Goal: Transaction & Acquisition: Purchase product/service

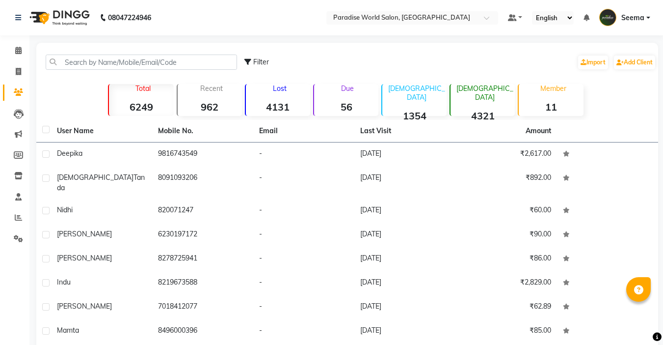
select select "100"
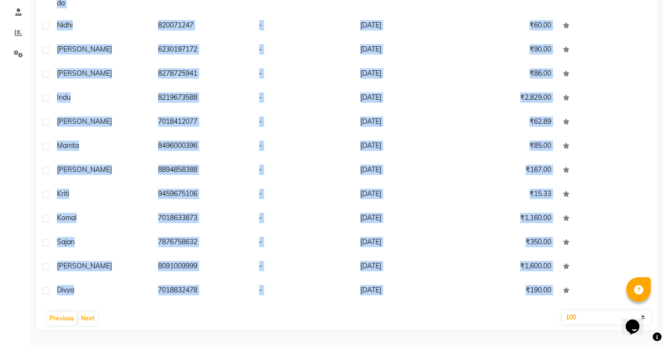
scroll to position [2078, 0]
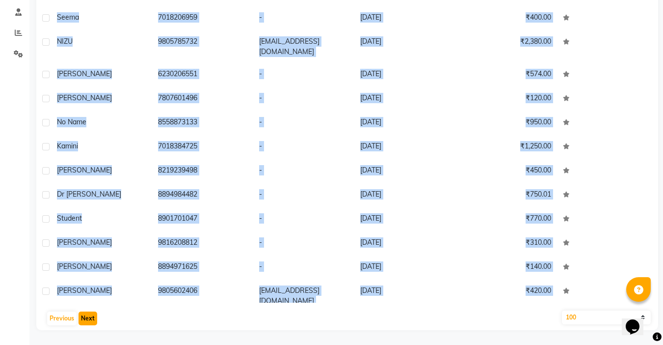
click at [91, 315] on button "Next" at bounding box center [88, 318] width 19 height 14
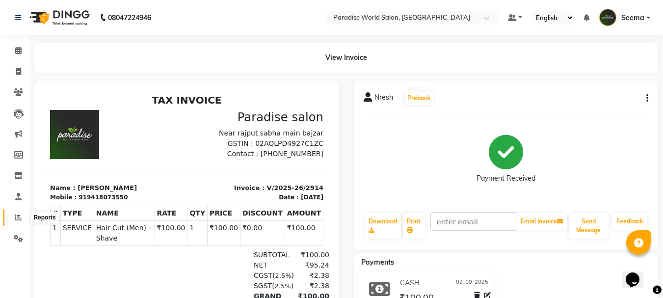
click at [16, 218] on icon at bounding box center [18, 217] width 7 height 7
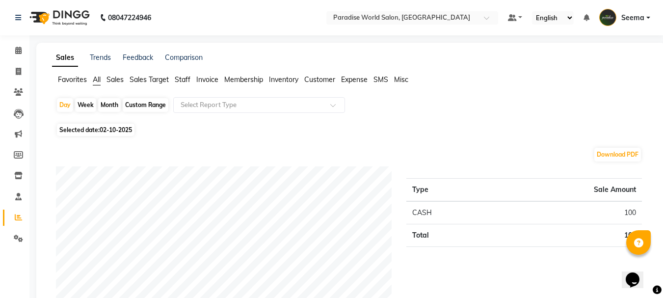
click at [154, 104] on div "Custom Range" at bounding box center [146, 105] width 46 height 14
select select "10"
select select "2025"
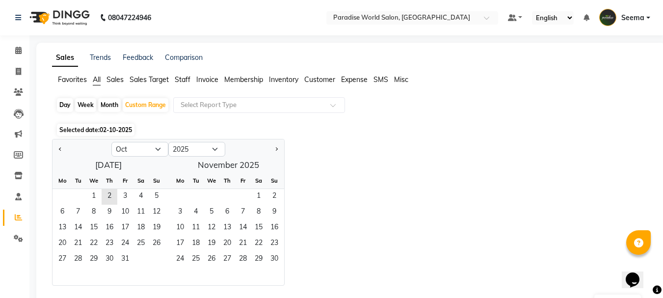
click at [422, 186] on div "Jan Feb Mar Apr May Jun Jul Aug Sep Oct Nov Dec 2015 2016 2017 2018 2019 2020 2…" at bounding box center [351, 212] width 598 height 147
click at [57, 151] on button "Previous month" at bounding box center [60, 149] width 8 height 16
select select "9"
click at [57, 195] on span "1" at bounding box center [63, 197] width 16 height 16
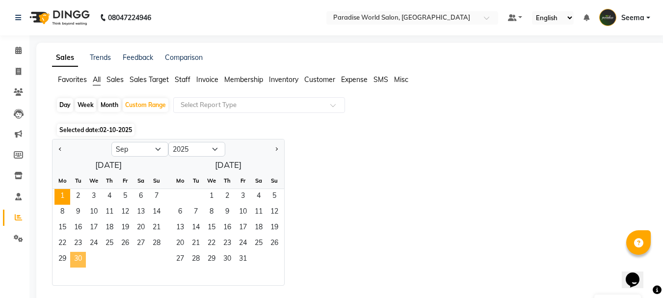
click at [79, 262] on span "30" at bounding box center [78, 260] width 16 height 16
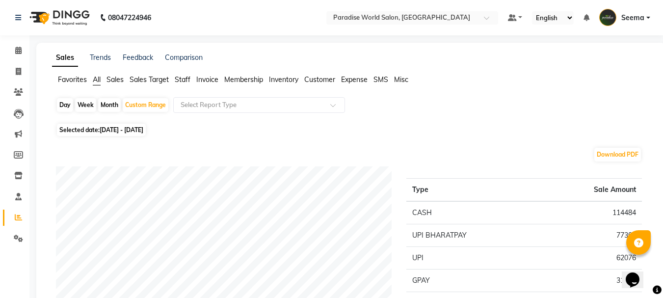
click at [186, 80] on span "Staff" at bounding box center [183, 79] width 16 height 9
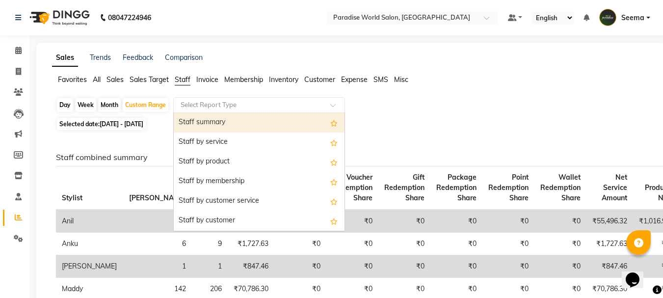
click at [260, 107] on input "text" at bounding box center [249, 105] width 141 height 10
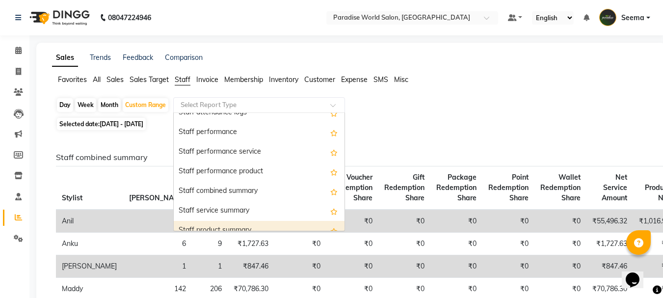
scroll to position [196, 0]
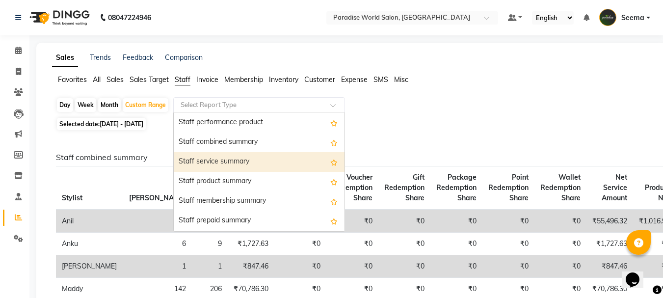
click at [221, 166] on div "Staff service summary" at bounding box center [259, 162] width 171 height 20
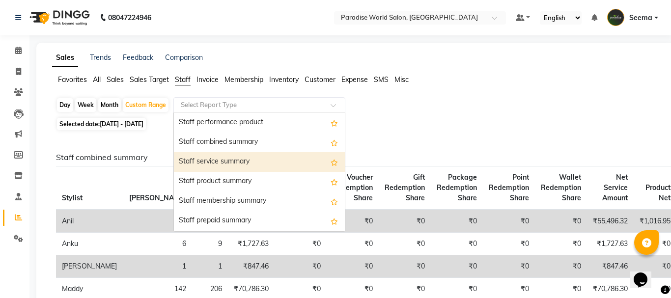
select select "full_report"
select select "csv"
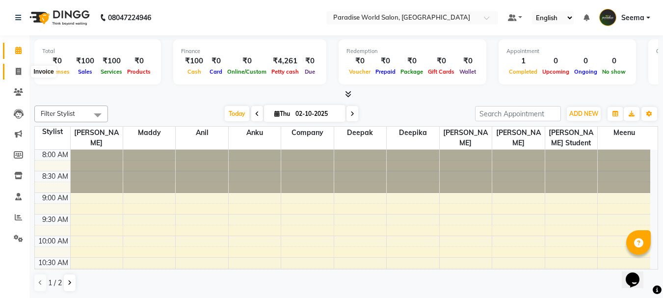
click at [20, 73] on icon at bounding box center [18, 71] width 5 height 7
select select "service"
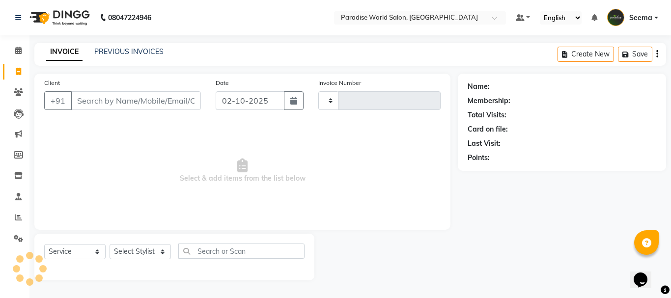
click at [129, 103] on input "Client" at bounding box center [136, 100] width 130 height 19
type input "2915"
select select "4451"
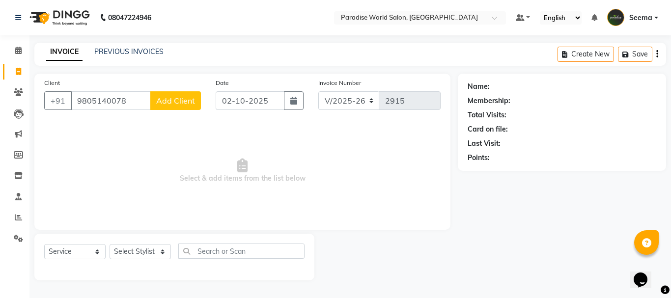
type input "9805140078"
click at [178, 103] on span "Add Client" at bounding box center [175, 101] width 39 height 10
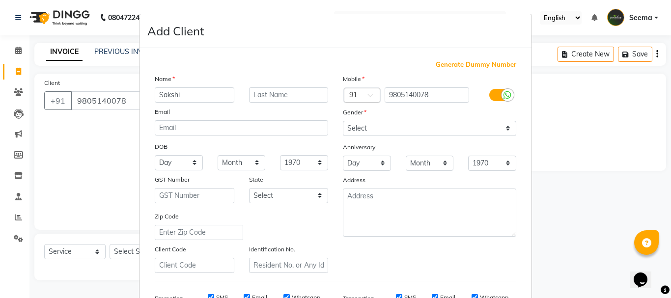
type input "Sakshi"
click at [353, 132] on select "Select [DEMOGRAPHIC_DATA] [DEMOGRAPHIC_DATA] Other Prefer Not To Say" at bounding box center [429, 128] width 173 height 15
select select "[DEMOGRAPHIC_DATA]"
click at [343, 121] on select "Select [DEMOGRAPHIC_DATA] [DEMOGRAPHIC_DATA] Other Prefer Not To Say" at bounding box center [429, 128] width 173 height 15
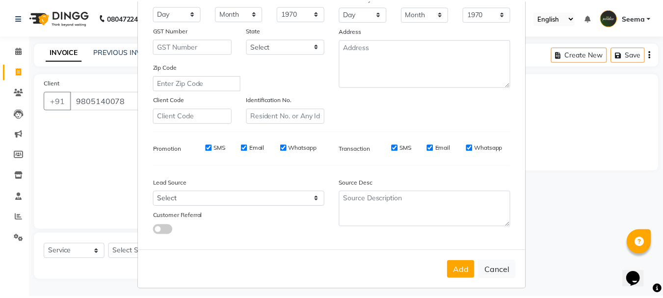
scroll to position [155, 0]
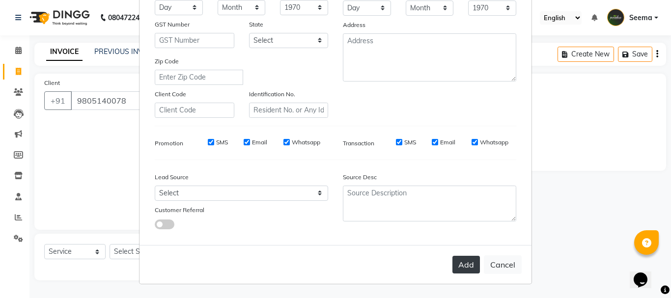
click at [454, 266] on button "Add" at bounding box center [465, 265] width 27 height 18
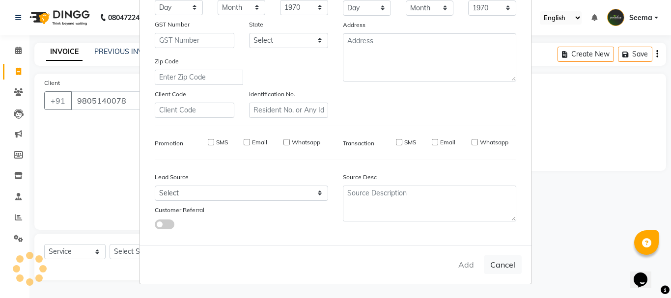
select select
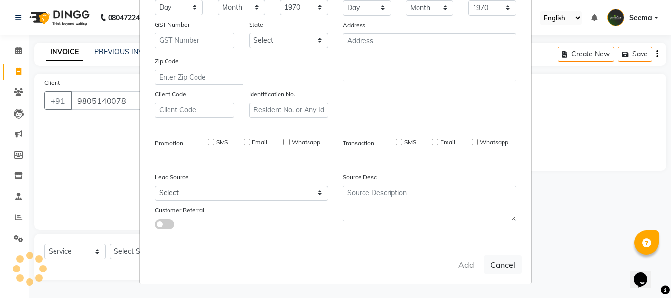
select select
checkbox input "false"
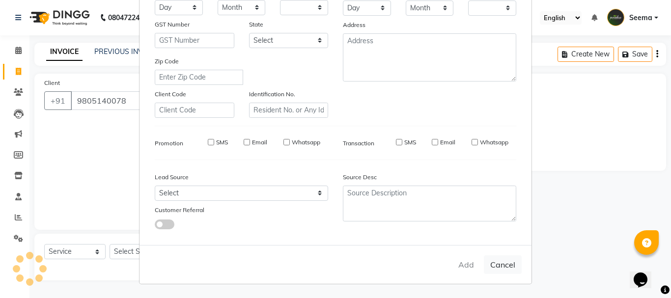
checkbox input "false"
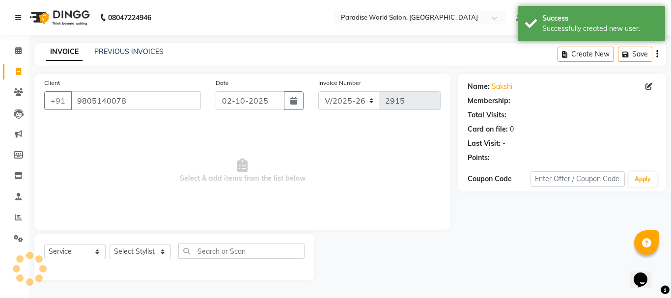
select select "1: Object"
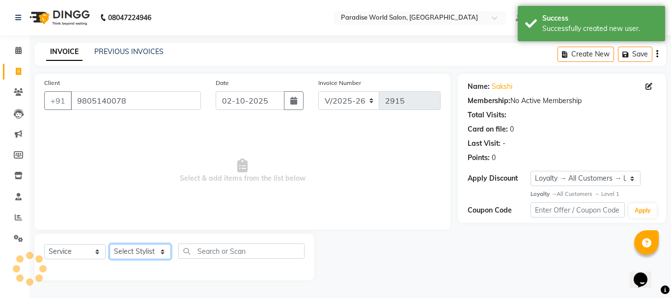
click at [120, 252] on select "Select Stylist [PERSON_NAME] [PERSON_NAME] [PERSON_NAME] company Deepak [PERSON…" at bounding box center [140, 251] width 61 height 15
select select "24939"
click at [110, 244] on select "Select Stylist [PERSON_NAME] [PERSON_NAME] [PERSON_NAME] company Deepak [PERSON…" at bounding box center [140, 251] width 61 height 15
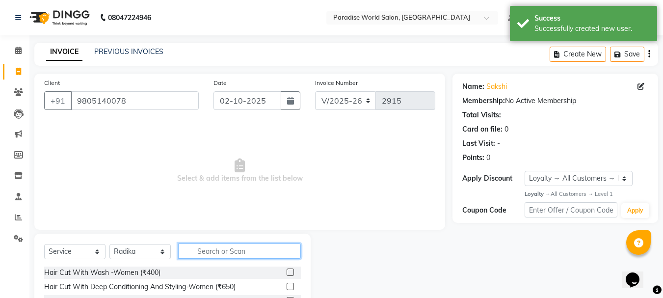
click at [231, 254] on input "text" at bounding box center [239, 251] width 123 height 15
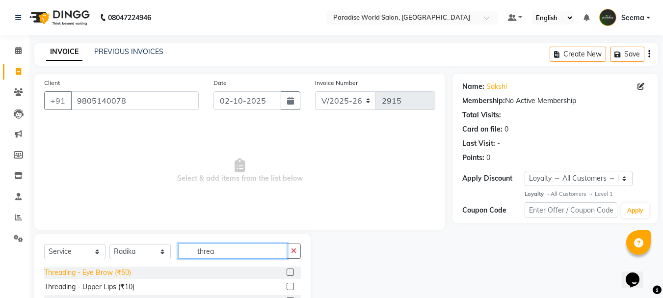
type input "threa"
click at [117, 270] on div "Threading - Eye Brow (₹50)" at bounding box center [87, 273] width 87 height 10
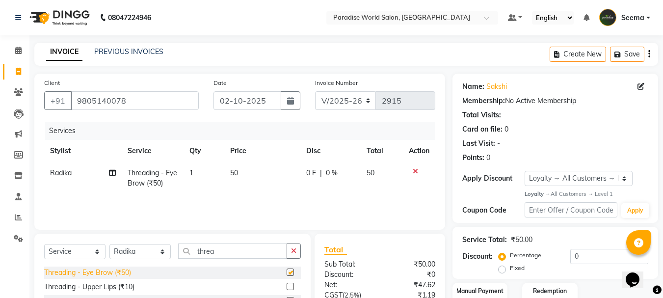
checkbox input "false"
click at [134, 248] on select "Select Stylist [PERSON_NAME] [PERSON_NAME] [PERSON_NAME] company Deepak [PERSON…" at bounding box center [140, 251] width 61 height 15
select select "54032"
click at [110, 244] on select "Select Stylist [PERSON_NAME] [PERSON_NAME] [PERSON_NAME] company Deepak [PERSON…" at bounding box center [140, 251] width 61 height 15
click at [155, 271] on div "Hair Cut With Wash -Women (₹400)" at bounding box center [102, 273] width 116 height 10
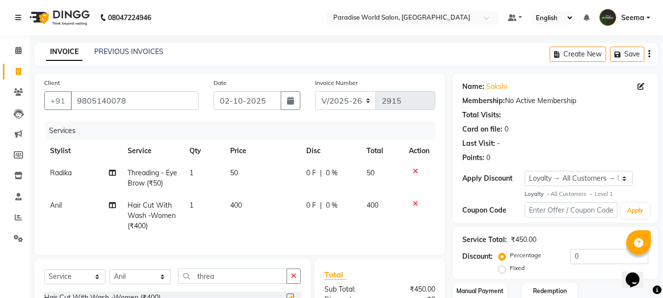
checkbox input "false"
click at [111, 204] on icon at bounding box center [112, 205] width 7 height 7
select select "54032"
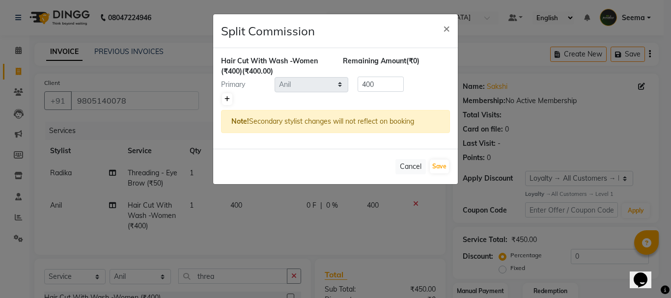
click at [230, 100] on link at bounding box center [227, 99] width 10 height 12
type input "200"
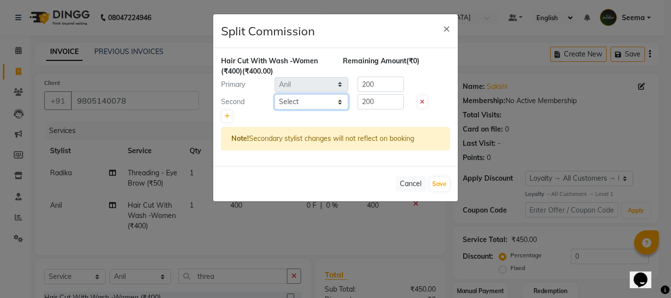
click at [299, 100] on select "Select [PERSON_NAME] [PERSON_NAME] [PERSON_NAME] company Deepak [PERSON_NAME] […" at bounding box center [311, 101] width 74 height 15
select select "58495"
click at [274, 94] on select "Select [PERSON_NAME] [PERSON_NAME] [PERSON_NAME] company Deepak [PERSON_NAME] […" at bounding box center [311, 101] width 74 height 15
drag, startPoint x: 377, startPoint y: 106, endPoint x: 321, endPoint y: 110, distance: 55.6
click at [321, 110] on div "Hair Cut With Wash -Women (₹400) (₹400.00) Remaining Amount (₹0) Primary Select…" at bounding box center [335, 107] width 245 height 118
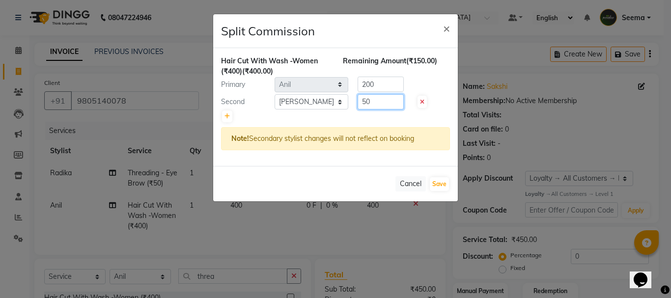
type input "50"
click at [332, 86] on div "Primary Select [PERSON_NAME] [PERSON_NAME] [PERSON_NAME] company Deepak [PERSON…" at bounding box center [336, 85] width 244 height 16
type input "350"
click at [439, 183] on button "Save" at bounding box center [439, 184] width 19 height 14
select select "Select"
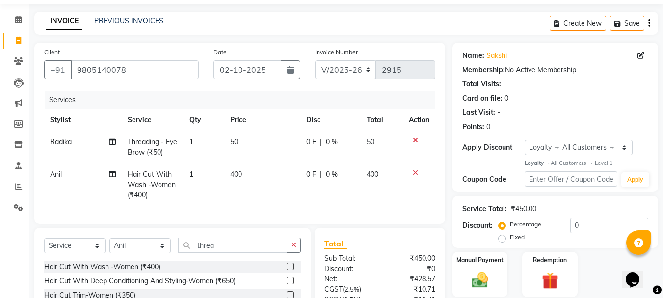
scroll to position [128, 0]
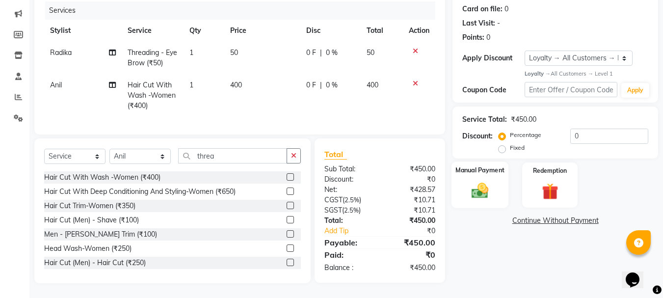
click at [491, 181] on img at bounding box center [479, 191] width 27 height 20
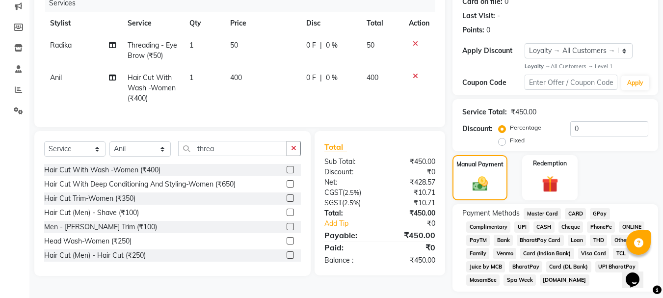
click at [526, 226] on span "UPI" at bounding box center [522, 226] width 15 height 11
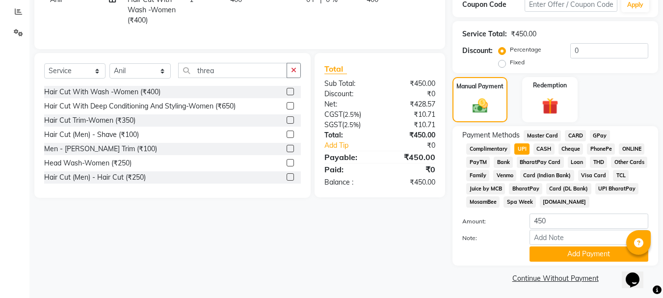
scroll to position [208, 0]
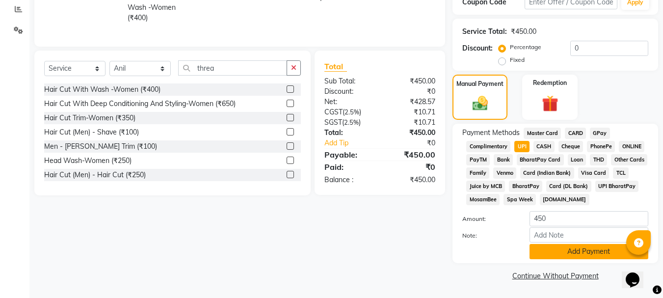
click at [570, 252] on button "Add Payment" at bounding box center [589, 251] width 119 height 15
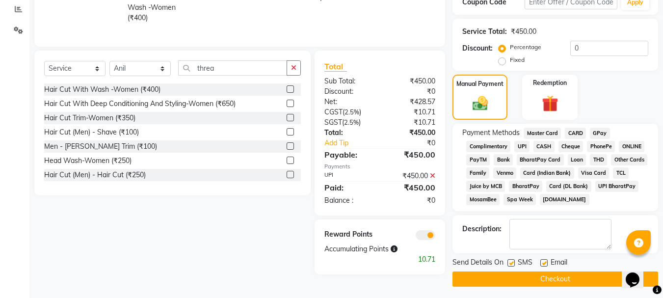
click at [561, 275] on button "Checkout" at bounding box center [556, 279] width 206 height 15
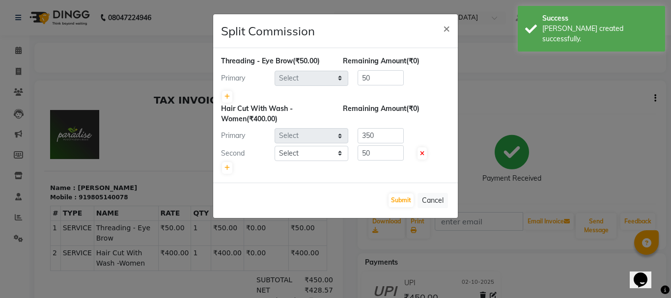
select select "24939"
select select "54032"
select select "58495"
click at [406, 201] on button "Submit" at bounding box center [400, 200] width 25 height 14
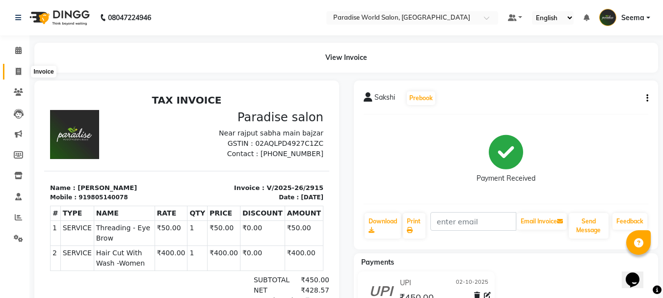
click at [18, 71] on icon at bounding box center [18, 71] width 5 height 7
select select "4451"
select select "service"
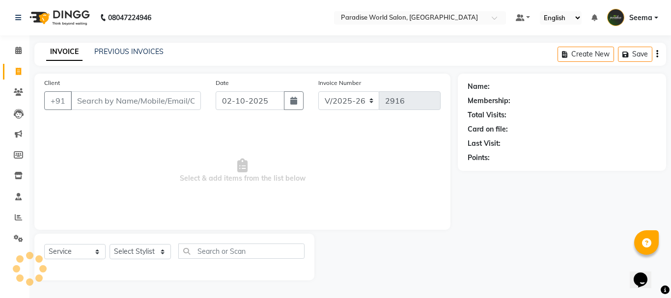
click at [145, 88] on div "Client +91" at bounding box center [122, 98] width 171 height 40
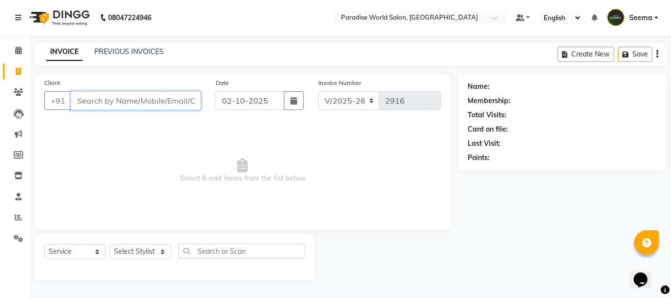
click at [108, 96] on input "Client" at bounding box center [136, 100] width 130 height 19
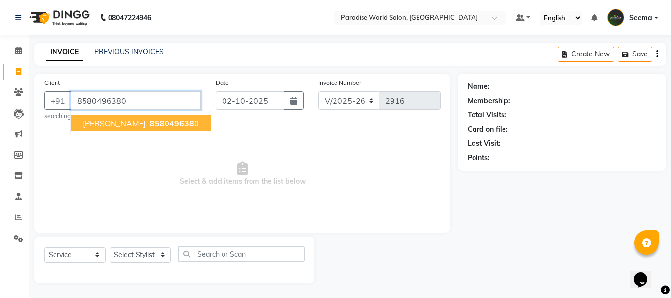
type input "8580496380"
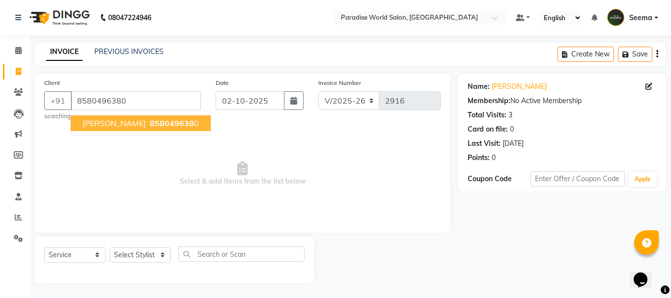
click at [134, 117] on button "[PERSON_NAME] 858049638 0" at bounding box center [141, 123] width 140 height 16
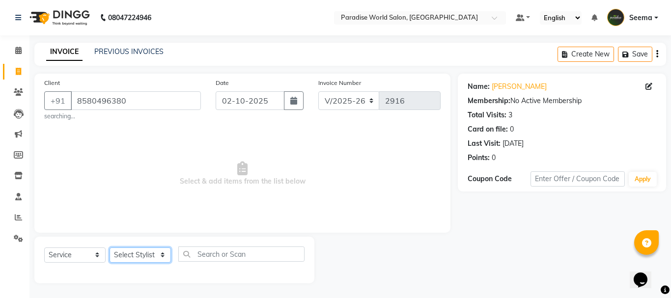
click at [122, 256] on select "Select Stylist [PERSON_NAME] [PERSON_NAME] [PERSON_NAME] company Deepak [PERSON…" at bounding box center [140, 254] width 61 height 15
select select "54032"
click at [110, 247] on select "Select Stylist [PERSON_NAME] [PERSON_NAME] [PERSON_NAME] company Deepak [PERSON…" at bounding box center [140, 254] width 61 height 15
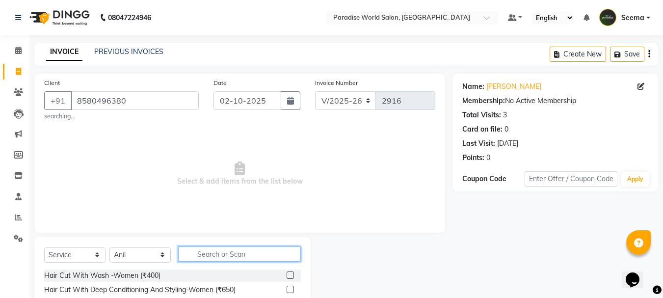
click at [221, 251] on input "text" at bounding box center [239, 254] width 123 height 15
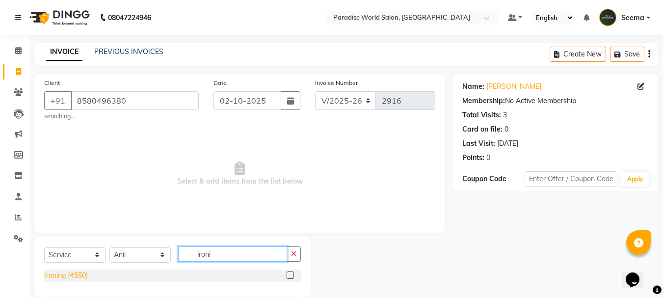
type input "ironi"
click at [83, 277] on div "Ironing (₹550)" at bounding box center [66, 276] width 44 height 10
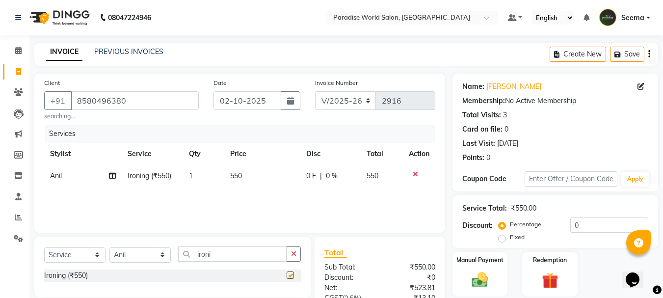
checkbox input "false"
click at [242, 174] on span "550" at bounding box center [236, 175] width 12 height 9
select select "54032"
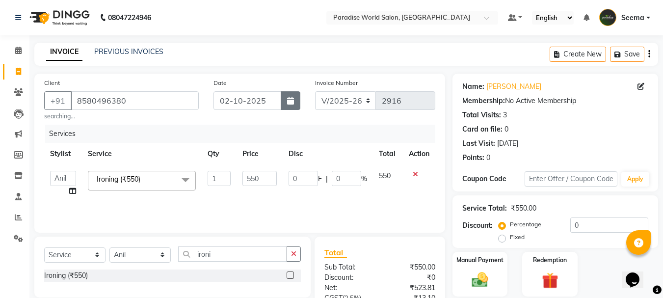
click at [293, 101] on icon "button" at bounding box center [290, 101] width 7 height 8
select select "10"
select select "2025"
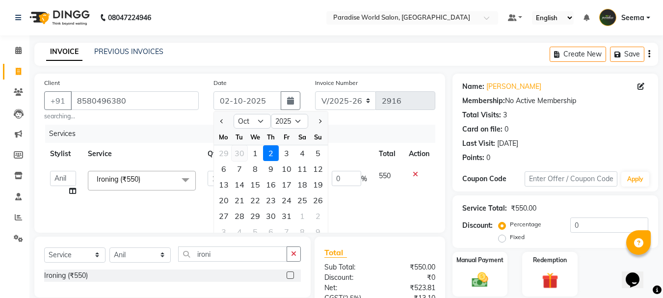
click at [243, 155] on div "30" at bounding box center [240, 153] width 16 height 16
type input "[DATE]"
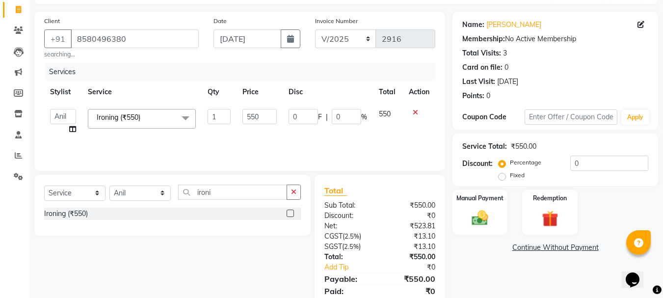
scroll to position [98, 0]
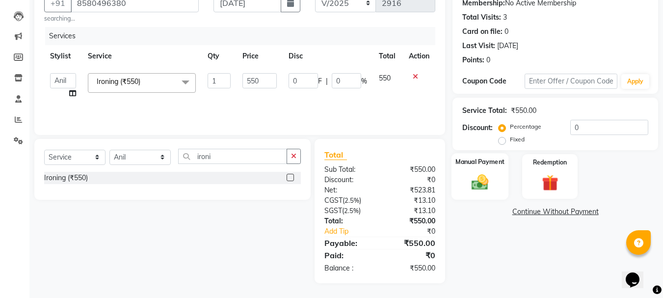
click at [482, 179] on img at bounding box center [479, 182] width 27 height 20
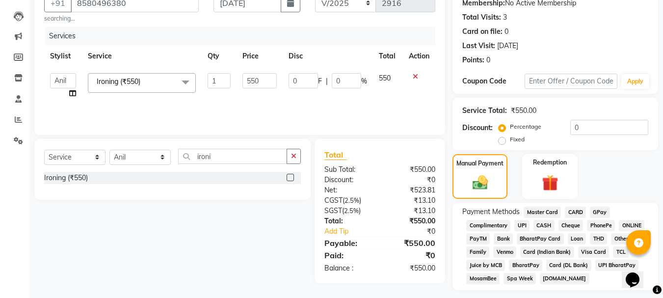
click at [517, 224] on span "UPI" at bounding box center [522, 225] width 15 height 11
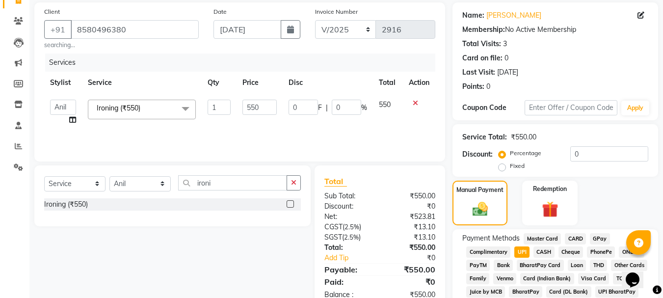
scroll to position [177, 0]
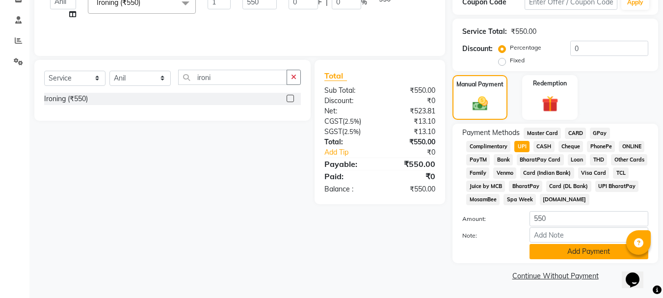
click at [575, 249] on button "Add Payment" at bounding box center [589, 251] width 119 height 15
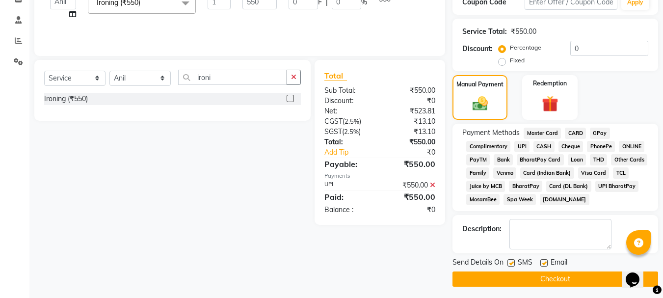
click at [542, 263] on label at bounding box center [544, 262] width 7 height 7
click at [542, 263] on input "checkbox" at bounding box center [544, 263] width 6 height 6
checkbox input "false"
click at [515, 265] on label at bounding box center [511, 262] width 7 height 7
click at [514, 265] on input "checkbox" at bounding box center [511, 263] width 6 height 6
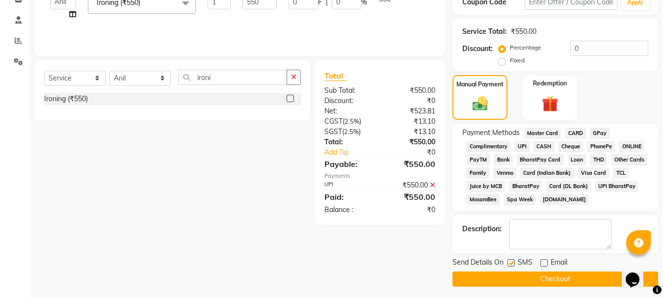
checkbox input "false"
click at [546, 279] on button "Checkout" at bounding box center [556, 279] width 206 height 15
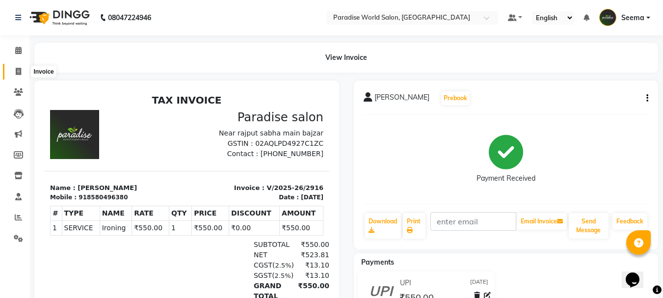
click at [16, 71] on icon at bounding box center [18, 71] width 5 height 7
select select "4451"
select select "service"
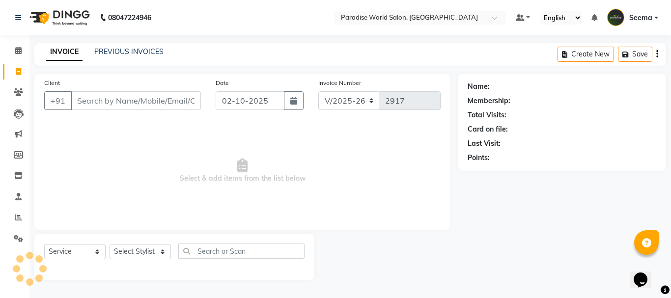
click at [121, 100] on input "Client" at bounding box center [136, 100] width 130 height 19
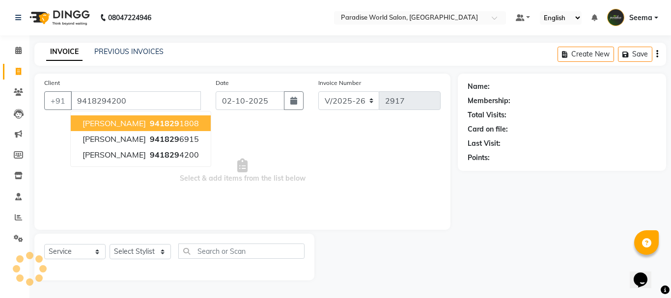
type input "9418294200"
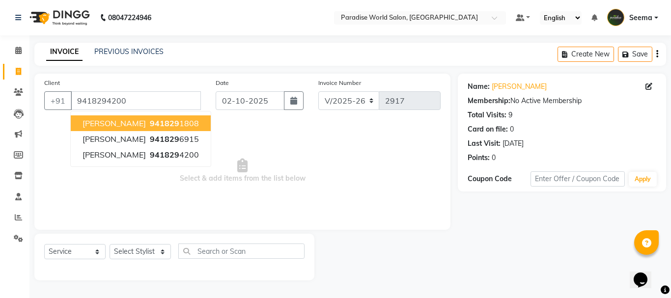
click at [357, 142] on span "Select & add items from the list below" at bounding box center [242, 171] width 396 height 98
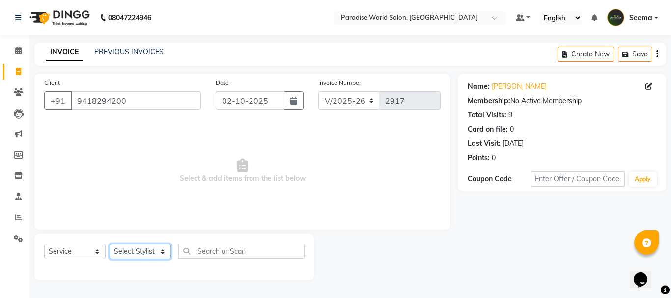
click at [149, 250] on select "Select Stylist [PERSON_NAME] [PERSON_NAME] [PERSON_NAME] company Deepak [PERSON…" at bounding box center [140, 251] width 61 height 15
select select "24939"
click at [110, 244] on select "Select Stylist [PERSON_NAME] [PERSON_NAME] [PERSON_NAME] company Deepak [PERSON…" at bounding box center [140, 251] width 61 height 15
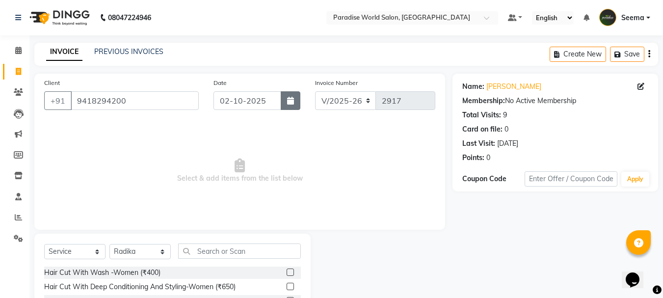
click at [293, 103] on icon "button" at bounding box center [290, 101] width 7 height 8
select select "10"
select select "2025"
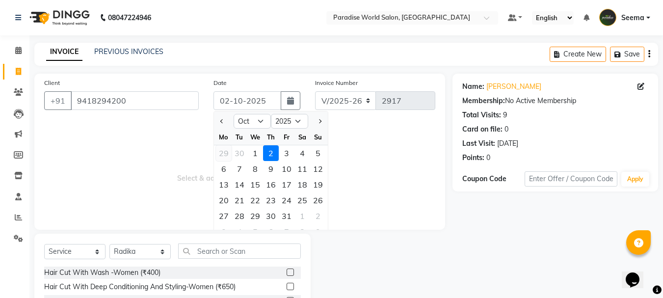
click at [224, 153] on div "29" at bounding box center [224, 153] width 16 height 16
type input "29-09-2025"
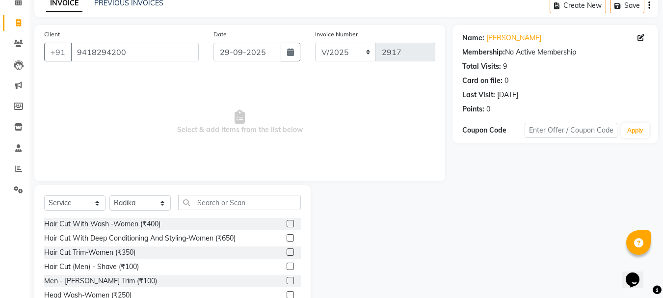
scroll to position [95, 0]
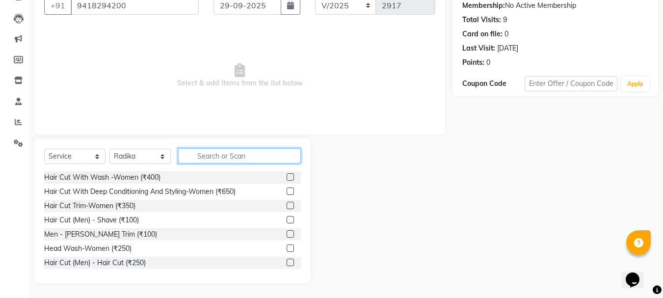
click at [206, 159] on input "text" at bounding box center [239, 155] width 123 height 15
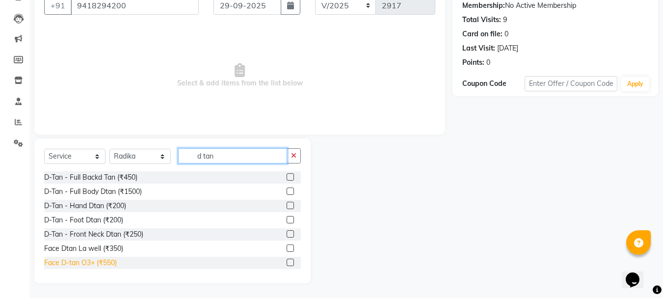
type input "d tan"
click at [110, 265] on div "Face D-tan O3+ (₹550)" at bounding box center [80, 263] width 73 height 10
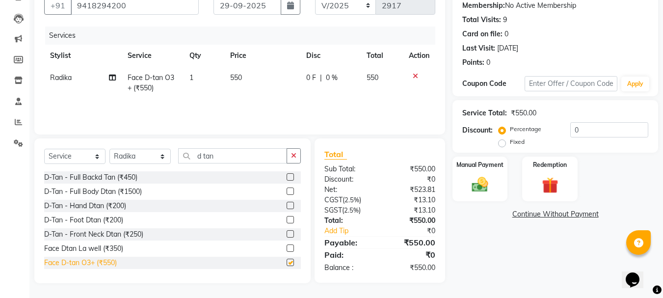
checkbox input "false"
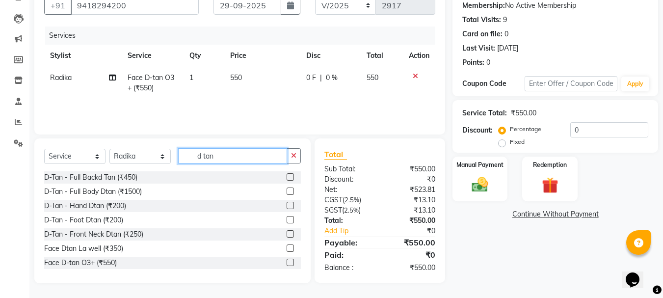
drag, startPoint x: 226, startPoint y: 157, endPoint x: 139, endPoint y: 147, distance: 87.4
click at [139, 147] on div "Select Service Product Membership Package Voucher Prepaid Gift Card Select Styl…" at bounding box center [172, 210] width 276 height 145
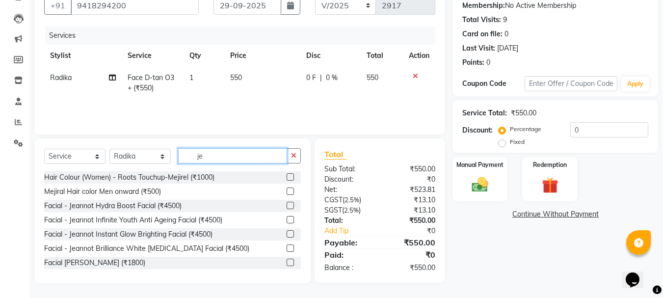
scroll to position [95, 0]
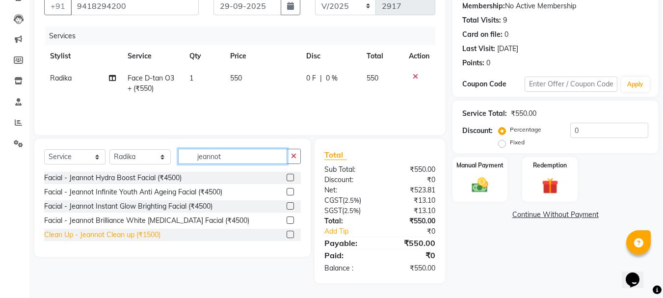
type input "jeannot"
click at [149, 232] on div "Clean Up - Jeannot Clean up (₹1500)" at bounding box center [102, 235] width 116 height 10
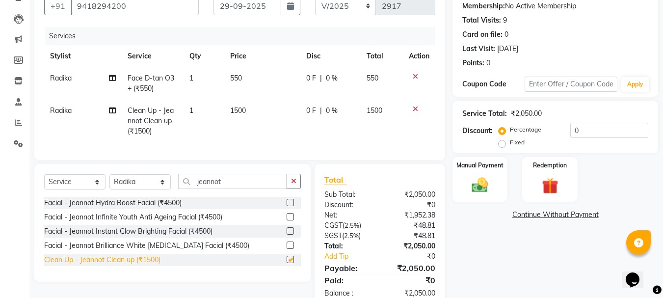
checkbox input "false"
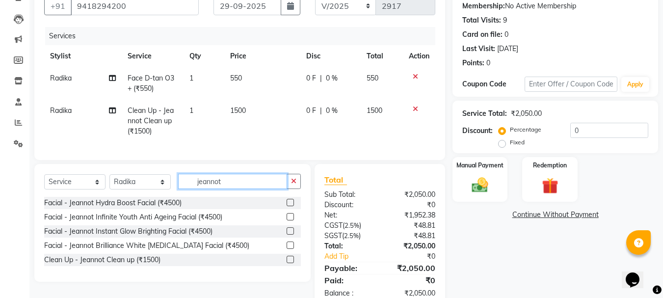
drag, startPoint x: 229, startPoint y: 186, endPoint x: 134, endPoint y: 187, distance: 95.3
click at [134, 187] on div "Select Service Product Membership Package Voucher Prepaid Gift Card Select Styl…" at bounding box center [172, 185] width 257 height 23
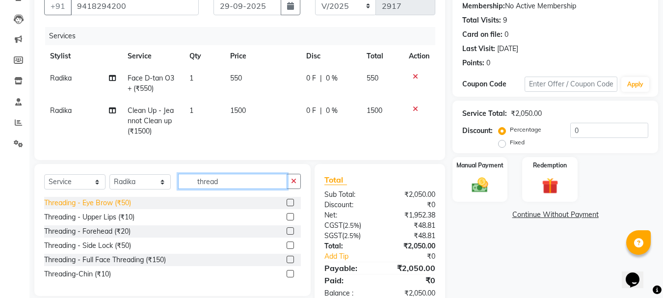
type input "thread"
click at [108, 208] on div "Threading - Eye Brow (₹50)" at bounding box center [87, 203] width 87 height 10
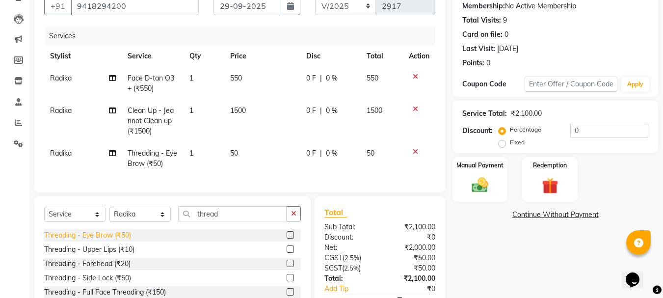
click at [118, 241] on div "Threading - Eye Brow (₹50)" at bounding box center [87, 235] width 87 height 10
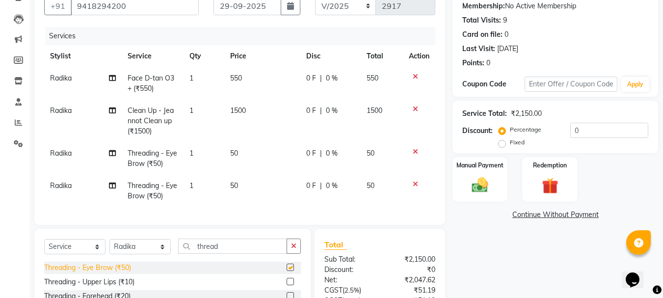
checkbox input "false"
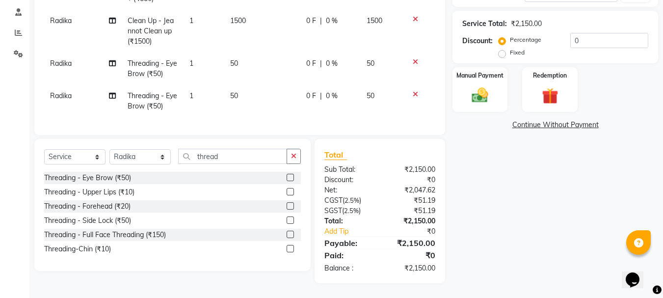
scroll to position [192, 0]
click at [473, 76] on div "Manual Payment" at bounding box center [480, 89] width 57 height 47
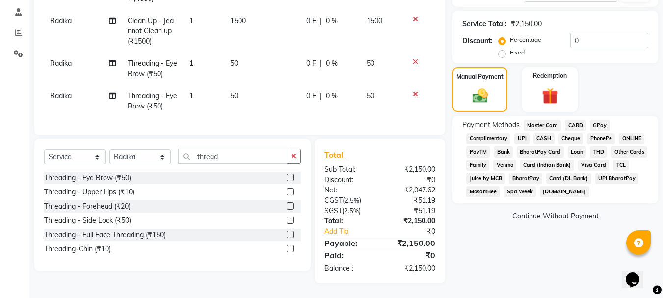
click at [523, 133] on span "UPI" at bounding box center [522, 138] width 15 height 11
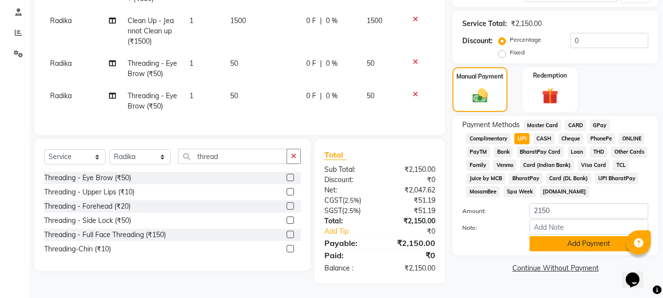
click at [564, 238] on button "Add Payment" at bounding box center [589, 243] width 119 height 15
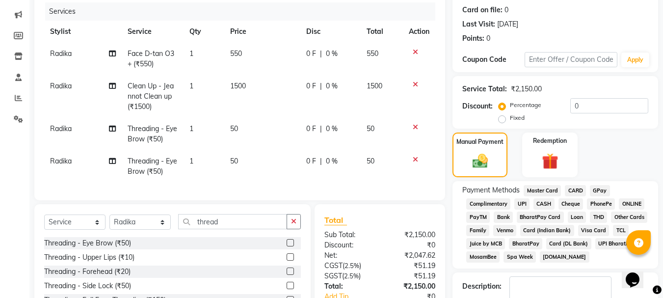
scroll to position [213, 0]
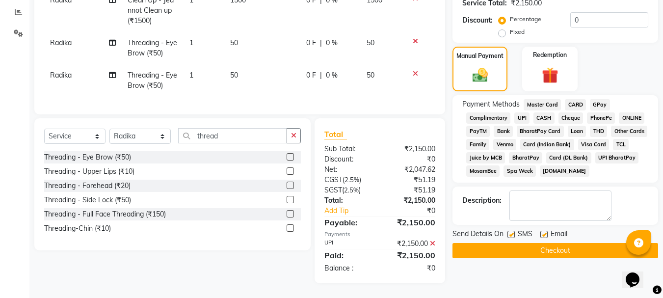
click at [545, 231] on label at bounding box center [544, 234] width 7 height 7
click at [545, 232] on input "checkbox" at bounding box center [544, 235] width 6 height 6
checkbox input "false"
click at [515, 231] on label at bounding box center [511, 234] width 7 height 7
click at [514, 232] on input "checkbox" at bounding box center [511, 235] width 6 height 6
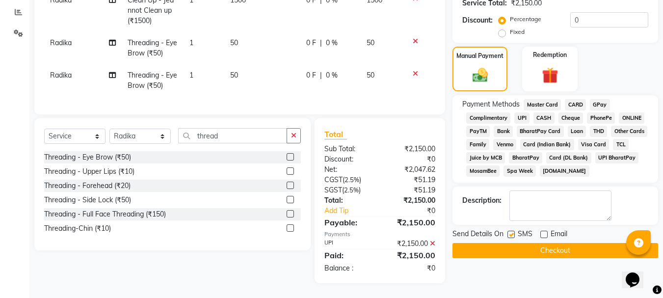
checkbox input "false"
click at [533, 243] on button "Checkout" at bounding box center [556, 250] width 206 height 15
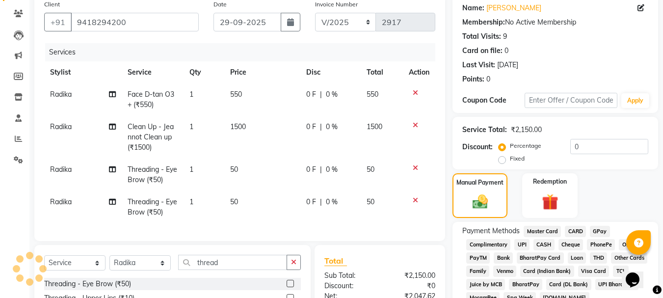
scroll to position [65, 0]
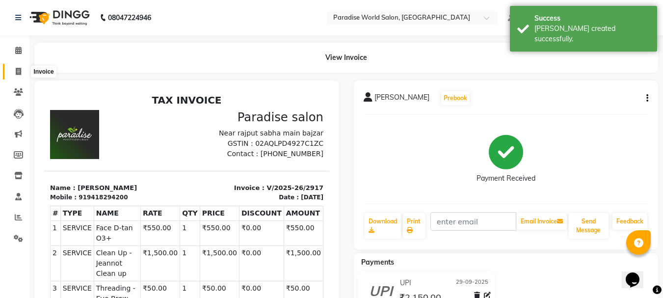
click at [20, 70] on icon at bounding box center [18, 71] width 5 height 7
select select "4451"
select select "service"
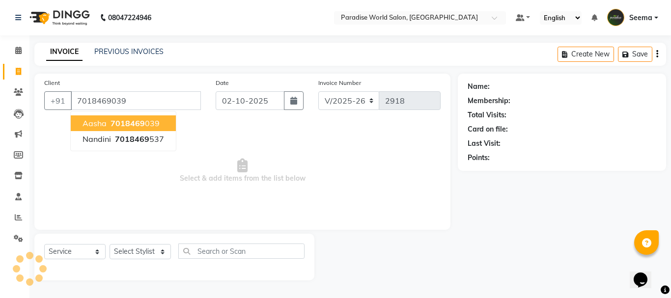
type input "7018469039"
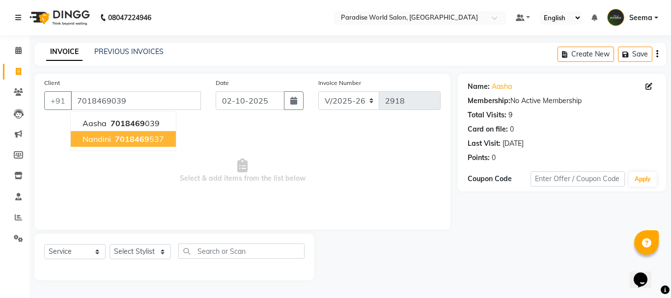
click at [277, 169] on span "Select & add items from the list below" at bounding box center [242, 171] width 396 height 98
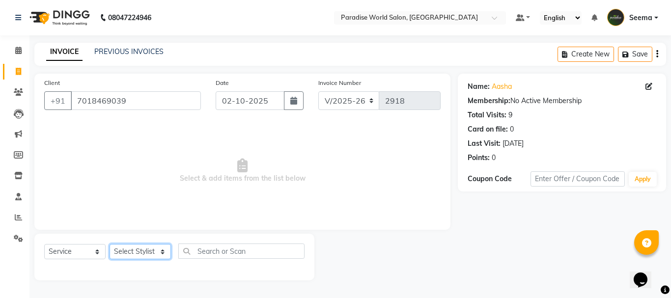
click at [141, 247] on select "Select Stylist [PERSON_NAME] [PERSON_NAME] [PERSON_NAME] company Deepak [PERSON…" at bounding box center [140, 251] width 61 height 15
select select "24938"
click at [110, 244] on select "Select Stylist [PERSON_NAME] [PERSON_NAME] [PERSON_NAME] company Deepak [PERSON…" at bounding box center [140, 251] width 61 height 15
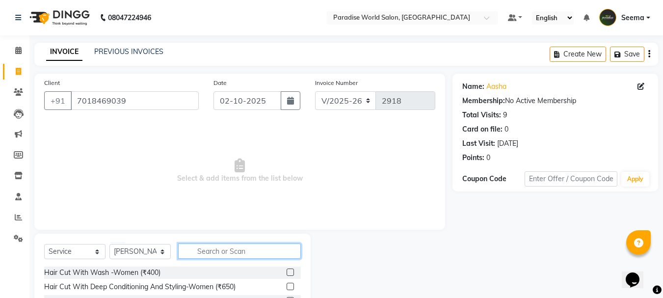
click at [214, 253] on input "text" at bounding box center [239, 251] width 123 height 15
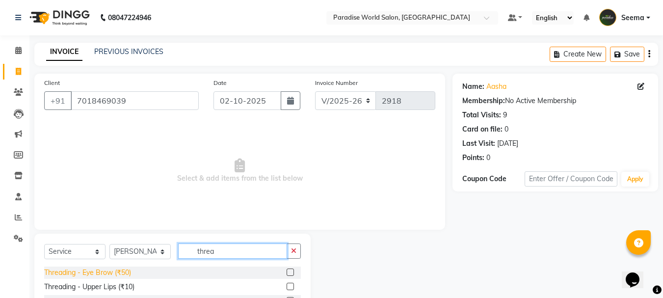
type input "threa"
click at [126, 271] on div "Threading - Eye Brow (₹50)" at bounding box center [87, 273] width 87 height 10
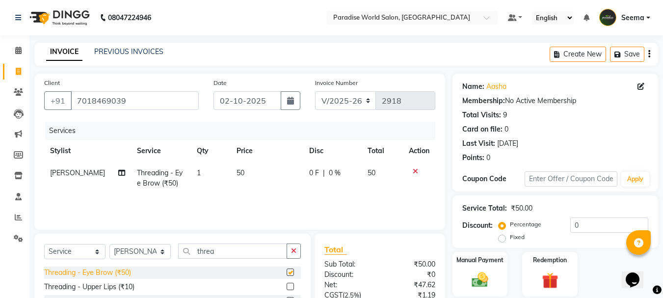
checkbox input "false"
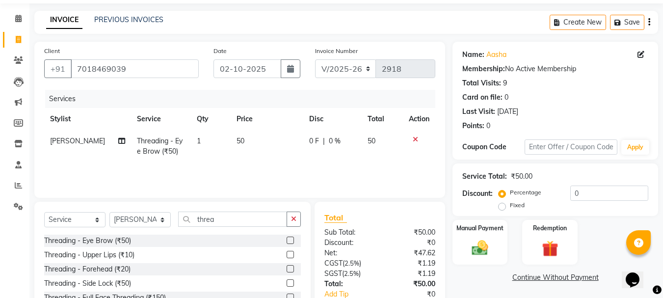
scroll to position [49, 0]
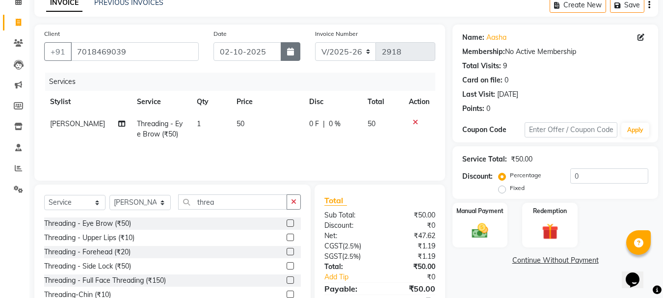
click at [284, 56] on button "button" at bounding box center [291, 51] width 20 height 19
select select "10"
select select "2025"
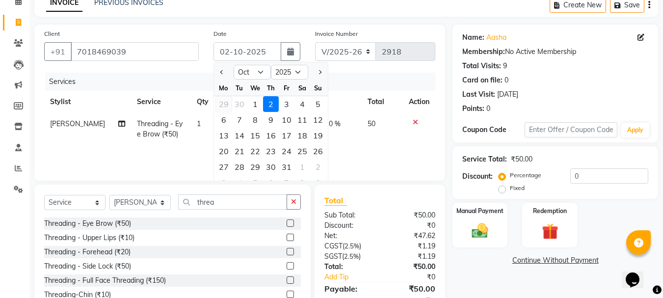
click at [223, 106] on div "29" at bounding box center [224, 104] width 16 height 16
type input "29-09-2025"
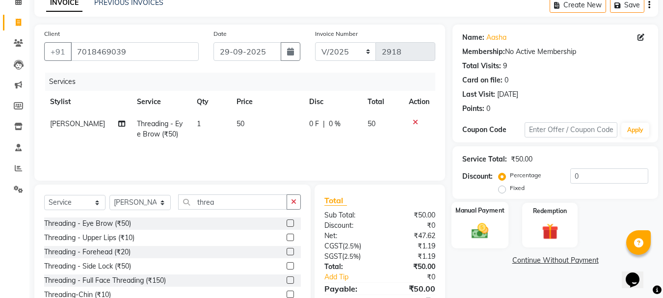
click at [475, 231] on img at bounding box center [479, 231] width 27 height 20
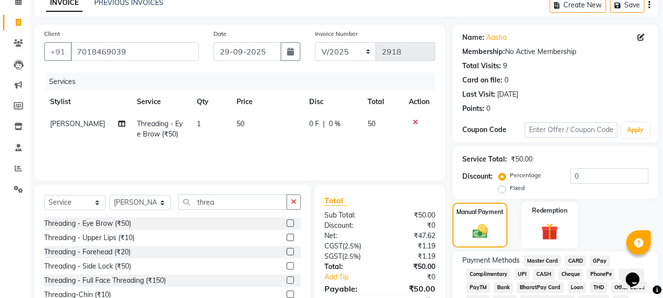
scroll to position [125, 0]
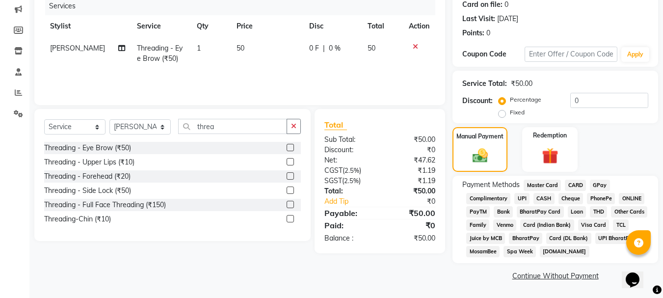
click at [549, 196] on span "CASH" at bounding box center [544, 198] width 21 height 11
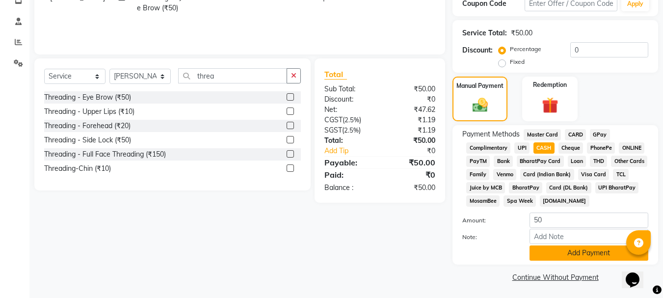
scroll to position [177, 0]
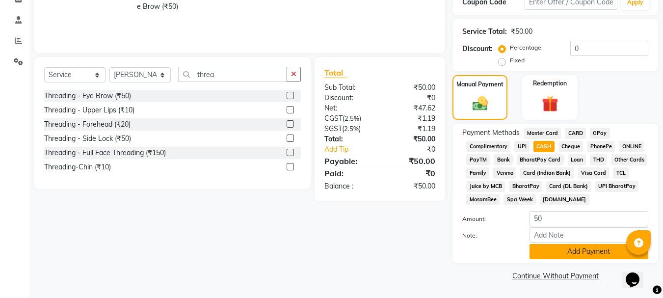
click at [577, 257] on button "Add Payment" at bounding box center [589, 251] width 119 height 15
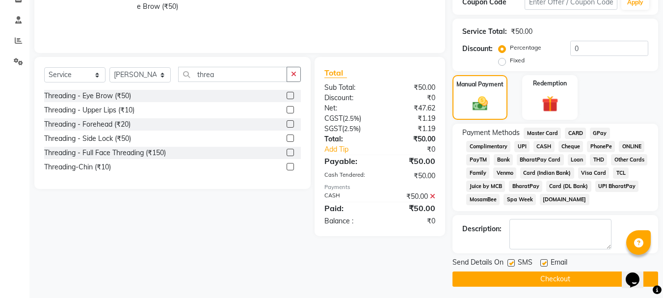
click at [546, 262] on label at bounding box center [544, 262] width 7 height 7
click at [546, 262] on input "checkbox" at bounding box center [544, 263] width 6 height 6
checkbox input "false"
click at [507, 260] on div "Send Details On SMS Email" at bounding box center [556, 263] width 206 height 12
click at [510, 262] on label at bounding box center [511, 262] width 7 height 7
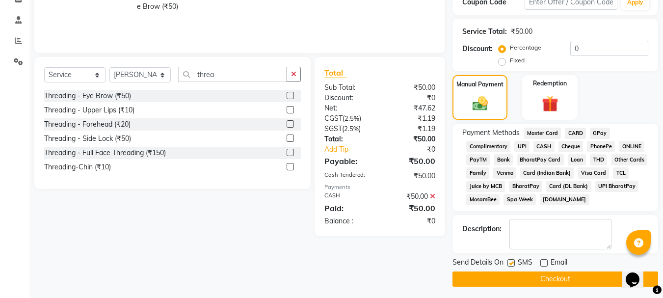
click at [510, 262] on input "checkbox" at bounding box center [511, 263] width 6 height 6
checkbox input "false"
click at [542, 279] on button "Checkout" at bounding box center [556, 279] width 206 height 15
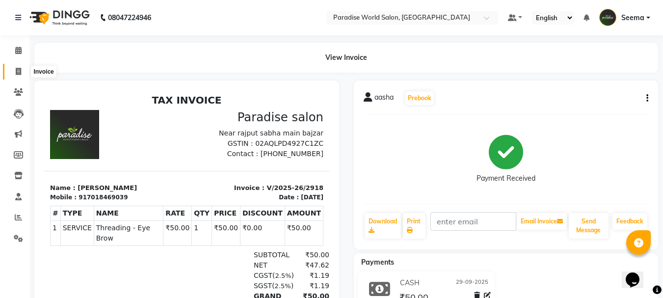
click at [16, 70] on icon at bounding box center [18, 71] width 5 height 7
select select "4451"
select select "service"
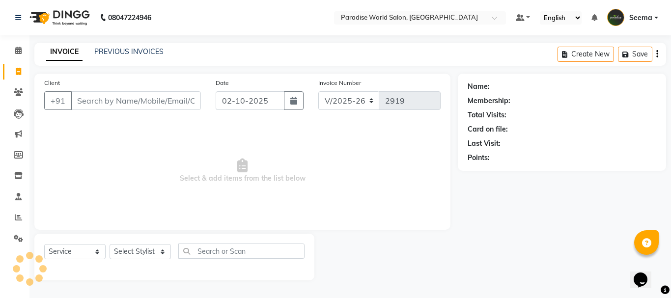
click at [122, 105] on input "Client" at bounding box center [136, 100] width 130 height 19
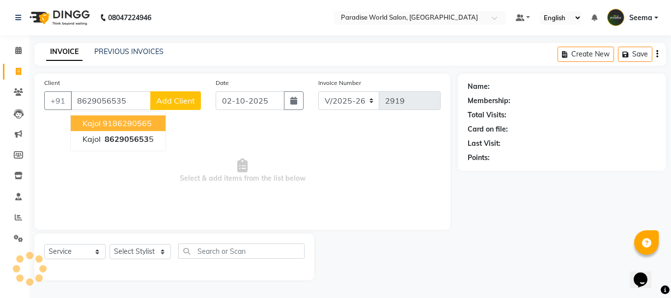
type input "8629056535"
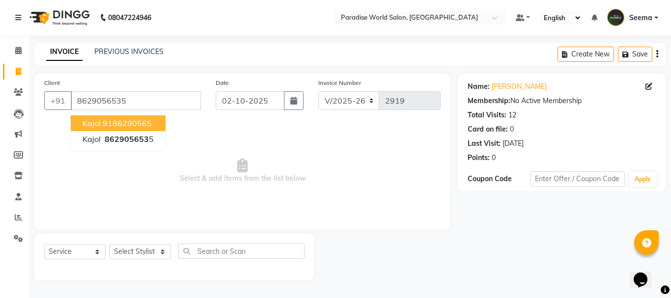
click at [377, 167] on span "Select & add items from the list below" at bounding box center [242, 171] width 396 height 98
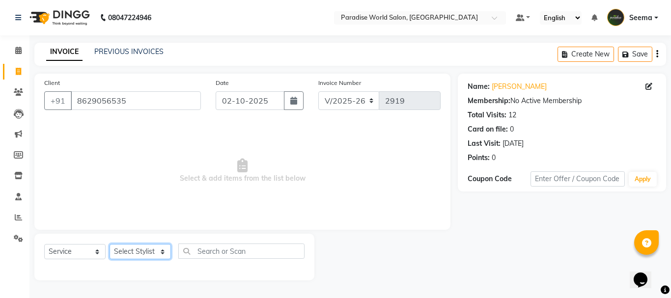
click at [149, 250] on select "Select Stylist [PERSON_NAME] [PERSON_NAME] [PERSON_NAME] company Deepak [PERSON…" at bounding box center [140, 251] width 61 height 15
select select "24938"
click at [110, 244] on select "Select Stylist [PERSON_NAME] [PERSON_NAME] [PERSON_NAME] company Deepak [PERSON…" at bounding box center [140, 251] width 61 height 15
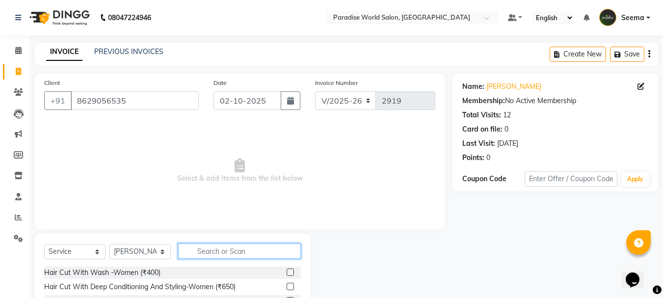
click at [228, 245] on input "text" at bounding box center [239, 251] width 123 height 15
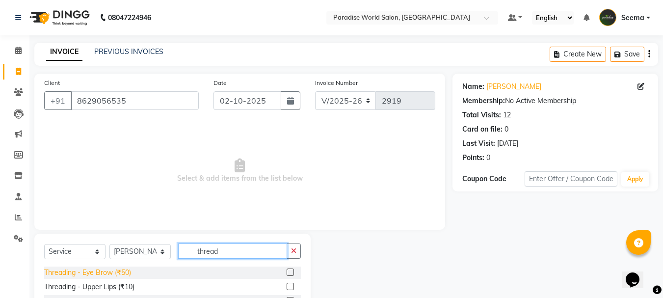
type input "thread"
click at [122, 276] on div "Threading - Eye Brow (₹50)" at bounding box center [87, 273] width 87 height 10
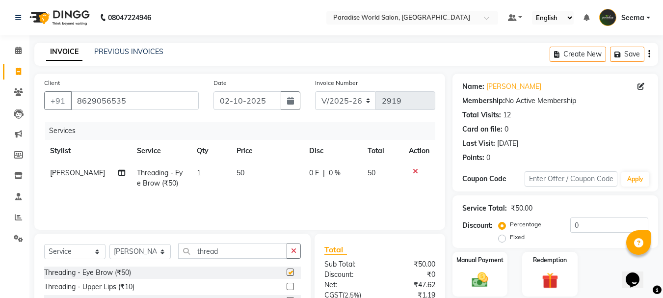
checkbox input "false"
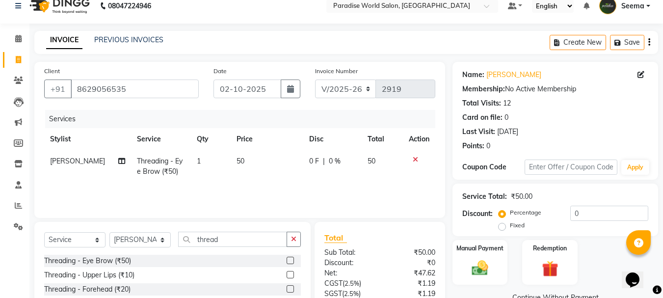
scroll to position [49, 0]
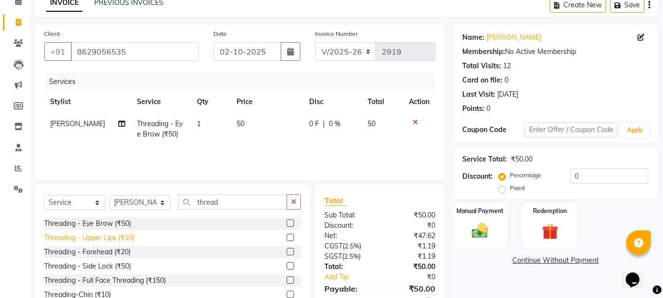
click at [133, 240] on div "Threading - Upper Lips (₹10)" at bounding box center [89, 238] width 90 height 10
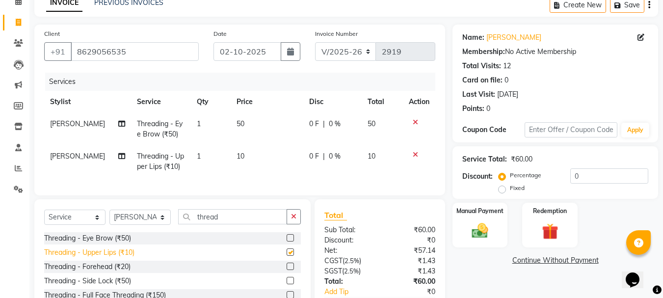
checkbox input "false"
click at [125, 244] on div "Threading - Eye Brow (₹50)" at bounding box center [87, 238] width 87 height 10
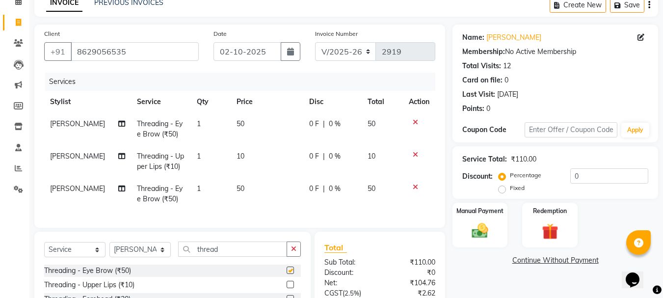
checkbox input "false"
click at [123, 290] on div "Threading - Upper Lips (₹10)" at bounding box center [89, 285] width 90 height 10
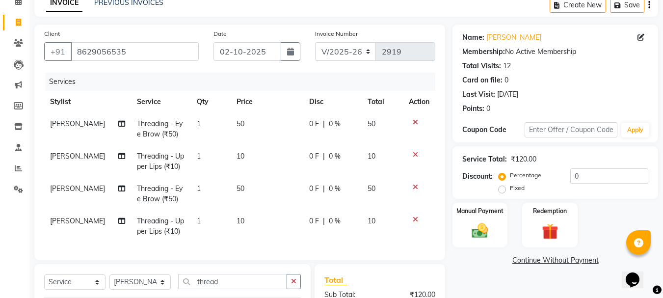
checkbox input "false"
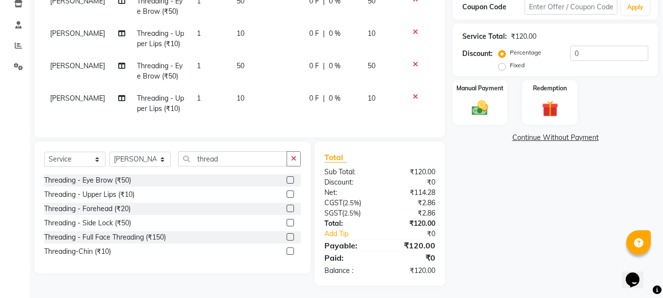
scroll to position [182, 0]
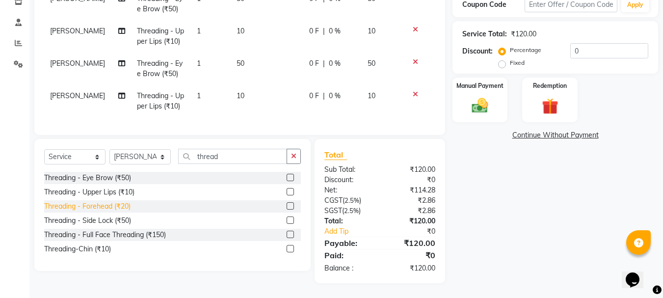
click at [129, 205] on div "Threading - Forehead (₹20)" at bounding box center [87, 206] width 86 height 10
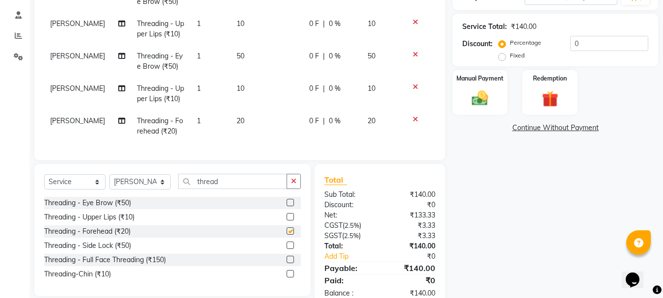
checkbox input "false"
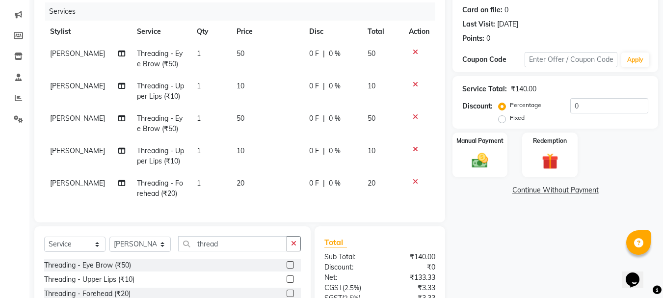
scroll to position [83, 0]
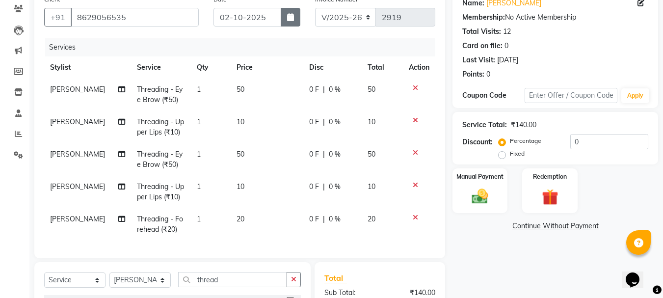
click at [284, 17] on button "button" at bounding box center [291, 17] width 20 height 19
select select "10"
select select "2025"
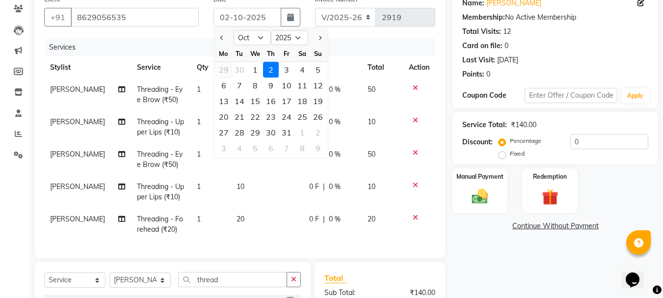
click at [224, 69] on div "29" at bounding box center [224, 70] width 16 height 16
type input "29-09-2025"
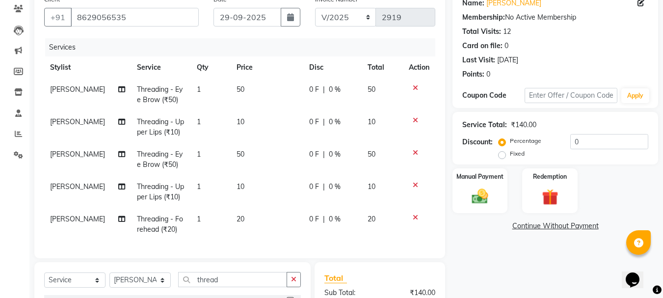
click at [512, 190] on div "Manual Payment Redemption" at bounding box center [555, 190] width 220 height 45
click at [485, 191] on img at bounding box center [479, 197] width 27 height 20
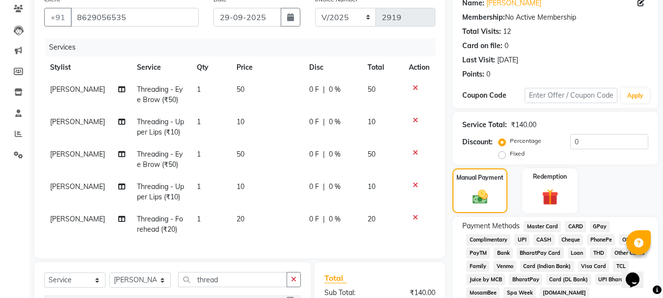
scroll to position [214, 0]
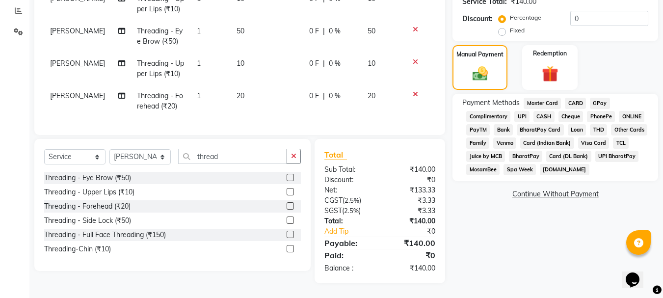
click at [603, 98] on span "GPay" at bounding box center [600, 103] width 20 height 11
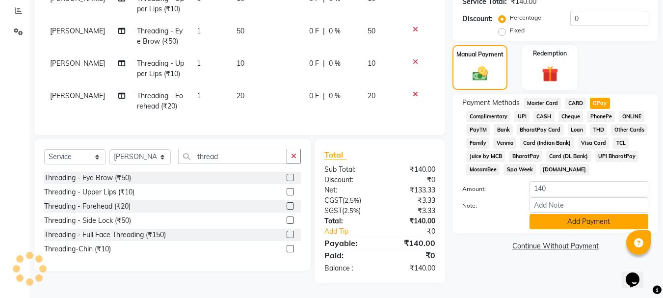
click at [571, 216] on button "Add Payment" at bounding box center [589, 221] width 119 height 15
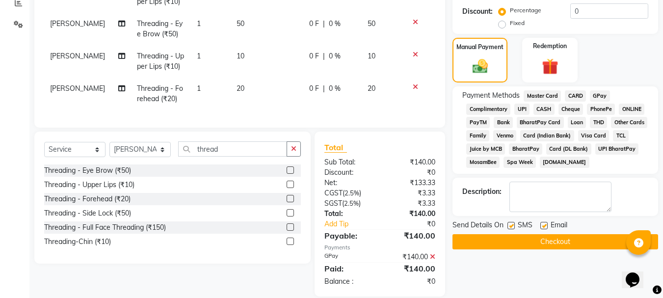
click at [545, 227] on label at bounding box center [544, 225] width 7 height 7
click at [545, 227] on input "checkbox" at bounding box center [544, 226] width 6 height 6
checkbox input "false"
click at [514, 228] on label at bounding box center [511, 225] width 7 height 7
click at [514, 228] on input "checkbox" at bounding box center [511, 226] width 6 height 6
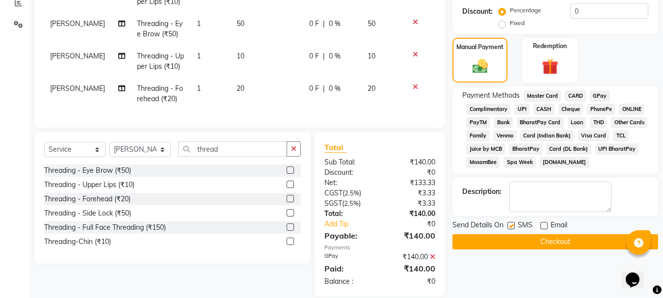
checkbox input "false"
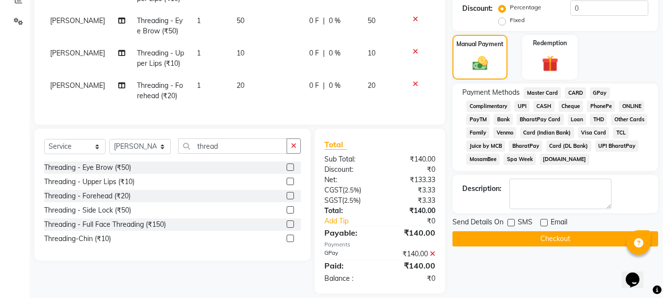
scroll to position [235, 0]
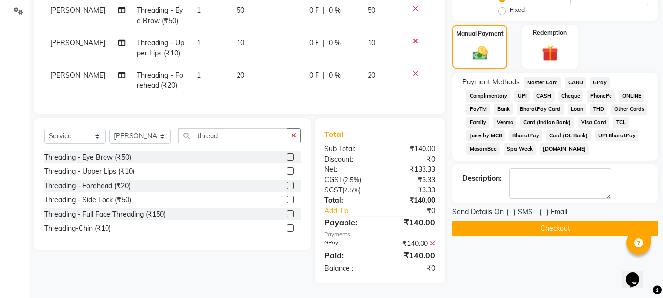
click at [565, 224] on button "Checkout" at bounding box center [556, 228] width 206 height 15
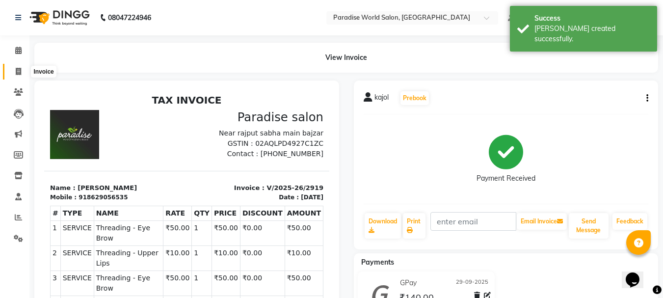
click at [14, 74] on span at bounding box center [18, 71] width 17 height 11
select select "service"
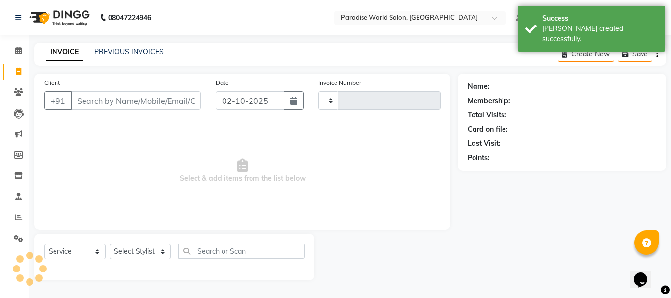
type input "2920"
select select "4451"
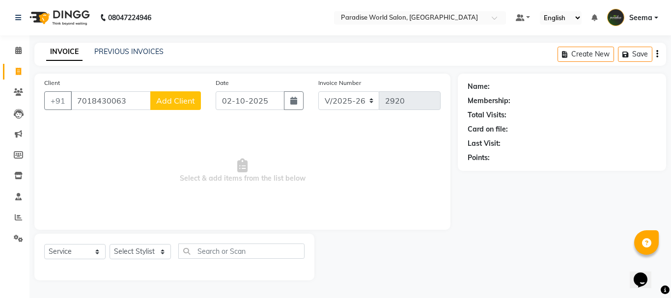
type input "7018430063"
click at [172, 100] on span "Add Client" at bounding box center [175, 101] width 39 height 10
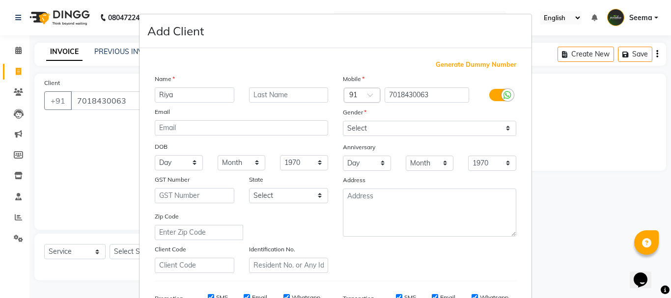
type input "Riya"
click at [365, 125] on select "Select [DEMOGRAPHIC_DATA] [DEMOGRAPHIC_DATA] Other Prefer Not To Say" at bounding box center [429, 128] width 173 height 15
select select "[DEMOGRAPHIC_DATA]"
click at [343, 121] on select "Select [DEMOGRAPHIC_DATA] [DEMOGRAPHIC_DATA] Other Prefer Not To Say" at bounding box center [429, 128] width 173 height 15
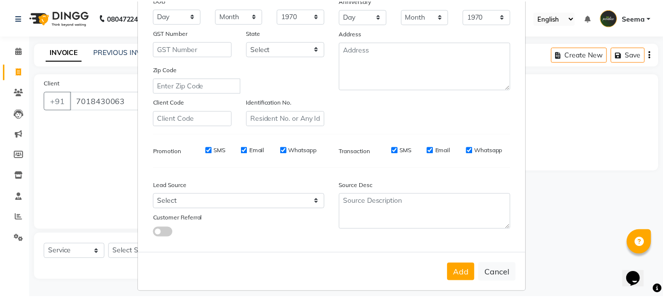
scroll to position [147, 0]
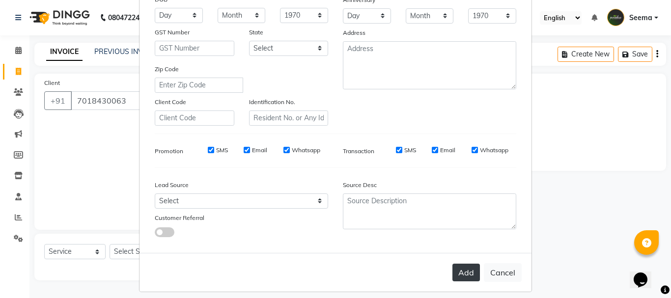
click at [461, 275] on button "Add" at bounding box center [465, 273] width 27 height 18
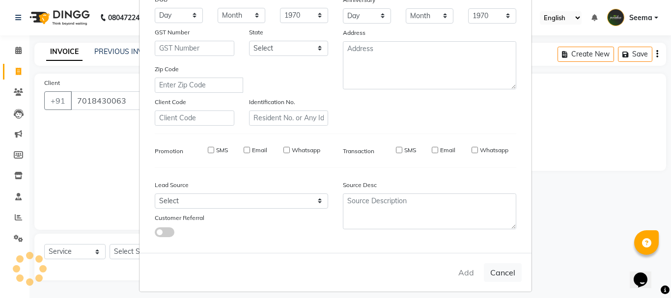
select select
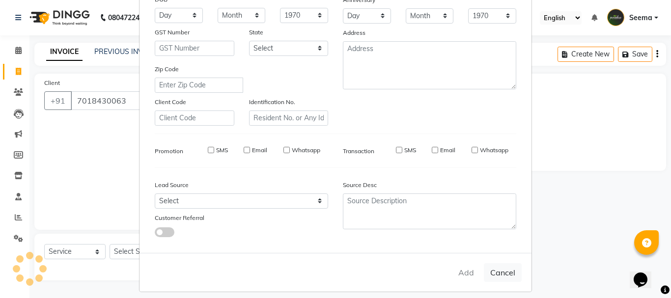
select select
checkbox input "false"
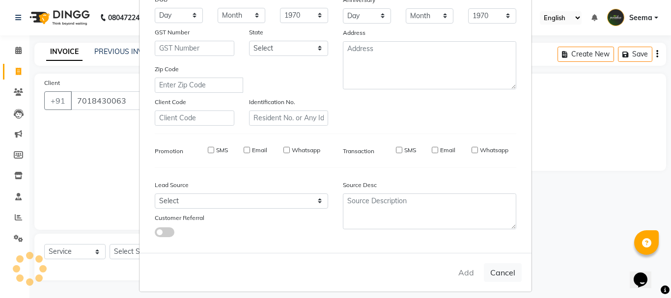
checkbox input "false"
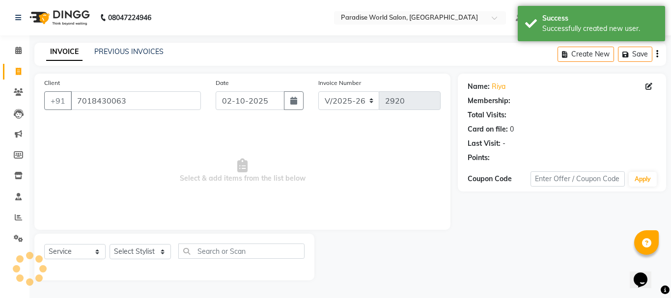
select select "1: Object"
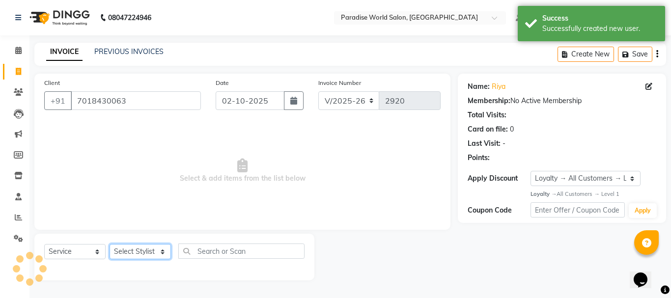
click at [122, 250] on select "Select Stylist [PERSON_NAME] [PERSON_NAME] [PERSON_NAME] company Deepak [PERSON…" at bounding box center [140, 251] width 61 height 15
select select "24938"
click at [110, 244] on select "Select Stylist [PERSON_NAME] [PERSON_NAME] [PERSON_NAME] company Deepak [PERSON…" at bounding box center [140, 251] width 61 height 15
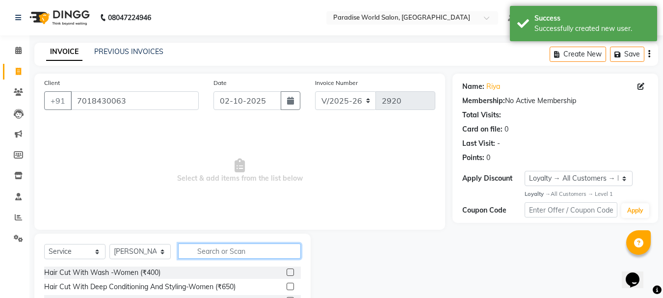
click at [203, 251] on input "text" at bounding box center [239, 251] width 123 height 15
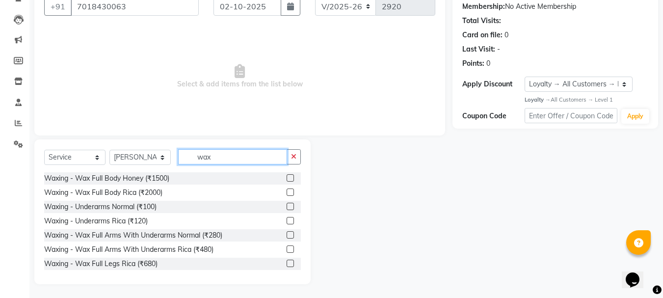
scroll to position [95, 0]
click at [191, 156] on input "wax" at bounding box center [232, 155] width 109 height 15
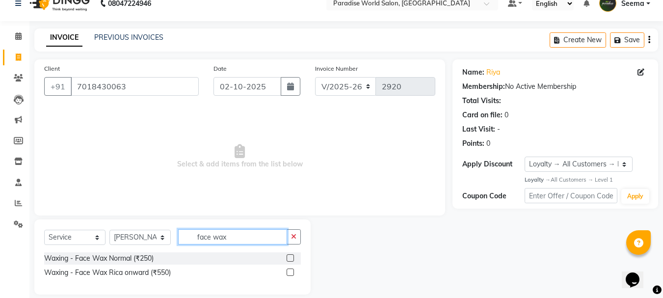
scroll to position [26, 0]
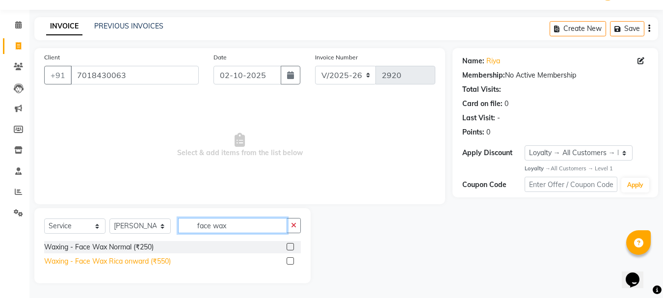
type input "face wax"
click at [149, 264] on div "Waxing - Face Wax Rica onward (₹550)" at bounding box center [107, 261] width 127 height 10
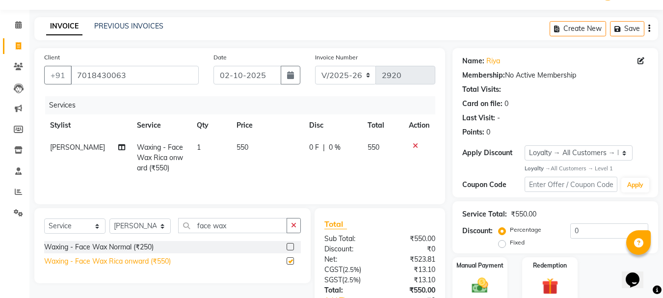
checkbox input "false"
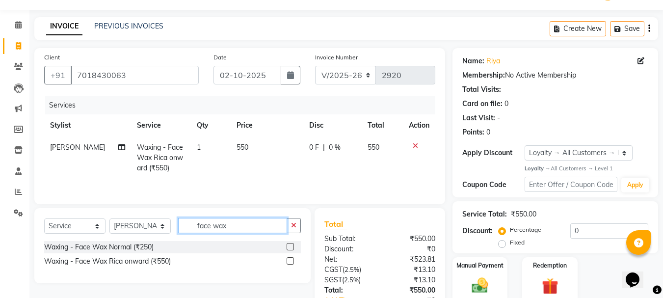
drag, startPoint x: 230, startPoint y: 225, endPoint x: 149, endPoint y: 218, distance: 81.8
click at [149, 218] on div "Select Service Product Membership Package Voucher Prepaid Gift Card Select Styl…" at bounding box center [172, 229] width 257 height 23
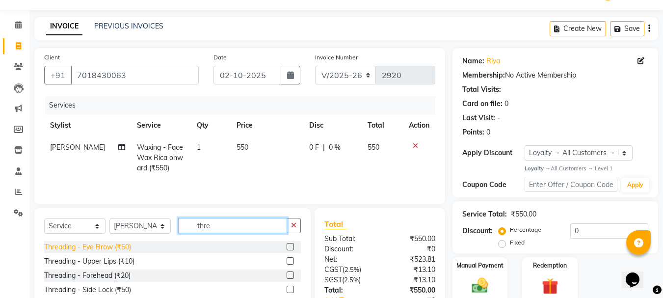
type input "thre"
click at [126, 250] on div "Threading - Eye Brow (₹50)" at bounding box center [87, 247] width 87 height 10
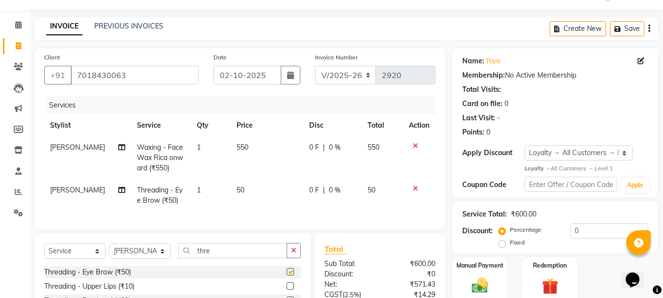
checkbox input "false"
click at [129, 291] on div "Threading - Upper Lips (₹10)" at bounding box center [89, 286] width 90 height 10
checkbox input "false"
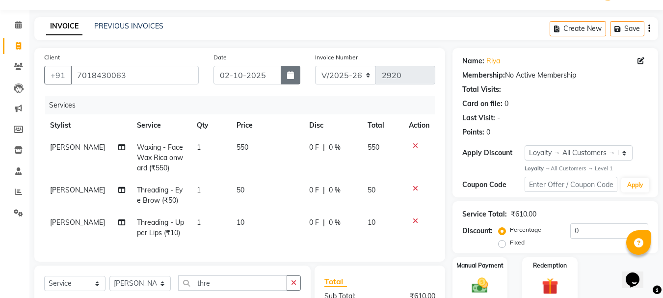
click at [295, 83] on button "button" at bounding box center [291, 75] width 20 height 19
select select "10"
select select "2025"
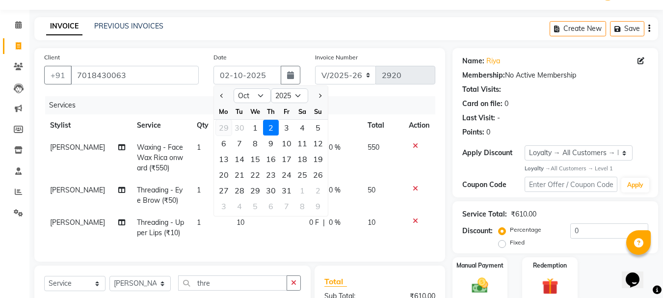
click at [227, 127] on div "29" at bounding box center [224, 128] width 16 height 16
type input "29-09-2025"
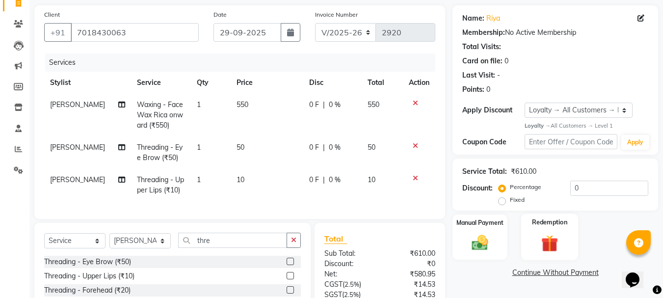
scroll to position [124, 0]
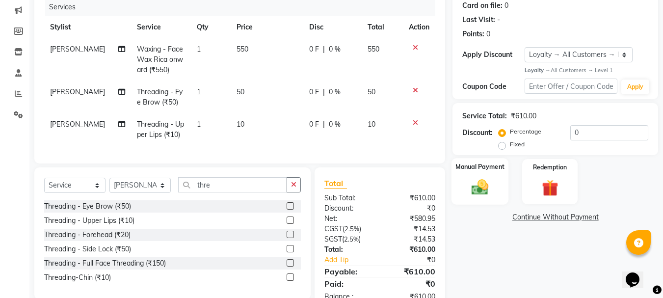
click at [485, 175] on div "Manual Payment" at bounding box center [480, 181] width 57 height 47
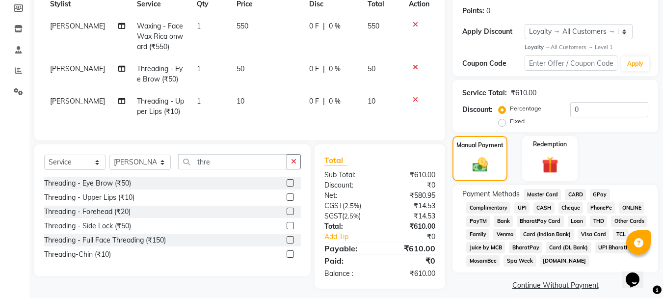
scroll to position [160, 0]
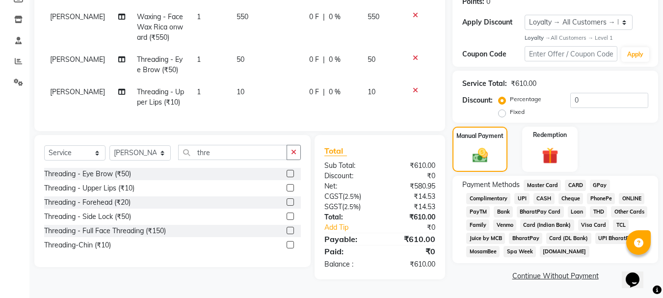
click at [597, 184] on span "GPay" at bounding box center [600, 185] width 20 height 11
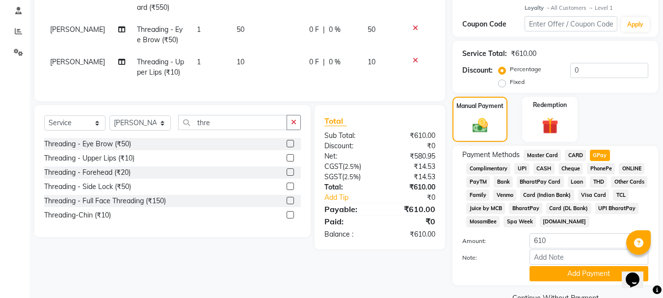
scroll to position [208, 0]
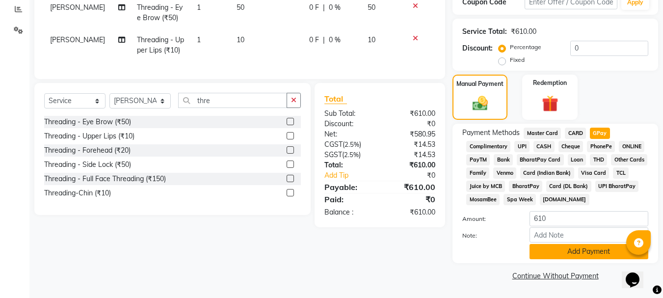
click at [577, 255] on button "Add Payment" at bounding box center [589, 251] width 119 height 15
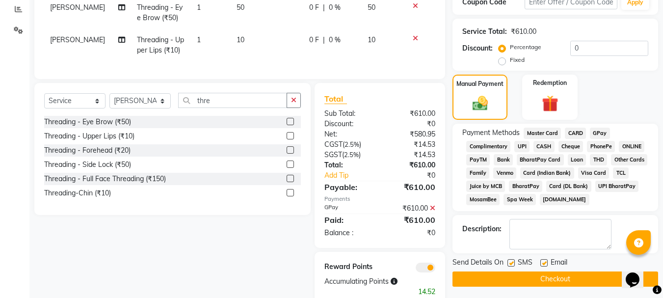
click at [542, 264] on label at bounding box center [544, 262] width 7 height 7
click at [542, 264] on input "checkbox" at bounding box center [544, 263] width 6 height 6
checkbox input "false"
click at [510, 262] on label at bounding box center [511, 262] width 7 height 7
click at [510, 262] on input "checkbox" at bounding box center [511, 263] width 6 height 6
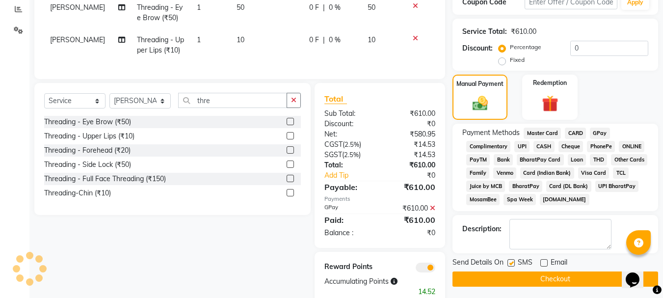
checkbox input "false"
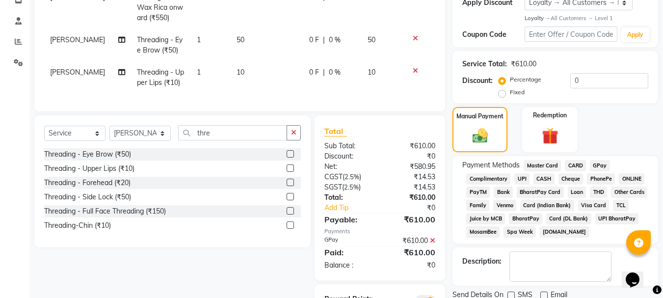
scroll to position [239, 0]
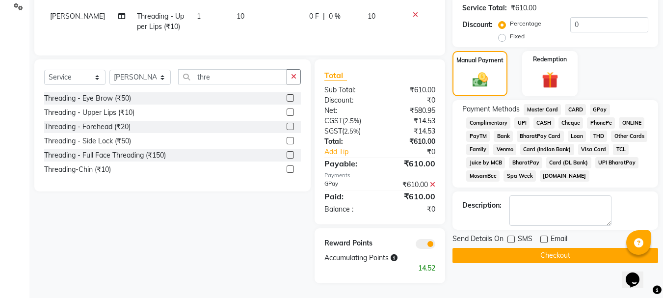
click at [560, 248] on button "Checkout" at bounding box center [556, 255] width 206 height 15
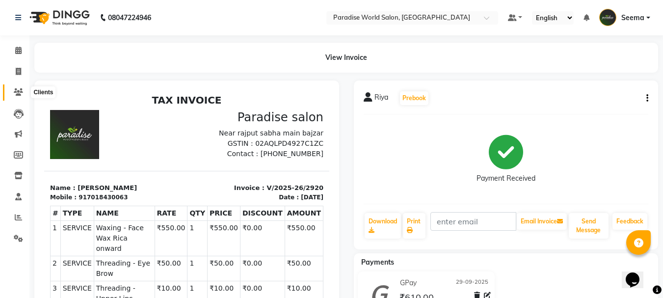
click at [19, 88] on icon at bounding box center [18, 91] width 9 height 7
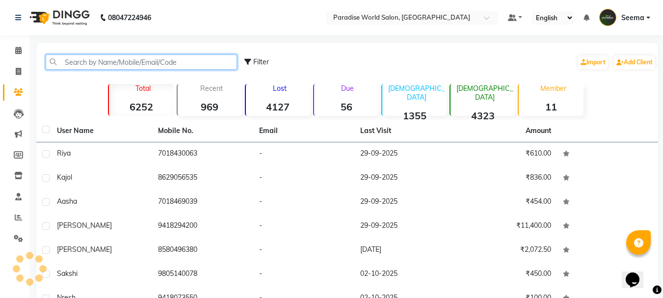
click at [126, 63] on input "text" at bounding box center [142, 62] width 192 height 15
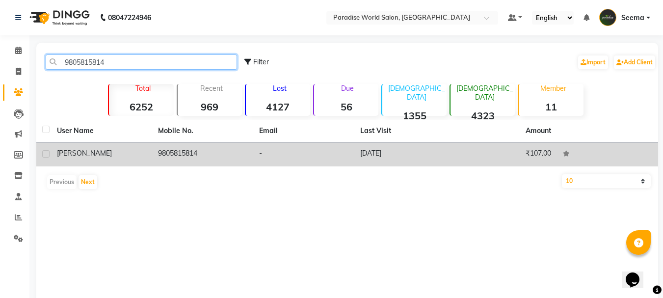
type input "9805815814"
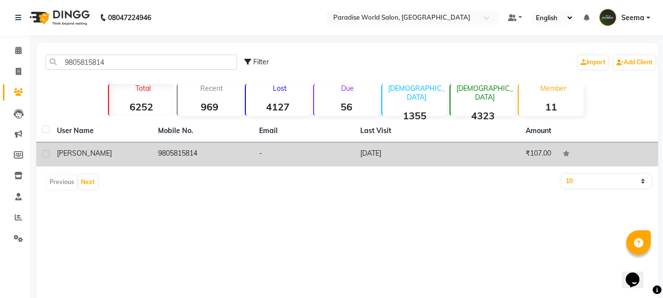
click at [345, 158] on td "-" at bounding box center [303, 154] width 101 height 24
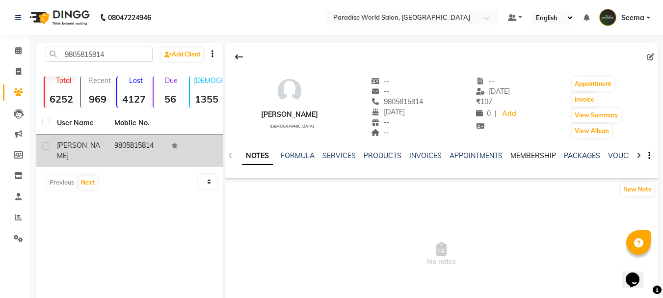
click at [533, 156] on link "MEMBERSHIP" at bounding box center [534, 155] width 46 height 9
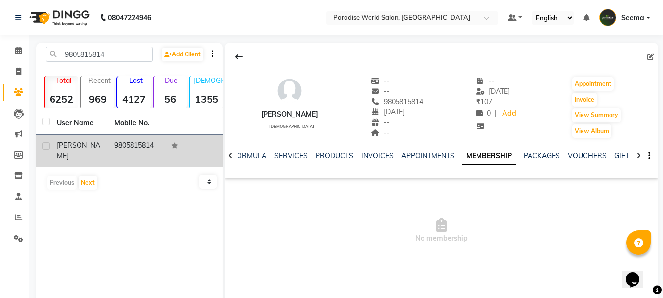
click at [486, 157] on link "MEMBERSHIP" at bounding box center [490, 156] width 54 height 18
click at [500, 40] on div "08047224946 Select Location × Paradise World Salon, Main Bazar Default Panel My…" at bounding box center [331, 176] width 663 height 352
click at [588, 99] on button "Invoice" at bounding box center [585, 100] width 25 height 14
select select "4451"
select select "service"
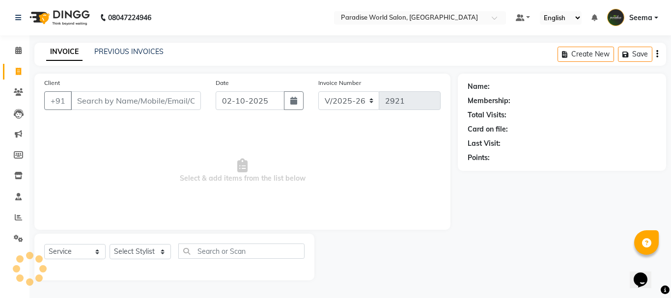
click at [125, 98] on input "Client" at bounding box center [136, 100] width 130 height 19
type input "9805815814"
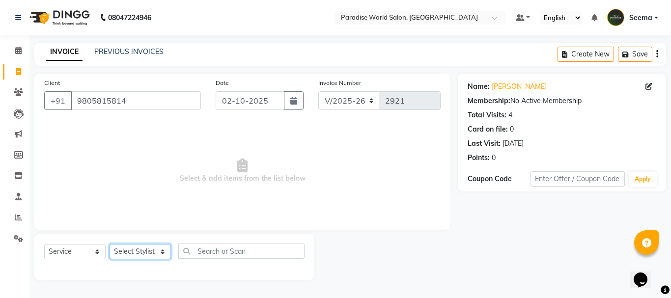
click at [143, 246] on select "Select Stylist [PERSON_NAME] [PERSON_NAME] [PERSON_NAME] company Deepak [PERSON…" at bounding box center [140, 251] width 61 height 15
select select "57181"
click at [110, 244] on select "Select Stylist [PERSON_NAME] [PERSON_NAME] [PERSON_NAME] company Deepak [PERSON…" at bounding box center [140, 251] width 61 height 15
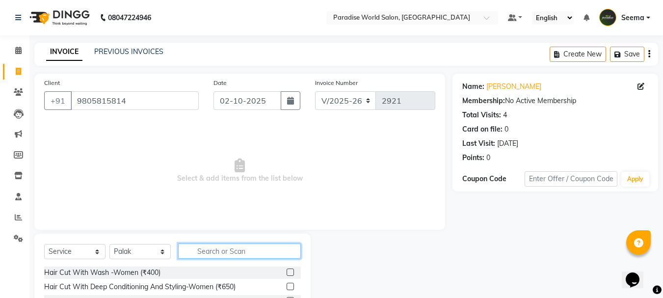
click at [228, 252] on input "text" at bounding box center [239, 251] width 123 height 15
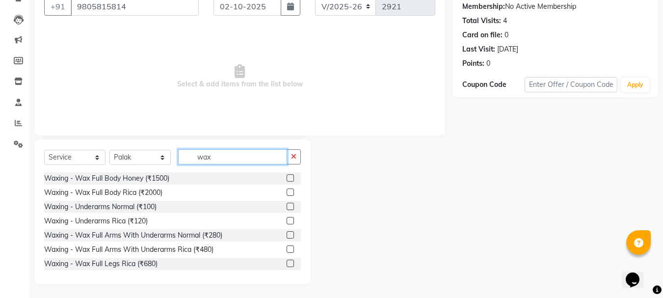
scroll to position [95, 0]
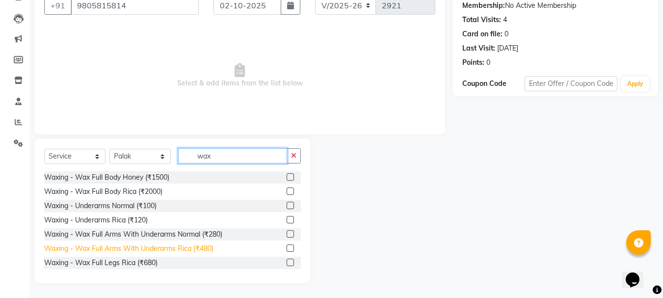
type input "wax"
click at [195, 249] on div "Waxing - Wax Full Arms With Underarms Rica (₹480)" at bounding box center [128, 249] width 169 height 10
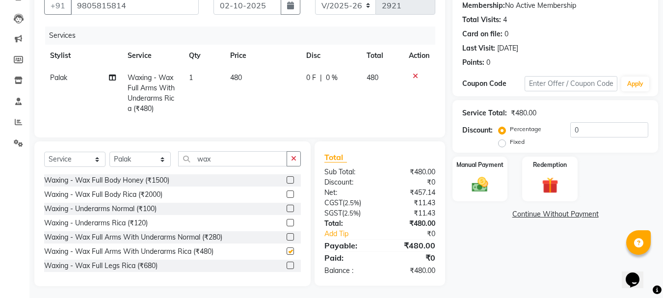
checkbox input "false"
click at [146, 271] on div "Waxing - Wax Full Legs Rica (₹680)" at bounding box center [100, 266] width 113 height 10
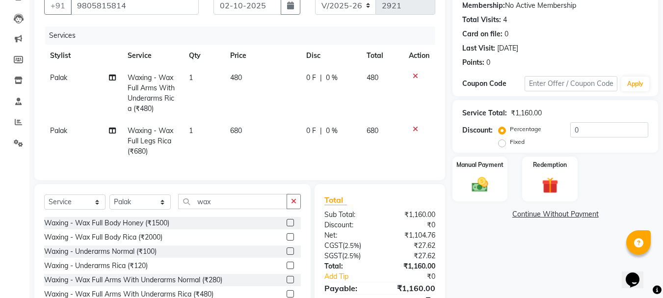
checkbox input "false"
click at [110, 78] on icon at bounding box center [112, 77] width 7 height 7
select select "57181"
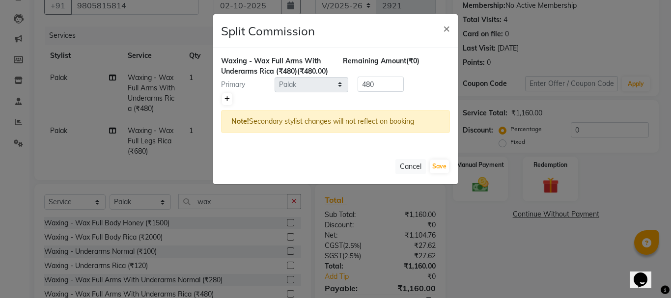
click at [228, 102] on icon at bounding box center [226, 99] width 5 height 6
type input "240"
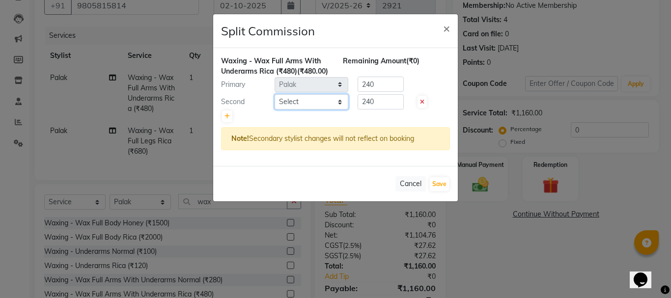
click at [344, 110] on select "Select [PERSON_NAME] [PERSON_NAME] [PERSON_NAME] company Deepak [PERSON_NAME] […" at bounding box center [311, 101] width 74 height 15
select select "24939"
click at [274, 105] on select "Select [PERSON_NAME] [PERSON_NAME] [PERSON_NAME] company Deepak [PERSON_NAME] […" at bounding box center [311, 101] width 74 height 15
click at [446, 201] on div "Cancel Save" at bounding box center [335, 183] width 245 height 35
click at [446, 191] on button "Save" at bounding box center [439, 184] width 19 height 14
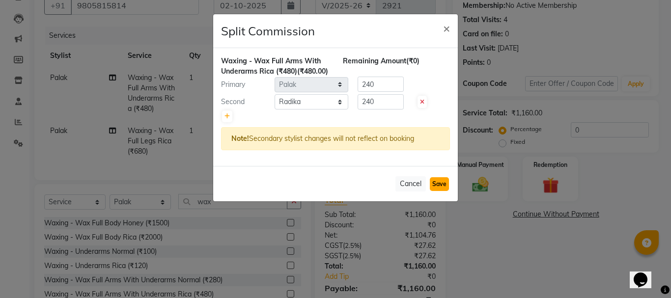
select select "Select"
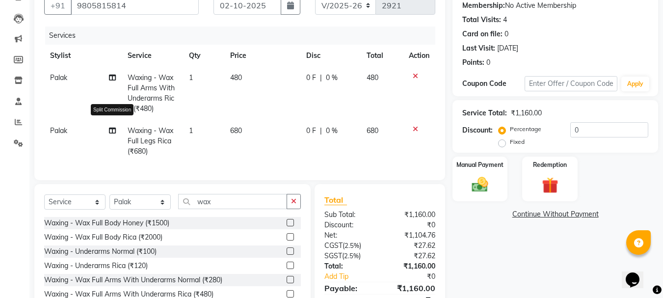
click at [113, 130] on icon at bounding box center [112, 130] width 7 height 7
select select "57181"
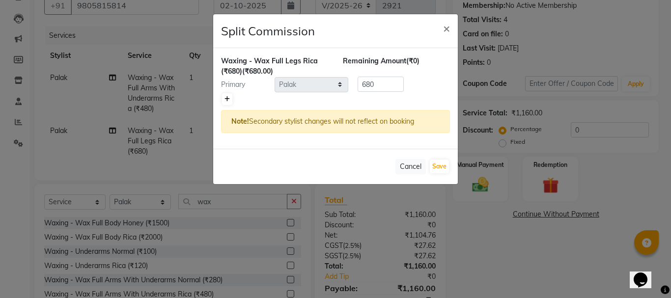
click at [228, 97] on icon at bounding box center [226, 99] width 5 height 6
type input "340"
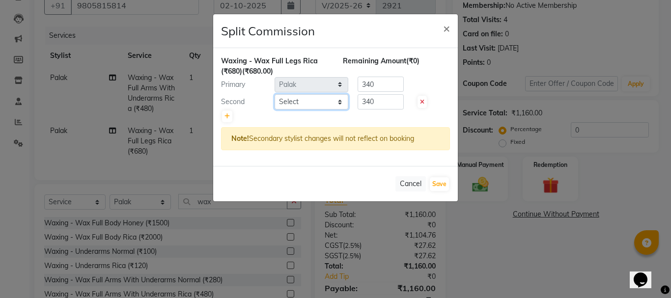
click at [310, 104] on select "Select [PERSON_NAME] [PERSON_NAME] [PERSON_NAME] company Deepak [PERSON_NAME] […" at bounding box center [311, 101] width 74 height 15
select select "24939"
click at [274, 94] on select "Select [PERSON_NAME] [PERSON_NAME] [PERSON_NAME] company Deepak [PERSON_NAME] […" at bounding box center [311, 101] width 74 height 15
click at [430, 183] on button "Save" at bounding box center [439, 184] width 19 height 14
select select "Select"
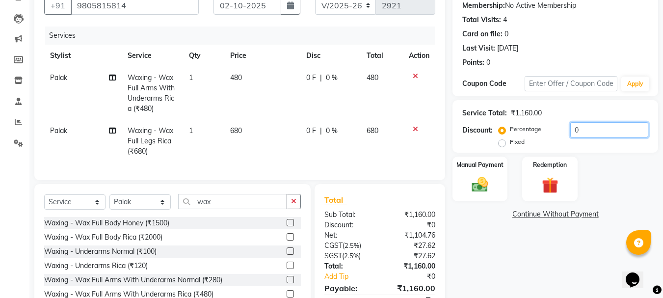
drag, startPoint x: 501, startPoint y: 136, endPoint x: 480, endPoint y: 137, distance: 21.1
click at [480, 137] on div "Discount: Percentage Fixed 0" at bounding box center [556, 135] width 186 height 27
type input "20"
click at [478, 176] on img at bounding box center [479, 185] width 27 height 20
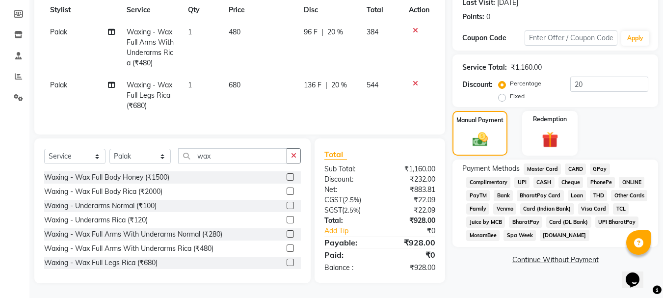
scroll to position [148, 0]
click at [627, 217] on span "UPI BharatPay" at bounding box center [618, 222] width 44 height 11
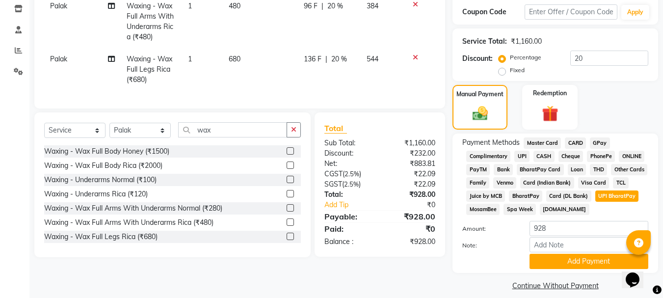
scroll to position [177, 0]
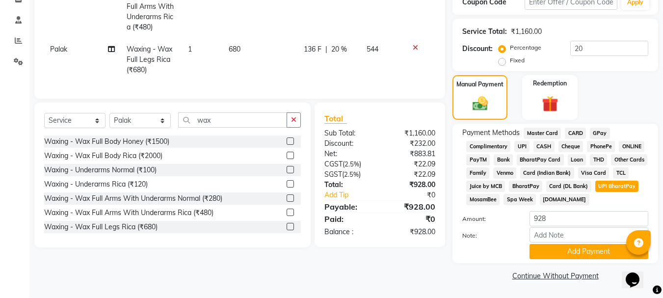
click at [582, 253] on button "Add Payment" at bounding box center [589, 251] width 119 height 15
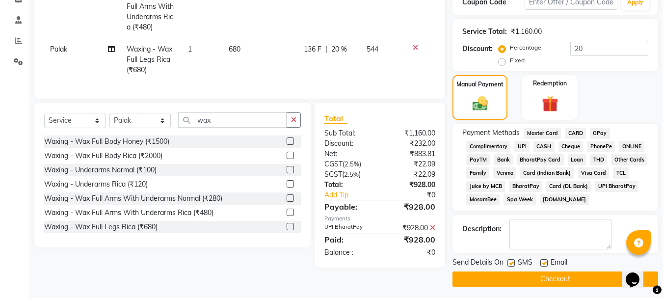
click at [546, 263] on label at bounding box center [544, 262] width 7 height 7
click at [546, 263] on input "checkbox" at bounding box center [544, 263] width 6 height 6
checkbox input "false"
click at [511, 264] on label at bounding box center [511, 262] width 7 height 7
click at [511, 264] on input "checkbox" at bounding box center [511, 263] width 6 height 6
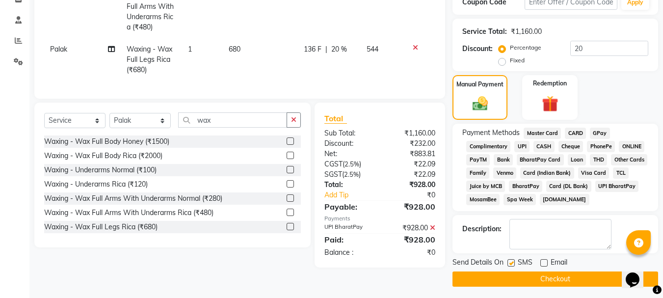
checkbox input "false"
click at [529, 279] on button "Checkout" at bounding box center [556, 279] width 206 height 15
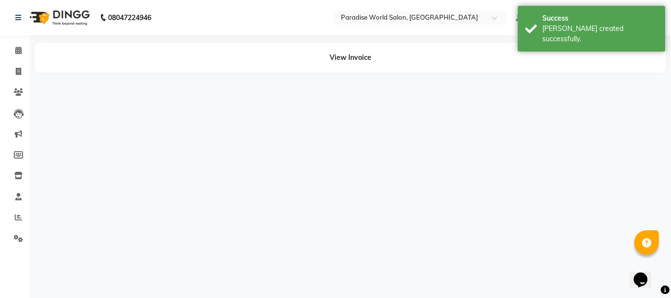
select select "57181"
select select "24939"
select select "57181"
select select "24939"
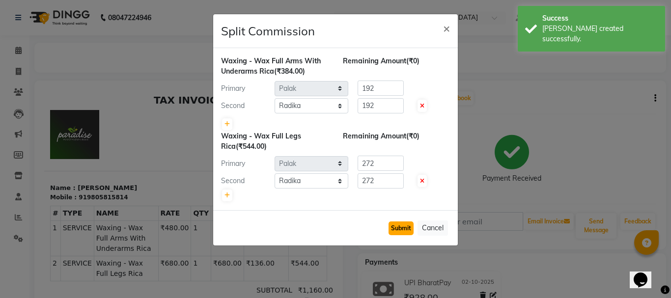
click at [402, 229] on button "Submit" at bounding box center [400, 228] width 25 height 14
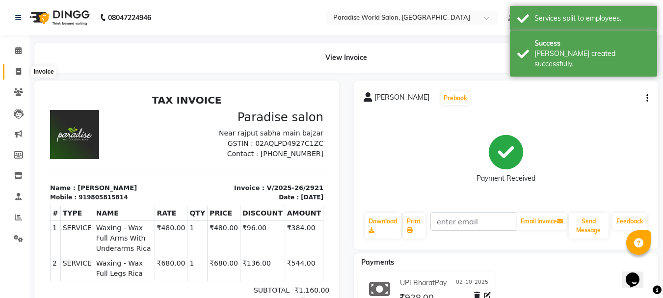
click at [19, 70] on icon at bounding box center [18, 71] width 5 height 7
select select "service"
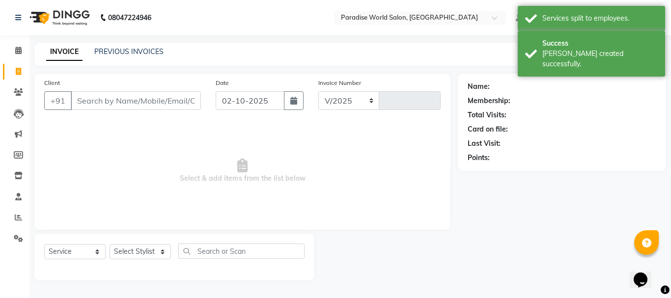
select select "4451"
type input "2922"
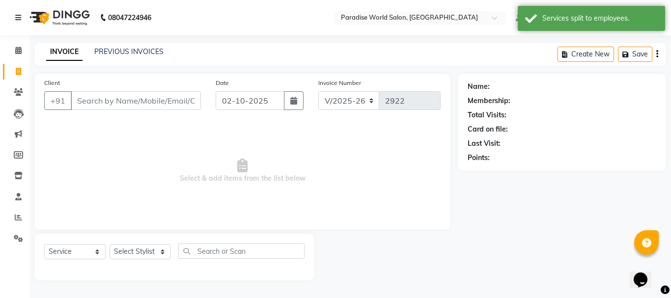
click at [117, 108] on input "Client" at bounding box center [136, 100] width 130 height 19
type input "n"
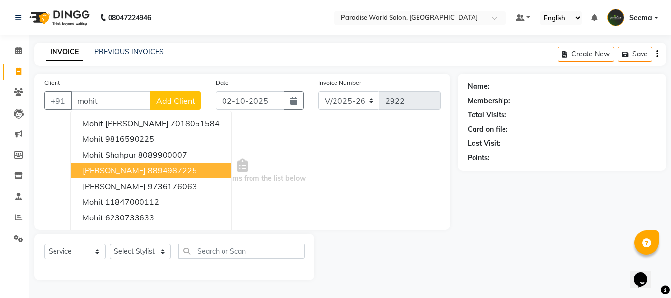
click at [148, 171] on ngb-highlight "8894987225" at bounding box center [172, 170] width 49 height 10
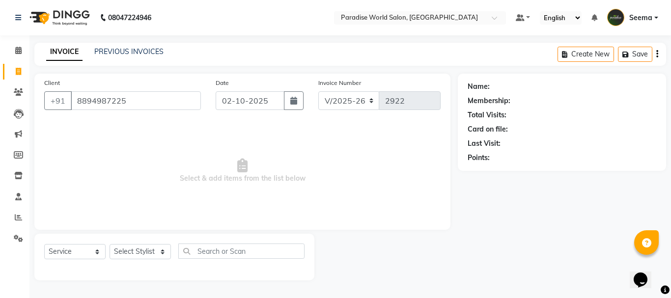
type input "8894987225"
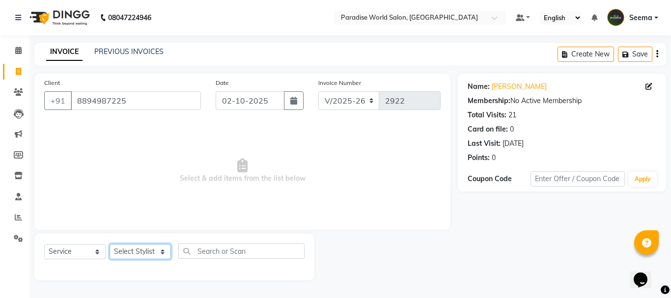
click at [137, 251] on select "Select Stylist [PERSON_NAME] [PERSON_NAME] [PERSON_NAME] company Deepak [PERSON…" at bounding box center [140, 251] width 61 height 15
select select "30995"
click at [110, 244] on select "Select Stylist [PERSON_NAME] [PERSON_NAME] [PERSON_NAME] company Deepak [PERSON…" at bounding box center [140, 251] width 61 height 15
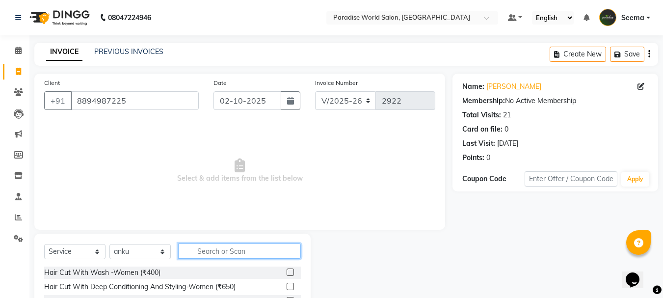
click at [241, 251] on input "text" at bounding box center [239, 251] width 123 height 15
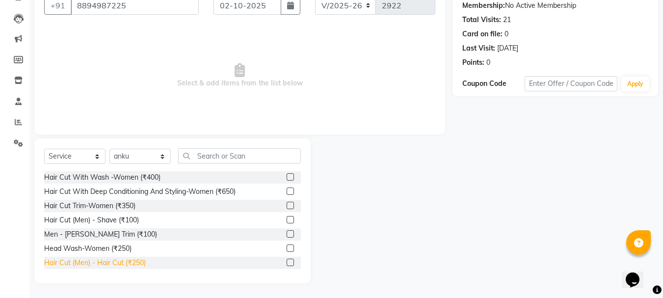
click at [135, 262] on div "Hair Cut (Men) - Hair Cut (₹250)" at bounding box center [95, 263] width 102 height 10
checkbox input "false"
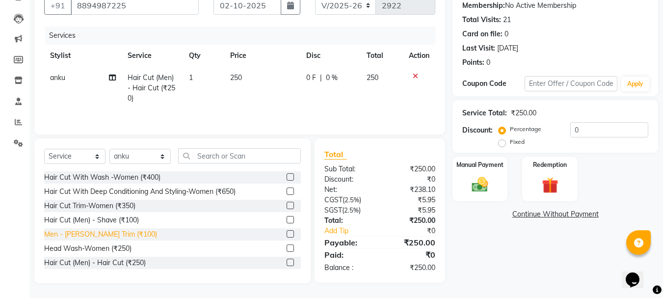
click at [118, 234] on div "Men - [PERSON_NAME] Trim (₹100)" at bounding box center [100, 234] width 113 height 10
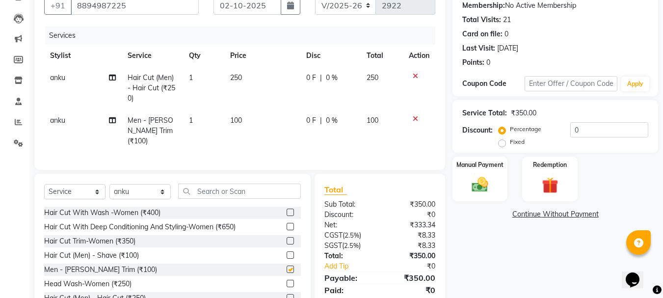
checkbox input "false"
click at [218, 180] on div "Select Service Product Membership Package Voucher Prepaid Gift Card Select Styl…" at bounding box center [172, 246] width 276 height 145
click at [219, 188] on input "text" at bounding box center [239, 191] width 123 height 15
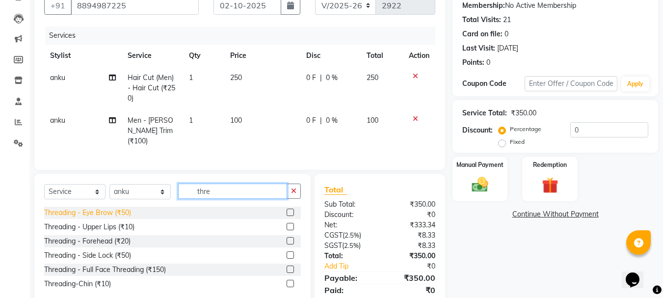
type input "thre"
click at [127, 210] on div "Threading - Eye Brow (₹50)" at bounding box center [87, 213] width 87 height 10
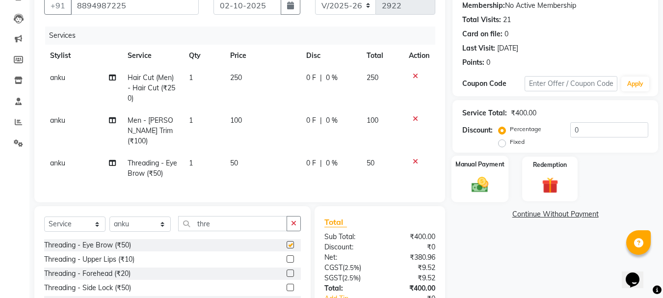
checkbox input "false"
click at [510, 141] on label "Fixed" at bounding box center [517, 141] width 15 height 9
click at [503, 141] on input "Fixed" at bounding box center [504, 141] width 7 height 7
radio input "true"
drag, startPoint x: 591, startPoint y: 130, endPoint x: 520, endPoint y: 130, distance: 71.7
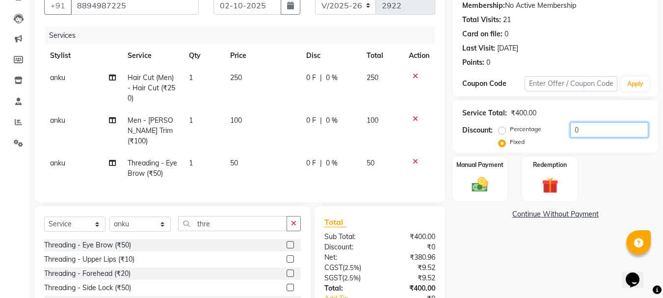
click at [520, 130] on div "Percentage Fixed 0" at bounding box center [575, 135] width 148 height 27
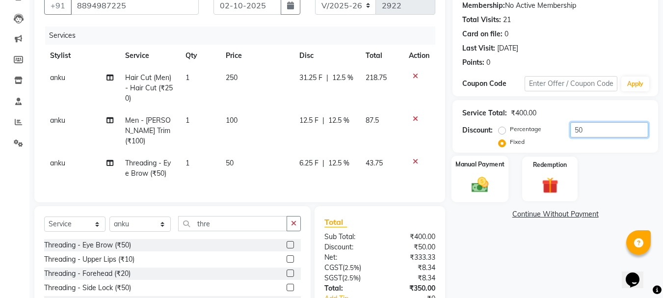
type input "50"
click at [479, 198] on div "Manual Payment" at bounding box center [480, 179] width 57 height 47
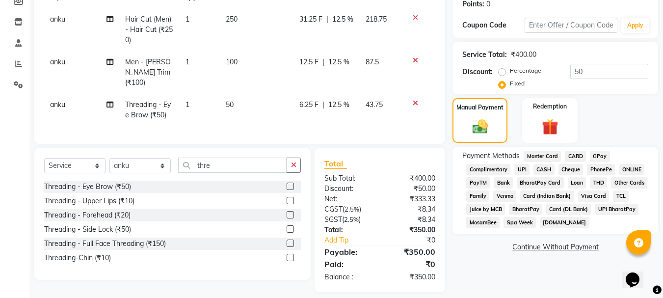
scroll to position [160, 0]
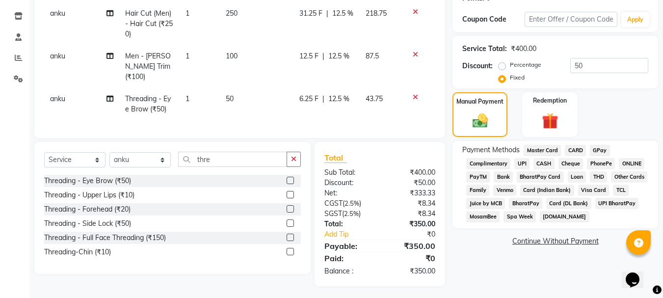
click at [555, 163] on div "Cheque" at bounding box center [569, 164] width 29 height 13
click at [550, 162] on span "CASH" at bounding box center [544, 163] width 21 height 11
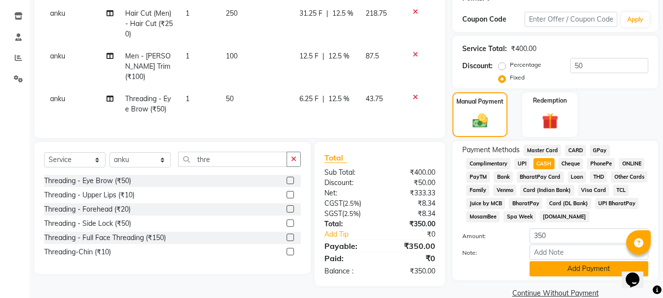
click at [573, 271] on button "Add Payment" at bounding box center [589, 268] width 119 height 15
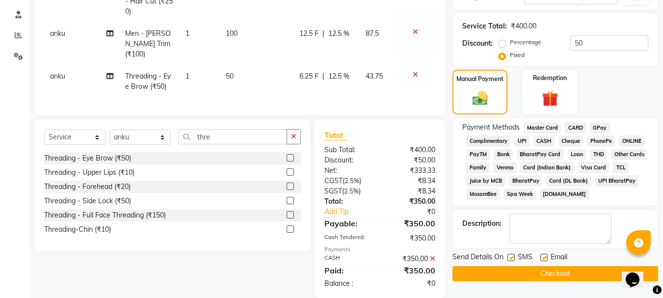
scroll to position [194, 0]
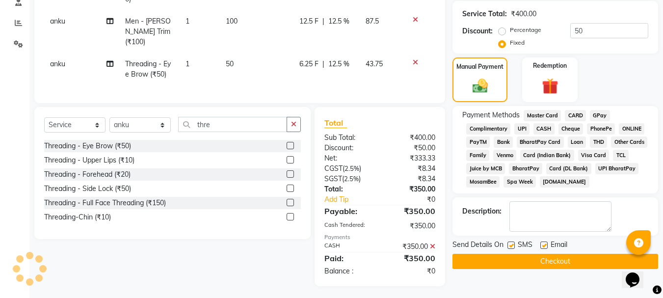
click at [541, 249] on div at bounding box center [544, 247] width 6 height 10
click at [541, 247] on label at bounding box center [544, 245] width 7 height 7
click at [541, 247] on input "checkbox" at bounding box center [544, 246] width 6 height 6
checkbox input "false"
click at [511, 245] on label at bounding box center [511, 245] width 7 height 7
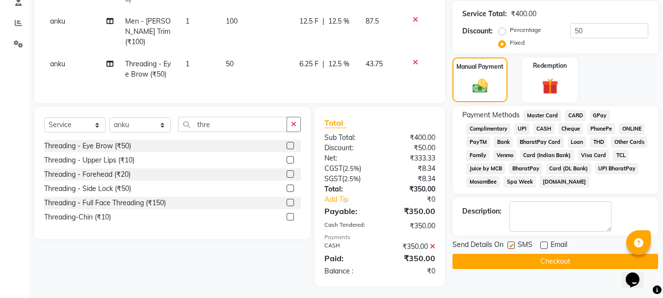
click at [511, 245] on input "checkbox" at bounding box center [511, 246] width 6 height 6
checkbox input "false"
click at [538, 260] on button "Checkout" at bounding box center [556, 261] width 206 height 15
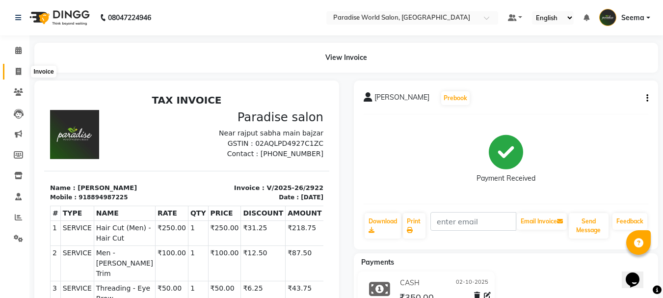
click at [23, 74] on span at bounding box center [18, 71] width 17 height 11
select select "4451"
select select "service"
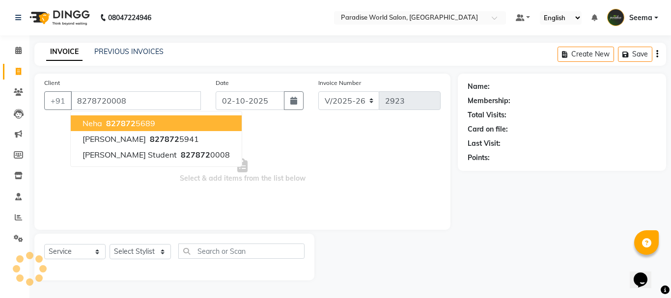
type input "8278720008"
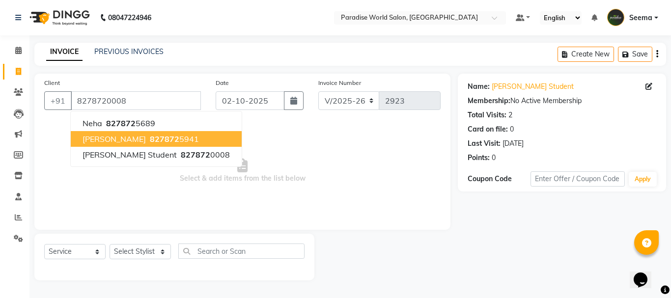
click at [305, 142] on span "Select & add items from the list below" at bounding box center [242, 171] width 396 height 98
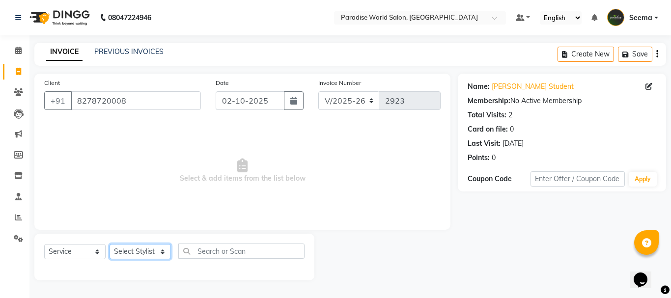
click at [135, 250] on select "Select Stylist [PERSON_NAME] [PERSON_NAME] [PERSON_NAME] company Deepak [PERSON…" at bounding box center [140, 251] width 61 height 15
select select "57181"
click at [110, 244] on select "Select Stylist [PERSON_NAME] [PERSON_NAME] [PERSON_NAME] company Deepak [PERSON…" at bounding box center [140, 251] width 61 height 15
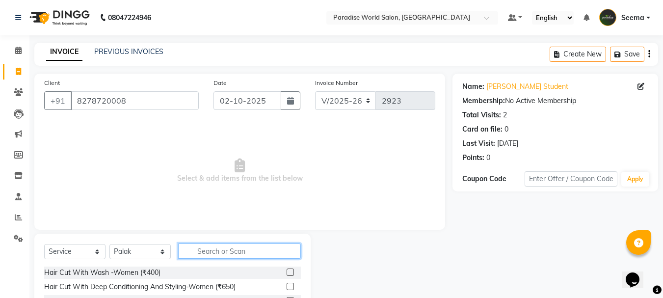
click at [221, 245] on input "text" at bounding box center [239, 251] width 123 height 15
type input "under"
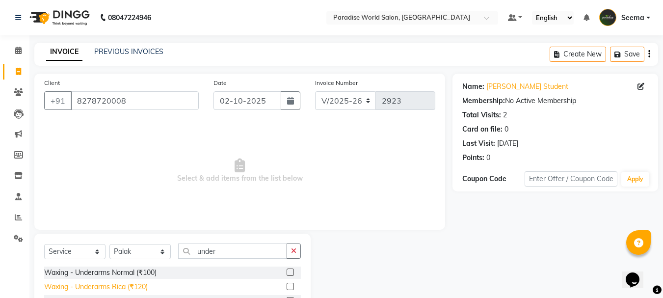
click at [134, 286] on div "Waxing - Underarms Rica (₹120)" at bounding box center [96, 287] width 104 height 10
checkbox input "false"
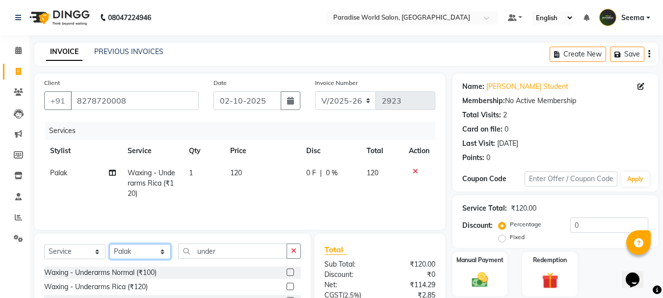
click at [136, 253] on select "Select Stylist [PERSON_NAME] [PERSON_NAME] [PERSON_NAME] company Deepak [PERSON…" at bounding box center [140, 251] width 61 height 15
select select "58495"
click at [110, 244] on select "Select Stylist [PERSON_NAME] [PERSON_NAME] [PERSON_NAME] company Deepak [PERSON…" at bounding box center [140, 251] width 61 height 15
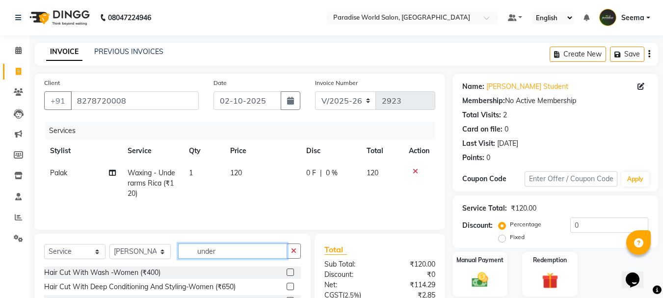
click at [228, 257] on input "under" at bounding box center [232, 251] width 109 height 15
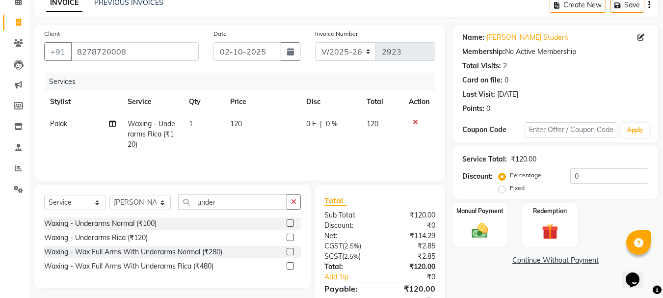
click at [129, 230] on div "Waxing - Underarms Normal (₹100) Waxing - Underarms Rica (₹120) Waxing - Wax Fu…" at bounding box center [172, 246] width 257 height 57
click at [131, 237] on div "Waxing - Underarms Rica (₹120)" at bounding box center [96, 238] width 104 height 10
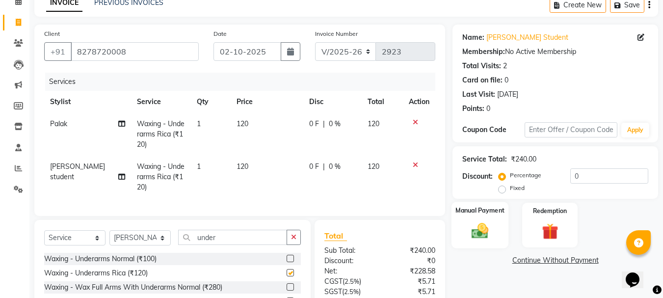
checkbox input "false"
drag, startPoint x: 492, startPoint y: 227, endPoint x: 523, endPoint y: 230, distance: 32.1
click at [491, 226] on img at bounding box center [480, 230] width 27 height 19
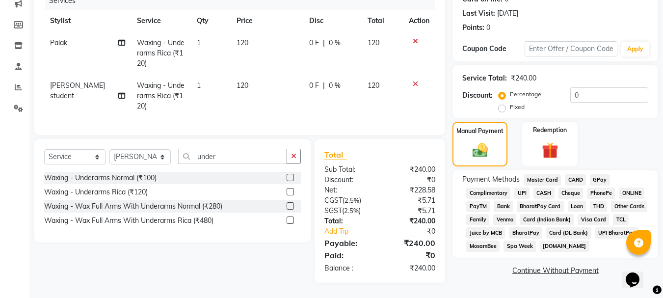
scroll to position [137, 0]
click at [610, 227] on span "UPI BharatPay" at bounding box center [618, 232] width 44 height 11
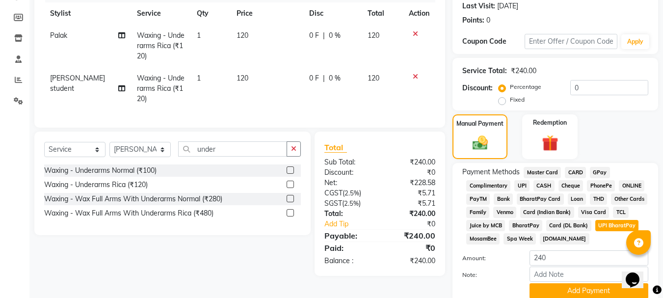
scroll to position [177, 0]
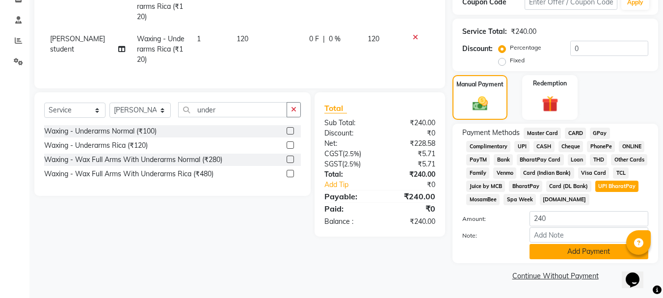
click at [582, 251] on button "Add Payment" at bounding box center [589, 251] width 119 height 15
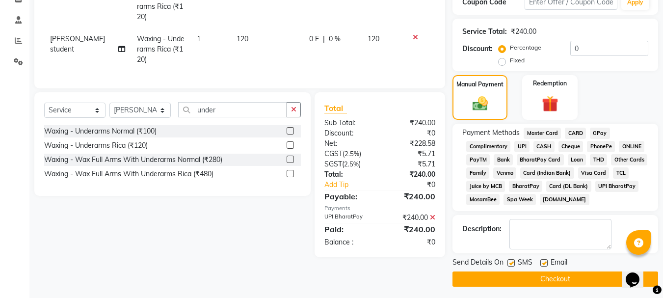
click at [546, 261] on label at bounding box center [544, 262] width 7 height 7
click at [546, 261] on input "checkbox" at bounding box center [544, 263] width 6 height 6
checkbox input "false"
click at [511, 262] on label at bounding box center [511, 262] width 7 height 7
click at [511, 262] on input "checkbox" at bounding box center [511, 263] width 6 height 6
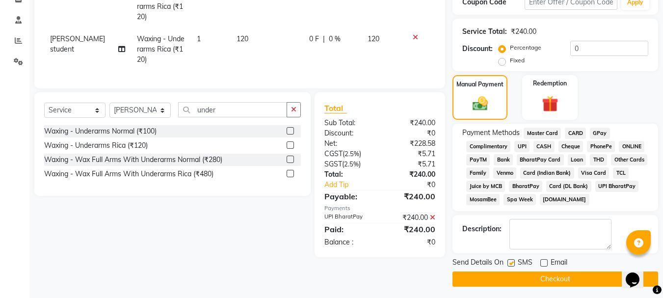
checkbox input "false"
click at [548, 283] on button "Checkout" at bounding box center [556, 279] width 206 height 15
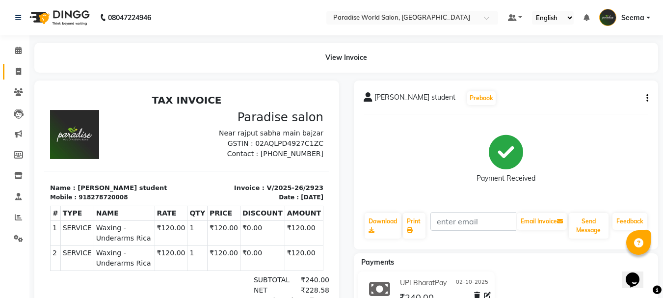
click at [22, 68] on span at bounding box center [18, 71] width 17 height 11
select select "service"
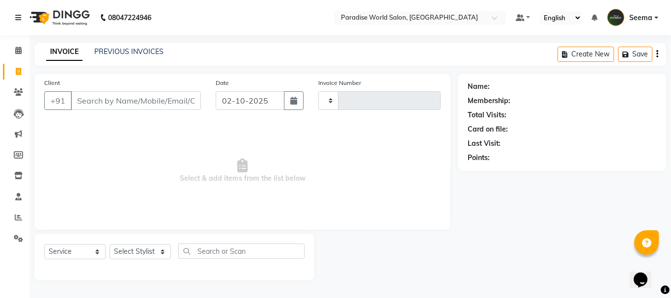
type input "2924"
select select "4451"
click at [97, 102] on input "Client" at bounding box center [136, 100] width 130 height 19
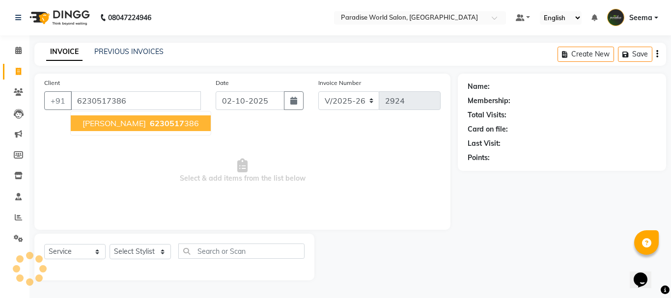
type input "6230517386"
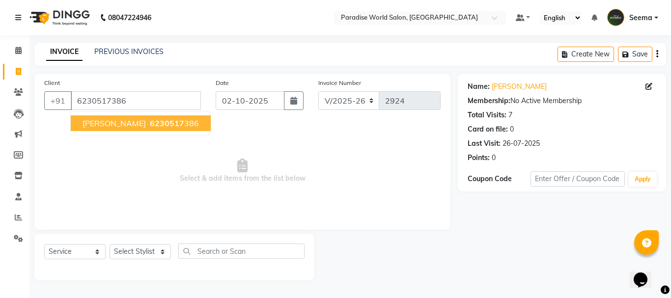
click at [186, 124] on ngb-highlight "6230517 386" at bounding box center [173, 123] width 51 height 10
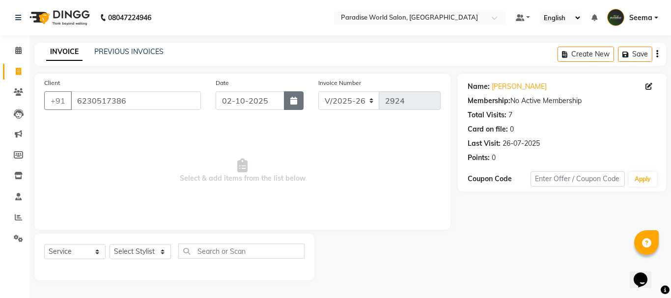
click at [291, 102] on icon "button" at bounding box center [293, 101] width 7 height 8
select select "10"
select select "2025"
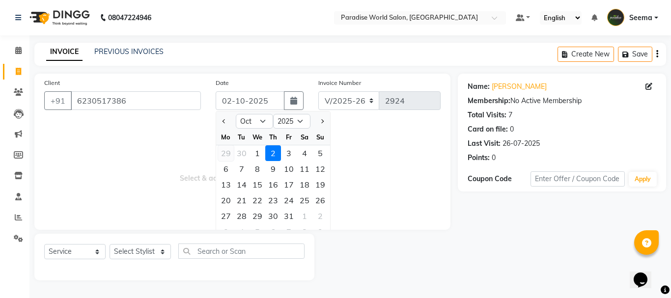
click at [231, 157] on div "29" at bounding box center [226, 153] width 16 height 16
type input "29-09-2025"
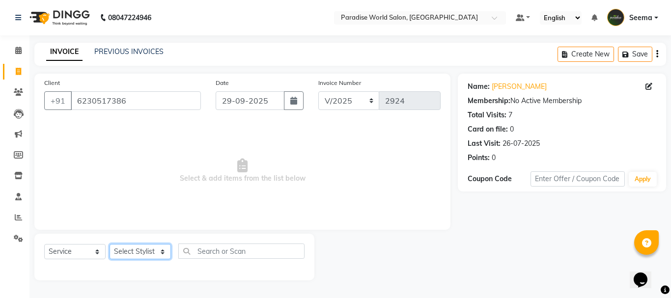
click at [144, 256] on select "Select Stylist [PERSON_NAME] [PERSON_NAME] [PERSON_NAME] company Deepak [PERSON…" at bounding box center [140, 251] width 61 height 15
click at [145, 250] on select "Select Stylist [PERSON_NAME] [PERSON_NAME] [PERSON_NAME] company Deepak [PERSON…" at bounding box center [140, 251] width 61 height 15
select select "57181"
click at [110, 244] on select "Select Stylist [PERSON_NAME] [PERSON_NAME] [PERSON_NAME] company Deepak [PERSON…" at bounding box center [140, 251] width 61 height 15
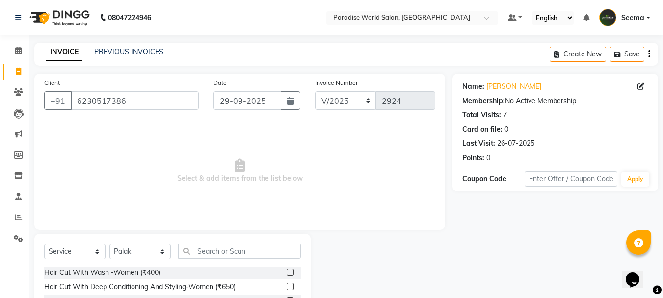
click at [215, 259] on div "Select Service Product Membership Package Voucher Prepaid Gift Card Select Styl…" at bounding box center [172, 255] width 257 height 23
click at [212, 245] on input "text" at bounding box center [239, 251] width 123 height 15
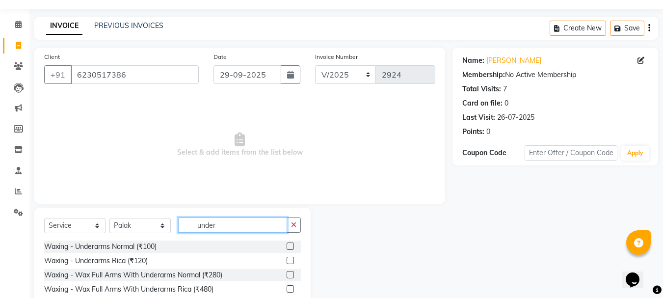
scroll to position [49, 0]
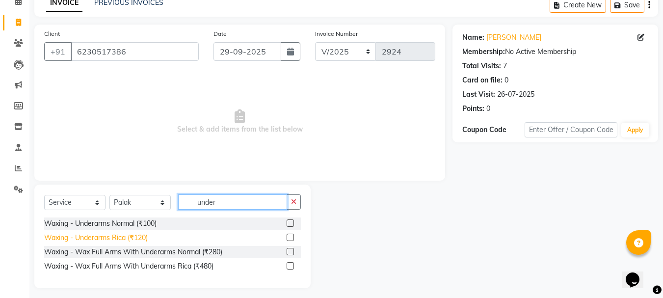
type input "under"
click at [139, 240] on div "Waxing - Underarms Rica (₹120)" at bounding box center [96, 238] width 104 height 10
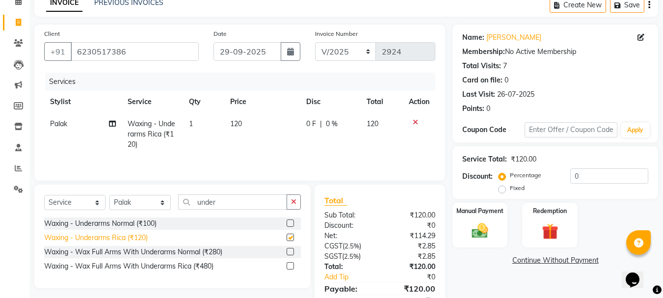
checkbox input "false"
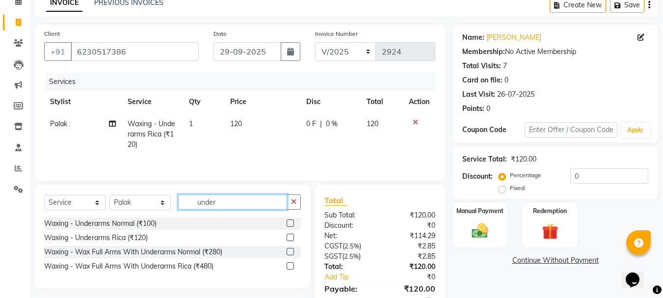
drag, startPoint x: 231, startPoint y: 203, endPoint x: 176, endPoint y: 206, distance: 55.6
click at [176, 206] on div "Select Service Product Membership Package Voucher Prepaid Gift Card Select Styl…" at bounding box center [172, 205] width 257 height 23
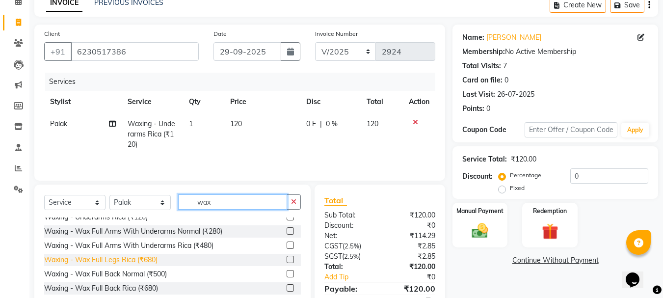
type input "wax"
click at [135, 262] on div "Waxing - Wax Full Legs Rica (₹680)" at bounding box center [100, 260] width 113 height 10
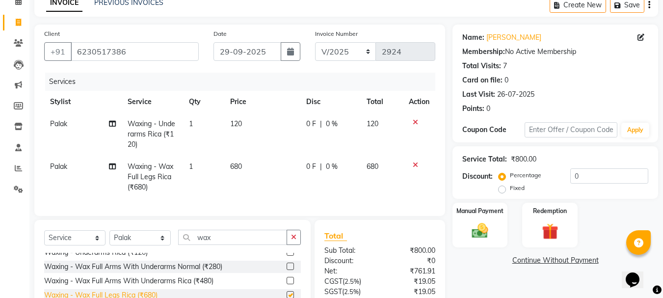
checkbox input "false"
click at [111, 125] on icon at bounding box center [112, 123] width 7 height 7
select select "57181"
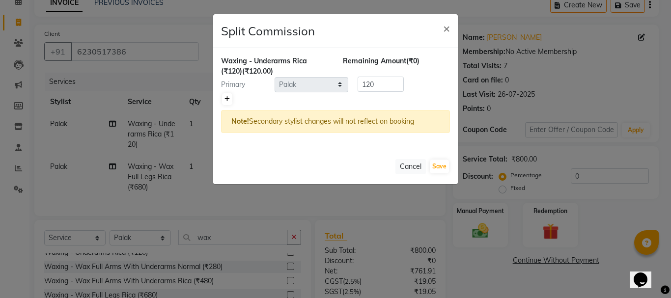
click at [229, 100] on icon at bounding box center [226, 99] width 5 height 6
type input "60"
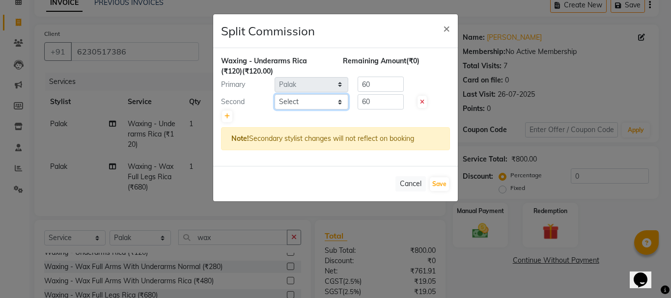
click at [318, 105] on select "Select [PERSON_NAME] [PERSON_NAME] [PERSON_NAME] company Deepak [PERSON_NAME] […" at bounding box center [311, 101] width 74 height 15
select select "58495"
click at [274, 94] on select "Select [PERSON_NAME] [PERSON_NAME] [PERSON_NAME] company Deepak [PERSON_NAME] […" at bounding box center [311, 101] width 74 height 15
click at [436, 184] on button "Save" at bounding box center [439, 184] width 19 height 14
select select "Select"
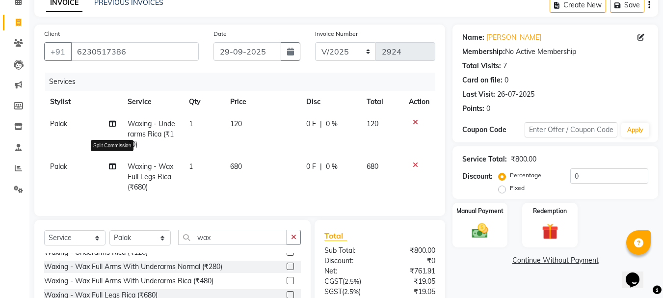
click at [110, 169] on icon at bounding box center [112, 166] width 7 height 7
select select "57181"
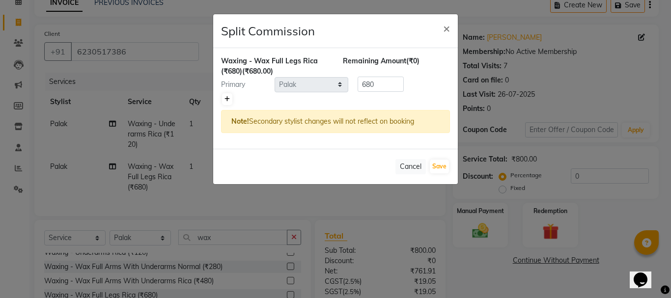
click at [224, 96] on link at bounding box center [227, 99] width 10 height 12
type input "340"
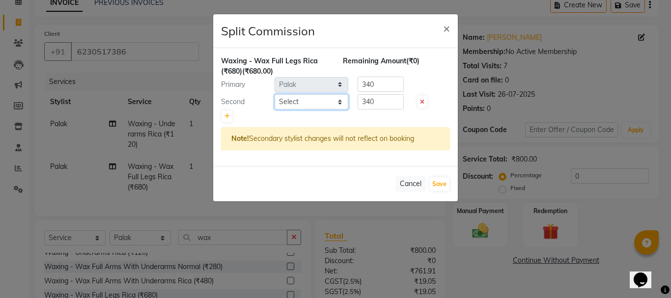
click at [301, 108] on select "Select [PERSON_NAME] [PERSON_NAME] [PERSON_NAME] company Deepak [PERSON_NAME] […" at bounding box center [311, 101] width 74 height 15
select select "58495"
click at [274, 94] on select "Select [PERSON_NAME] [PERSON_NAME] [PERSON_NAME] company Deepak [PERSON_NAME] […" at bounding box center [311, 101] width 74 height 15
click at [438, 182] on button "Save" at bounding box center [439, 184] width 19 height 14
select select "Select"
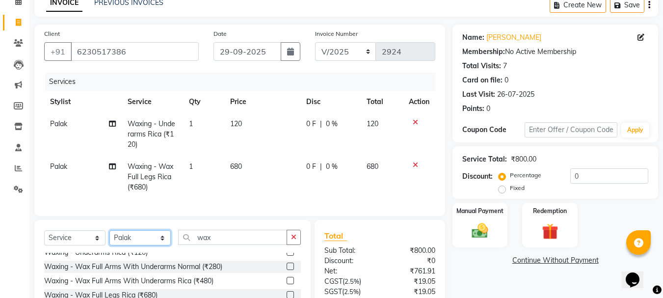
click at [142, 246] on select "Select Stylist [PERSON_NAME] [PERSON_NAME] [PERSON_NAME] company Deepak [PERSON…" at bounding box center [140, 237] width 61 height 15
select select "58495"
click at [110, 238] on select "Select Stylist [PERSON_NAME] [PERSON_NAME] [PERSON_NAME] company Deepak [PERSON…" at bounding box center [140, 237] width 61 height 15
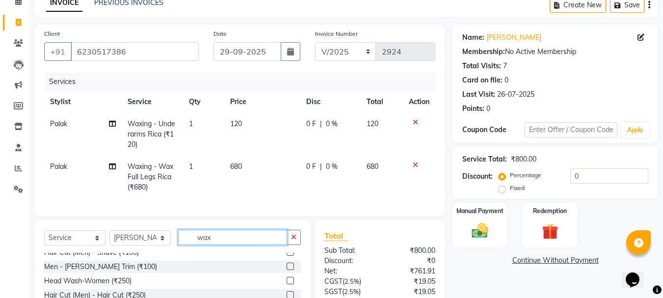
drag, startPoint x: 231, startPoint y: 240, endPoint x: 21, endPoint y: 269, distance: 212.2
click at [21, 269] on app-home "08047224946 Select Location × Paradise World Salon, Main Bazar Default Panel My…" at bounding box center [331, 165] width 663 height 429
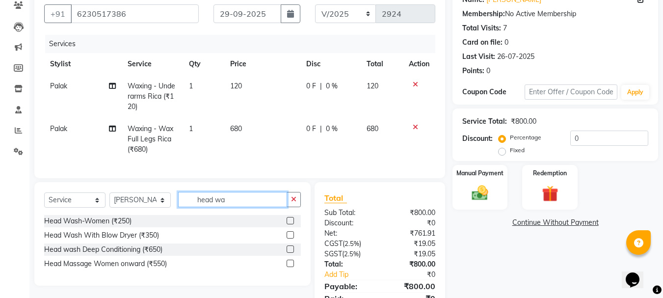
scroll to position [137, 0]
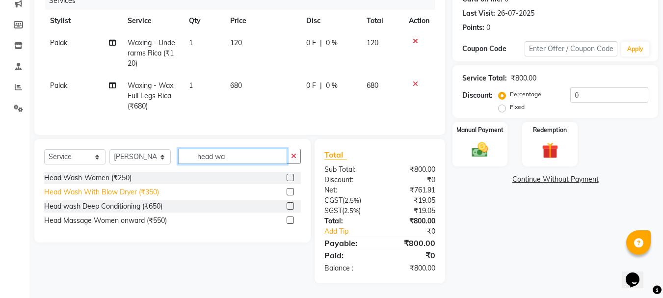
type input "head wa"
click at [149, 195] on div "Head Wash With Blow Dryer (₹350)" at bounding box center [101, 192] width 115 height 10
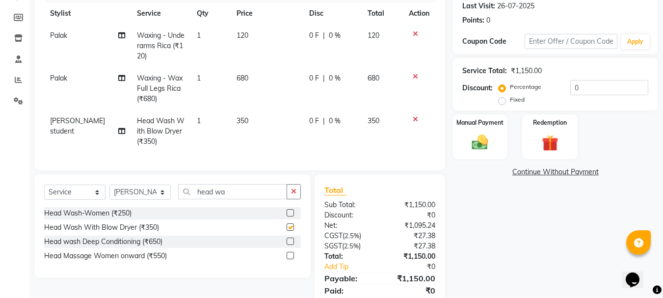
checkbox input "false"
click at [118, 126] on span at bounding box center [121, 131] width 7 height 10
select select "58495"
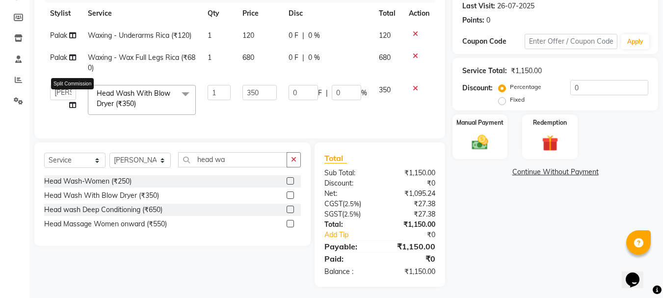
click at [71, 106] on icon at bounding box center [72, 105] width 7 height 7
select select "58495"
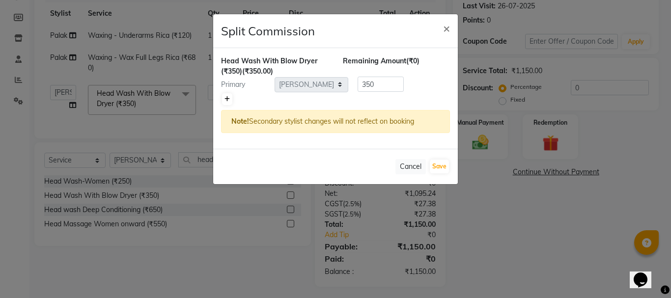
click at [228, 101] on icon at bounding box center [226, 99] width 5 height 6
type input "175"
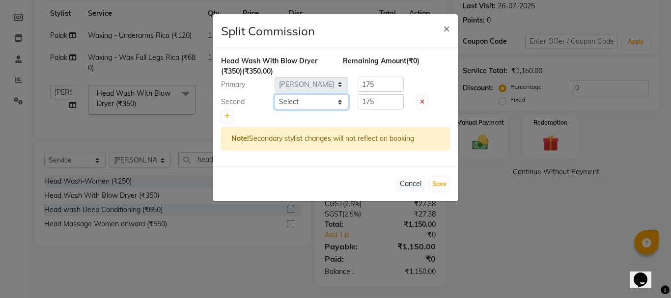
click at [321, 100] on select "Select [PERSON_NAME] [PERSON_NAME] [PERSON_NAME] company Deepak [PERSON_NAME] […" at bounding box center [311, 101] width 74 height 15
select select "24941"
click at [274, 94] on select "Select [PERSON_NAME] [PERSON_NAME] [PERSON_NAME] company Deepak [PERSON_NAME] […" at bounding box center [311, 101] width 74 height 15
click at [442, 178] on button "Save" at bounding box center [439, 184] width 19 height 14
select select "Select"
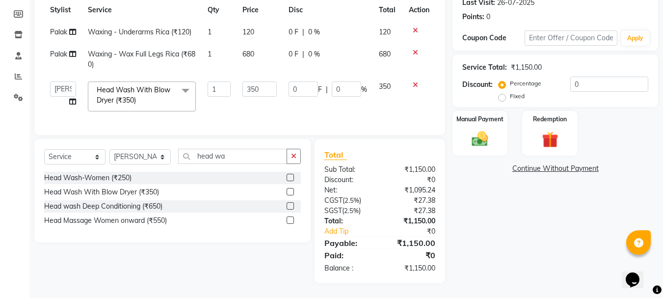
scroll to position [147, 0]
drag, startPoint x: 580, startPoint y: 80, endPoint x: 548, endPoint y: 82, distance: 32.1
click at [550, 82] on div "Percentage Fixed 0" at bounding box center [575, 90] width 148 height 27
type input "1"
click at [496, 125] on div "Manual Payment" at bounding box center [480, 133] width 57 height 47
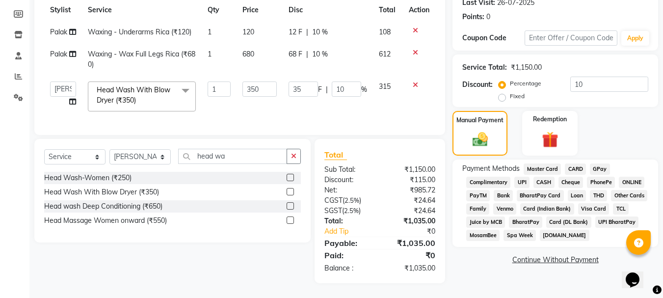
click at [545, 177] on span "CASH" at bounding box center [544, 182] width 21 height 11
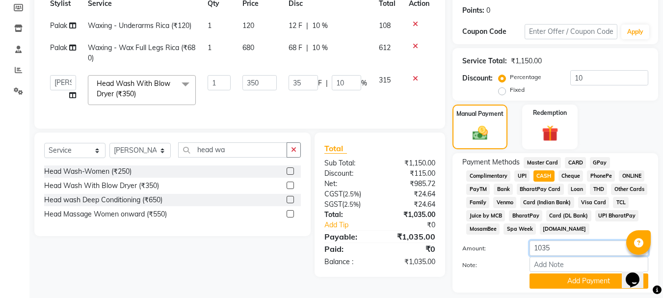
drag, startPoint x: 577, startPoint y: 247, endPoint x: 438, endPoint y: 271, distance: 141.5
click at [439, 271] on div "Client [PHONE_NUMBER] Date [DATE] Invoice Number V/2025 V/[PHONE_NUMBER] Servic…" at bounding box center [346, 119] width 639 height 386
click at [595, 280] on button "Add Payment" at bounding box center [589, 281] width 119 height 15
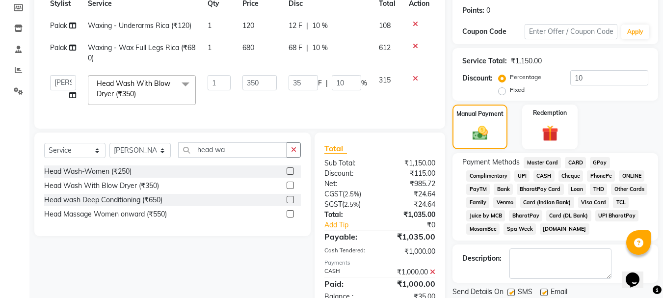
click at [596, 218] on span "UPI BharatPay" at bounding box center [618, 215] width 44 height 11
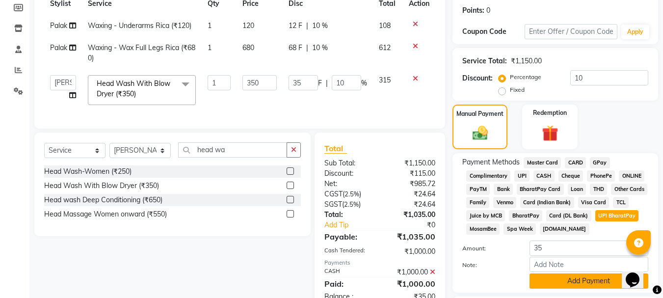
click at [570, 284] on button "Add Payment" at bounding box center [589, 281] width 119 height 15
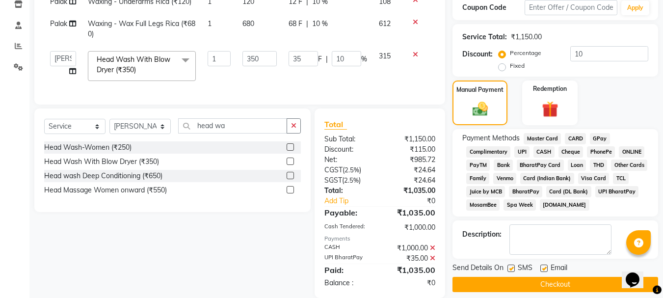
scroll to position [193, 0]
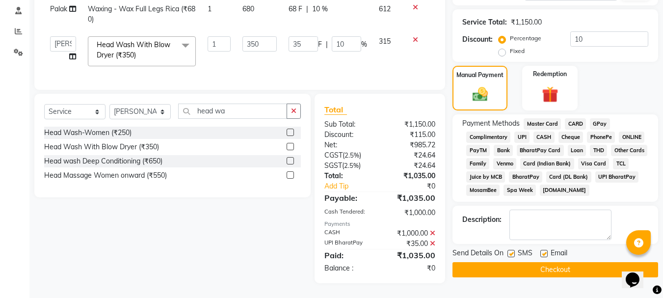
click at [547, 250] on label at bounding box center [544, 253] width 7 height 7
click at [547, 251] on input "checkbox" at bounding box center [544, 254] width 6 height 6
click at [516, 248] on div "SMS" at bounding box center [524, 254] width 33 height 12
click at [513, 250] on label at bounding box center [511, 253] width 7 height 7
click at [513, 251] on input "checkbox" at bounding box center [511, 254] width 6 height 6
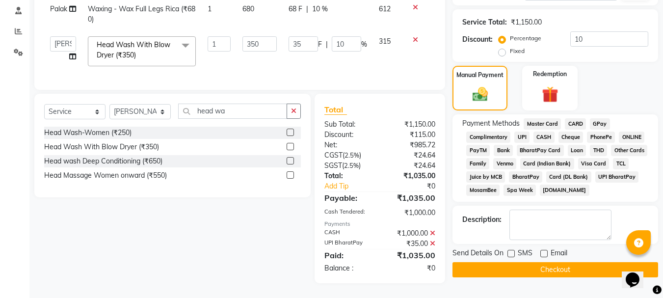
click at [551, 262] on button "Checkout" at bounding box center [556, 269] width 206 height 15
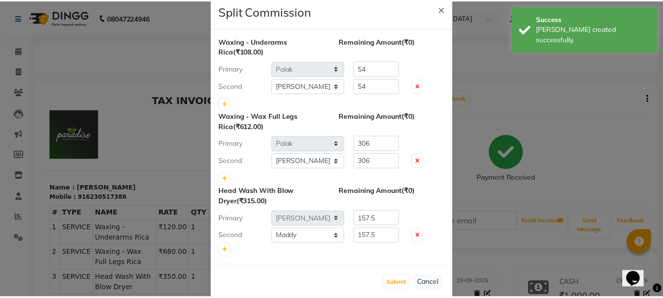
scroll to position [37, 0]
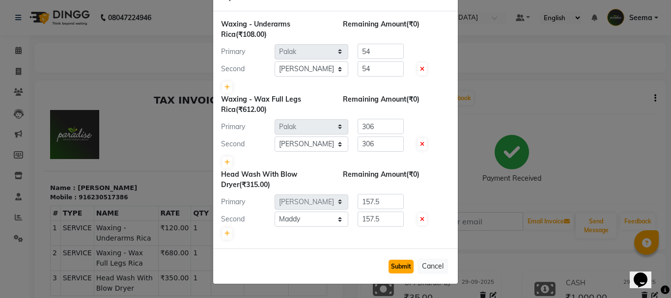
click at [388, 261] on button "Submit" at bounding box center [400, 267] width 25 height 14
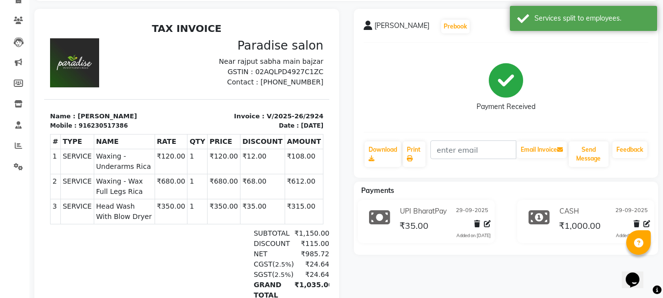
scroll to position [49, 0]
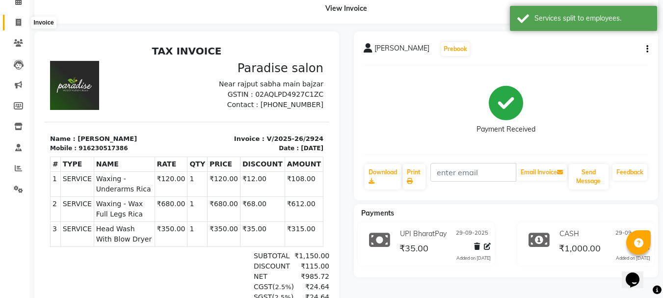
click at [17, 21] on icon at bounding box center [18, 22] width 5 height 7
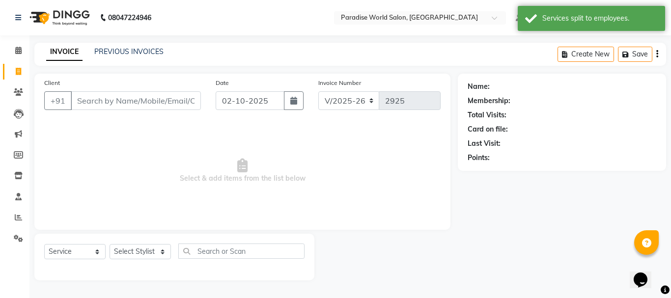
click at [101, 103] on input "Client" at bounding box center [136, 100] width 130 height 19
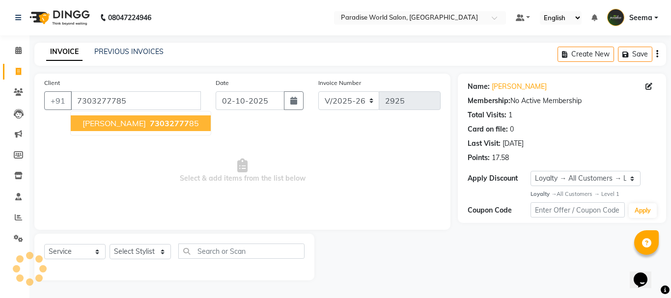
click at [150, 125] on span "73032777" at bounding box center [169, 123] width 39 height 10
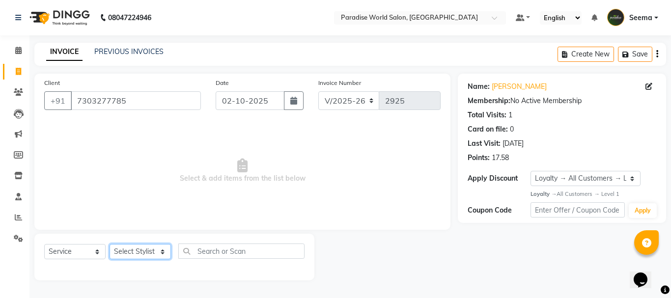
click at [136, 250] on select "Select Stylist [PERSON_NAME] [PERSON_NAME] [PERSON_NAME] company Deepak [PERSON…" at bounding box center [140, 251] width 61 height 15
click at [110, 244] on select "Select Stylist [PERSON_NAME] [PERSON_NAME] [PERSON_NAME] company Deepak [PERSON…" at bounding box center [140, 251] width 61 height 15
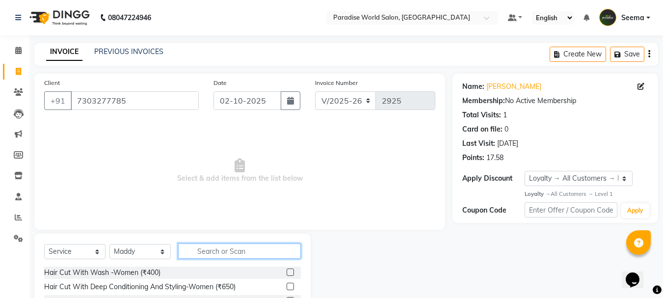
click at [219, 244] on input "text" at bounding box center [239, 251] width 123 height 15
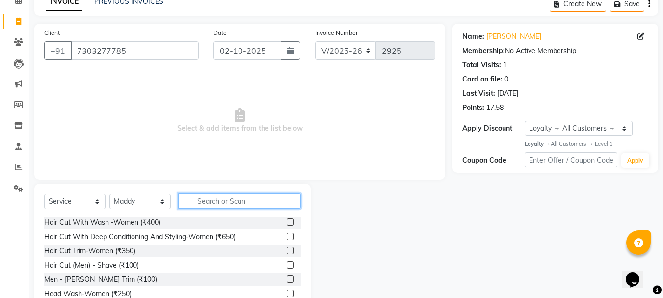
scroll to position [95, 0]
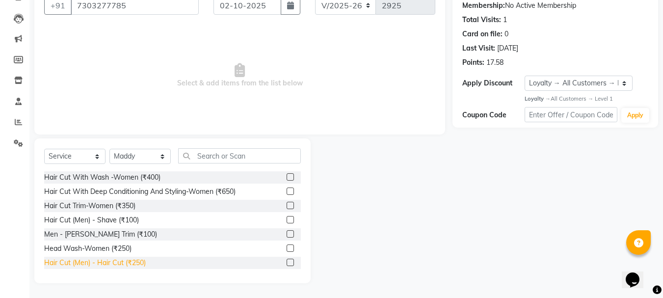
click at [136, 259] on div "Hair Cut (Men) - Hair Cut (₹250)" at bounding box center [95, 263] width 102 height 10
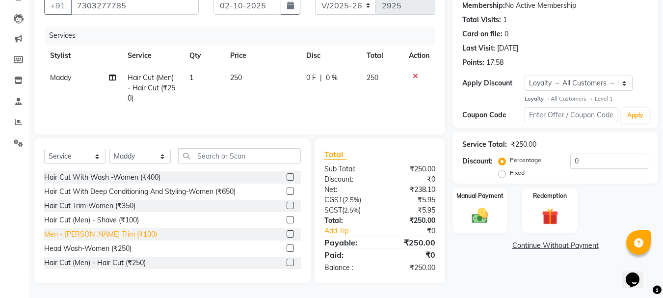
click at [110, 233] on div "Men - [PERSON_NAME] Trim (₹100)" at bounding box center [100, 234] width 113 height 10
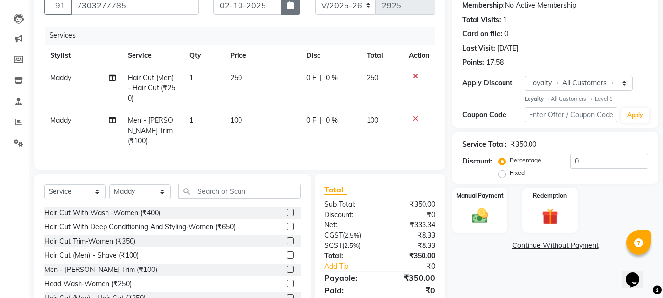
click at [291, 9] on button "button" at bounding box center [291, 5] width 20 height 19
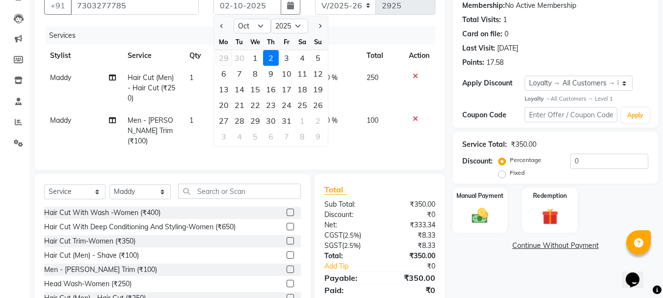
click at [227, 56] on div "29" at bounding box center [224, 58] width 16 height 16
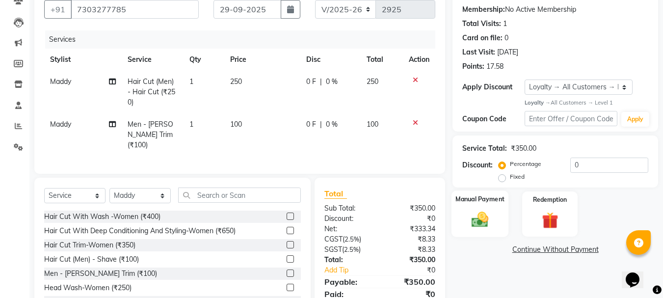
click at [488, 212] on img at bounding box center [479, 220] width 27 height 20
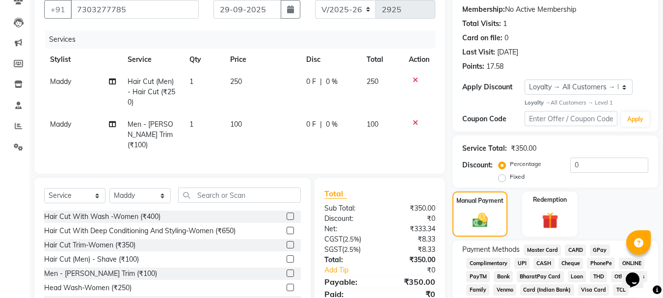
scroll to position [156, 0]
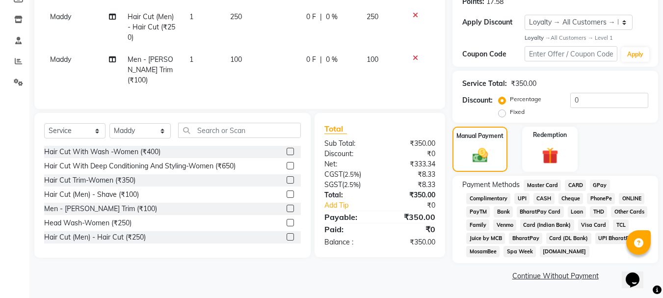
click at [601, 239] on span "UPI BharatPay" at bounding box center [618, 238] width 44 height 11
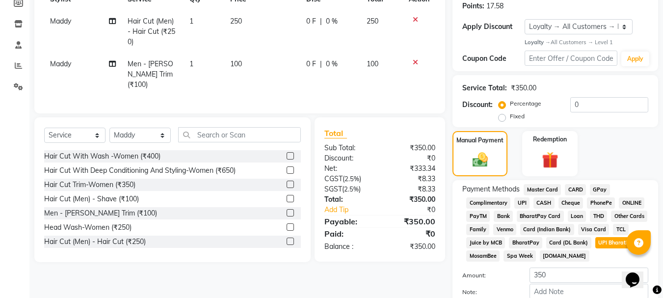
scroll to position [208, 0]
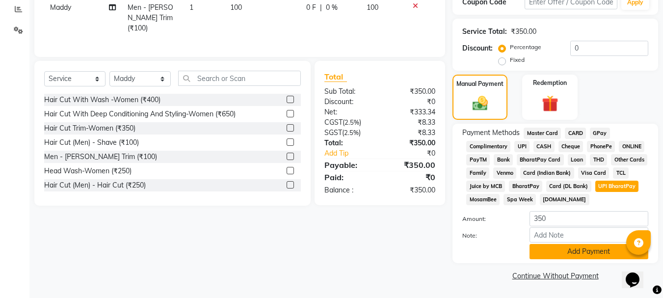
click at [567, 254] on button "Add Payment" at bounding box center [589, 251] width 119 height 15
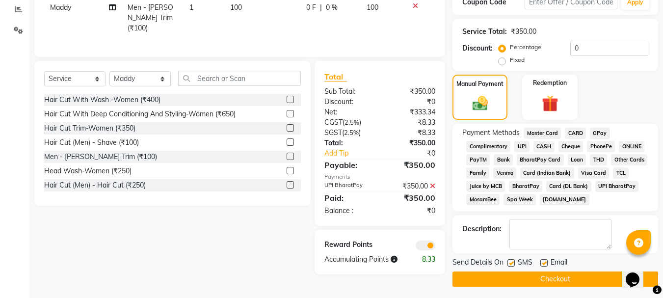
scroll to position [212, 0]
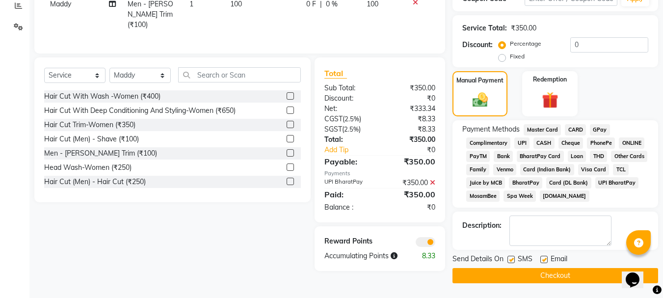
click at [545, 259] on label at bounding box center [544, 259] width 7 height 7
click at [545, 259] on input "checkbox" at bounding box center [544, 260] width 6 height 6
click at [510, 257] on label at bounding box center [511, 259] width 7 height 7
click at [510, 257] on input "checkbox" at bounding box center [511, 260] width 6 height 6
click at [548, 273] on button "Checkout" at bounding box center [556, 275] width 206 height 15
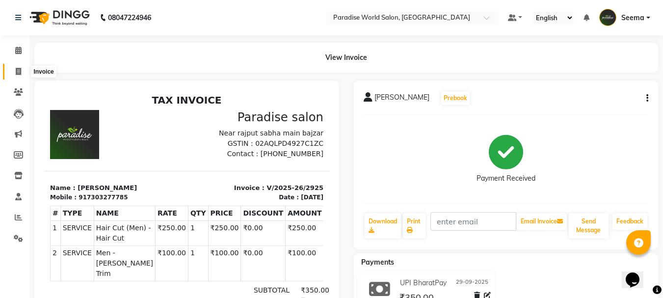
click at [18, 68] on icon at bounding box center [18, 71] width 5 height 7
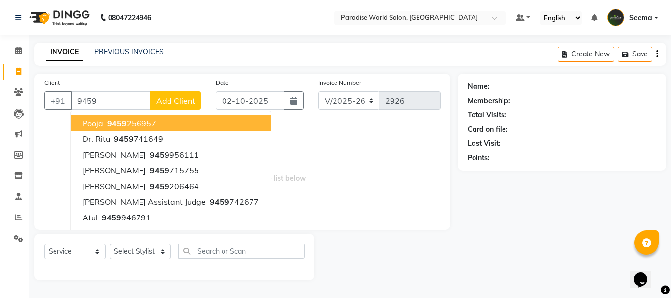
click at [108, 111] on ngb-typeahead-window "pooja 9459 256957 Dr. Ritu 9459 741649 [PERSON_NAME] 9459 956111 [PERSON_NAME] …" at bounding box center [170, 194] width 201 height 166
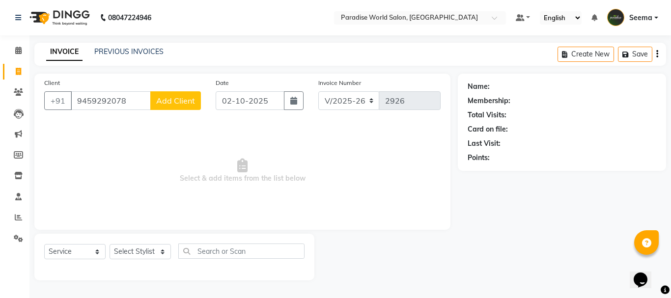
click at [196, 104] on button "Add Client" at bounding box center [175, 100] width 51 height 19
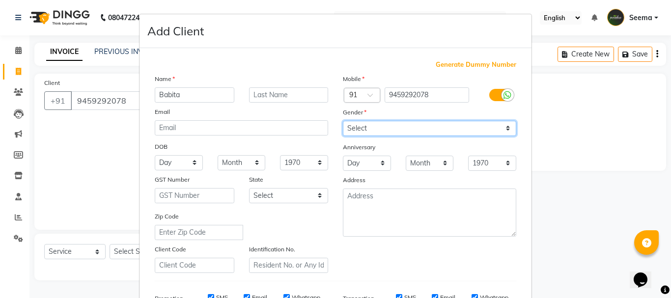
click at [427, 128] on select "Select [DEMOGRAPHIC_DATA] [DEMOGRAPHIC_DATA] Other Prefer Not To Say" at bounding box center [429, 128] width 173 height 15
click at [343, 121] on select "Select [DEMOGRAPHIC_DATA] [DEMOGRAPHIC_DATA] Other Prefer Not To Say" at bounding box center [429, 128] width 173 height 15
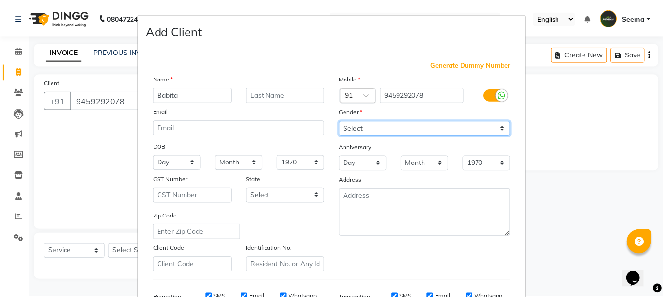
scroll to position [155, 0]
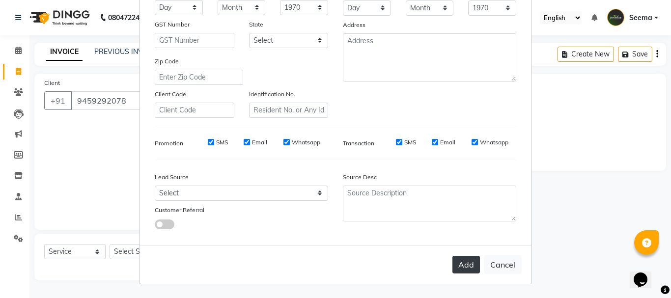
click at [464, 261] on button "Add" at bounding box center [465, 265] width 27 height 18
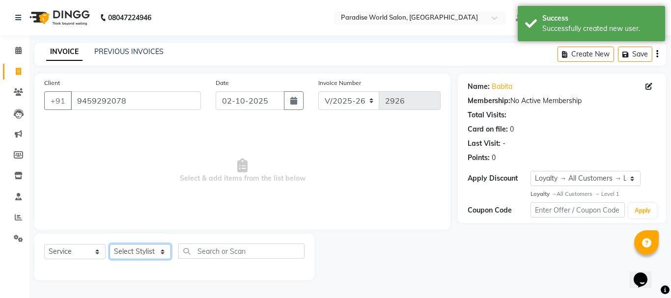
click at [138, 255] on select "Select Stylist [PERSON_NAME] [PERSON_NAME] [PERSON_NAME] company Deepak [PERSON…" at bounding box center [140, 251] width 61 height 15
click at [110, 244] on select "Select Stylist [PERSON_NAME] [PERSON_NAME] [PERSON_NAME] company Deepak [PERSON…" at bounding box center [140, 251] width 61 height 15
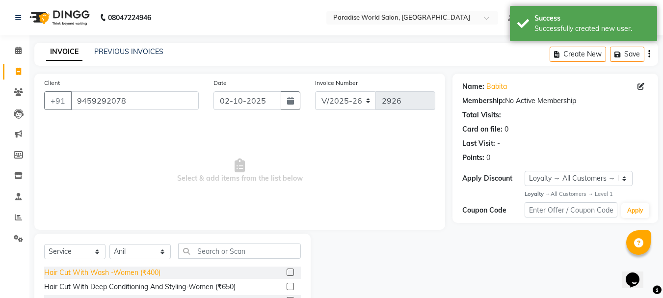
click at [147, 273] on div "Hair Cut With Wash -Women (₹400)" at bounding box center [102, 273] width 116 height 10
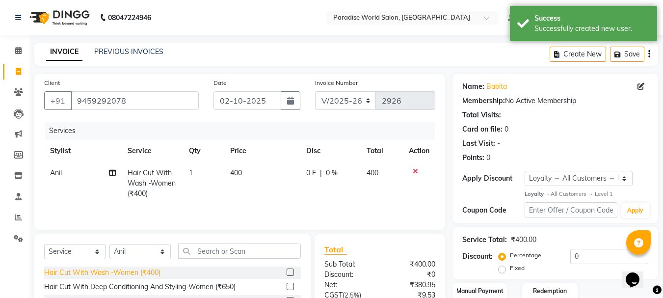
click at [147, 273] on div "Hair Cut With Wash -Women (₹400)" at bounding box center [102, 273] width 116 height 10
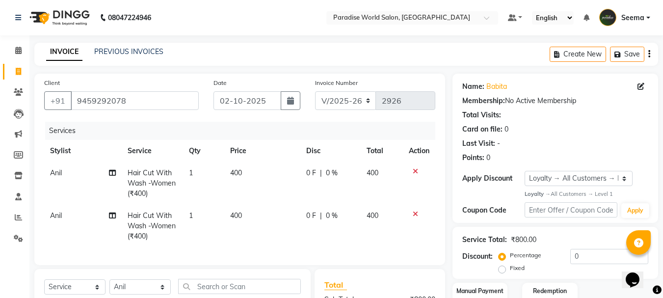
click at [195, 243] on td "1" at bounding box center [203, 226] width 41 height 43
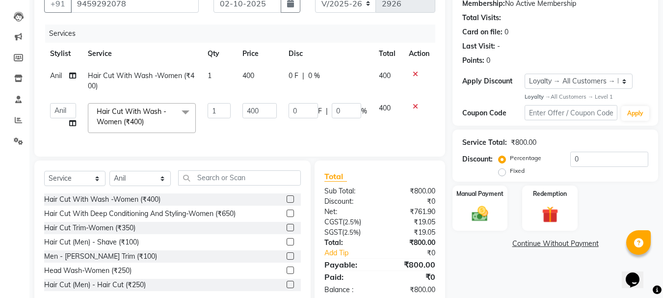
scroll to position [98, 0]
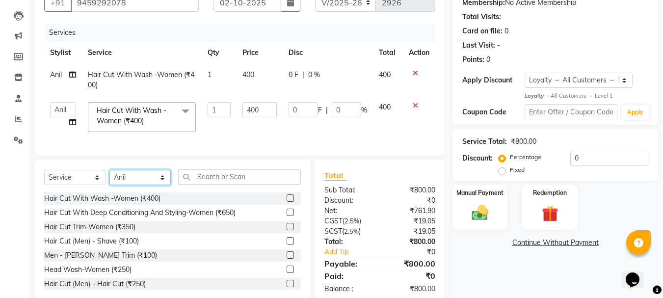
click at [149, 185] on select "Select Stylist [PERSON_NAME] [PERSON_NAME] [PERSON_NAME] company Deepak [PERSON…" at bounding box center [140, 177] width 61 height 15
click at [110, 177] on select "Select Stylist [PERSON_NAME] [PERSON_NAME] [PERSON_NAME] company Deepak [PERSON…" at bounding box center [140, 177] width 61 height 15
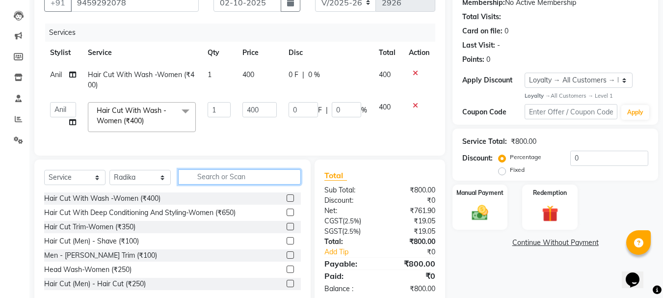
click at [252, 182] on input "text" at bounding box center [239, 176] width 123 height 15
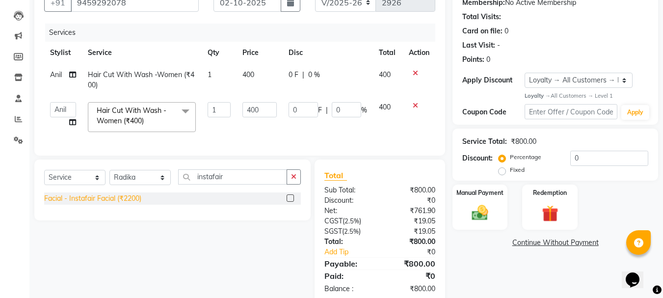
click at [137, 204] on div "Facial - Instafair Facial (₹2200)" at bounding box center [92, 198] width 97 height 10
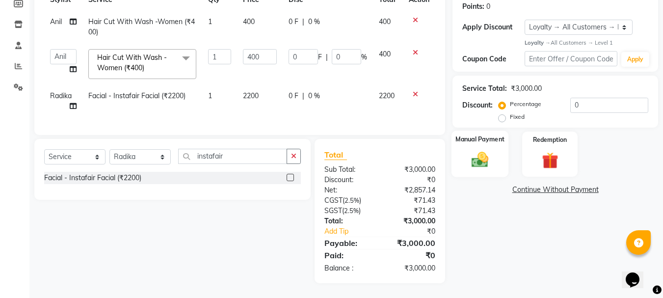
click at [494, 155] on div "Manual Payment" at bounding box center [480, 154] width 57 height 47
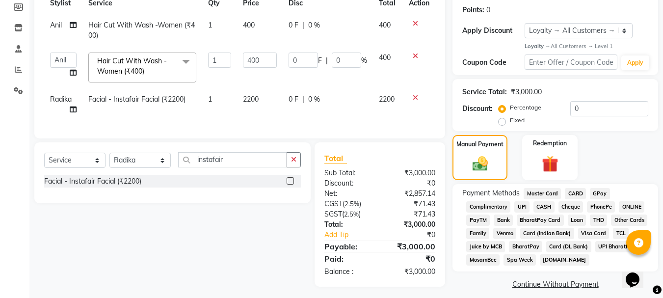
scroll to position [159, 0]
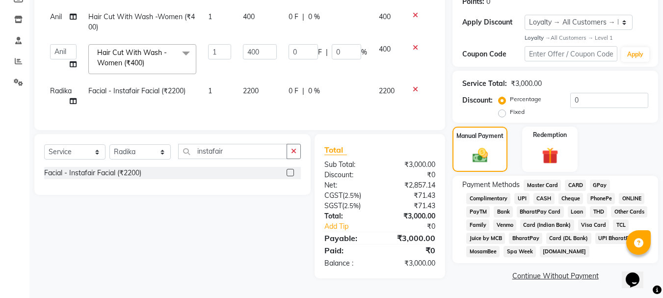
click at [525, 197] on span "UPI" at bounding box center [522, 198] width 15 height 11
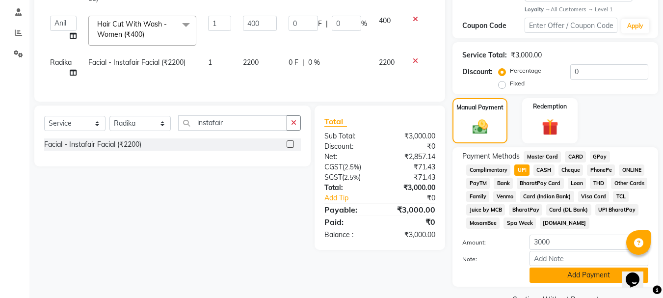
scroll to position [208, 0]
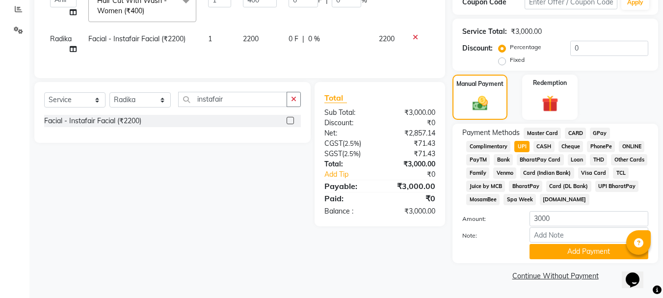
click at [586, 268] on div "Name: Babita Membership: No Active Membership Total Visits: Card on file: 0 Las…" at bounding box center [559, 74] width 213 height 418
click at [581, 253] on button "Add Payment" at bounding box center [589, 251] width 119 height 15
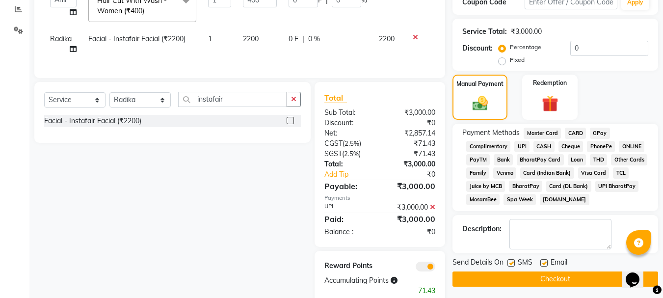
scroll to position [238, 0]
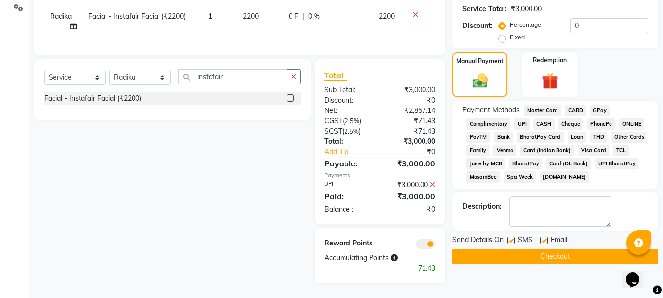
click at [547, 237] on label at bounding box center [544, 240] width 7 height 7
click at [547, 238] on input "checkbox" at bounding box center [544, 241] width 6 height 6
click at [552, 250] on button "Checkout" at bounding box center [556, 256] width 206 height 15
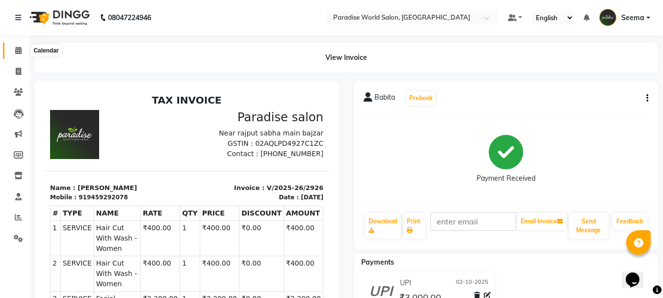
click at [15, 52] on icon at bounding box center [18, 50] width 6 height 7
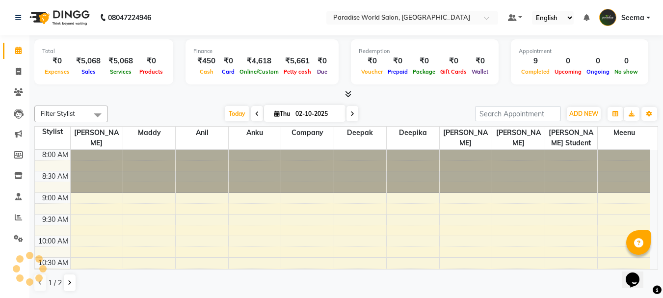
scroll to position [433, 0]
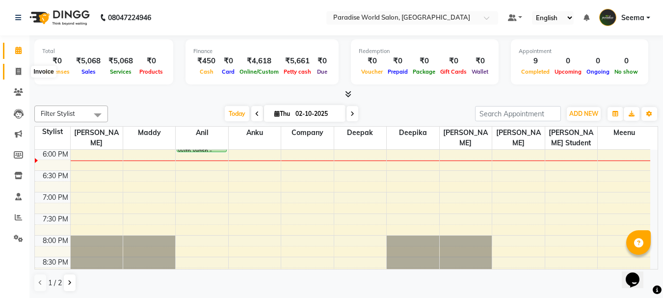
click at [18, 71] on icon at bounding box center [18, 71] width 5 height 7
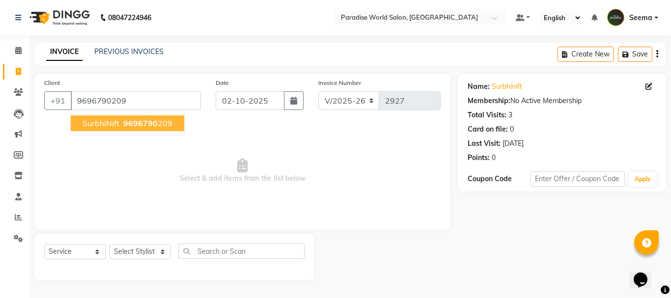
click at [128, 117] on button "surbhiNift 9696790 209" at bounding box center [127, 123] width 113 height 16
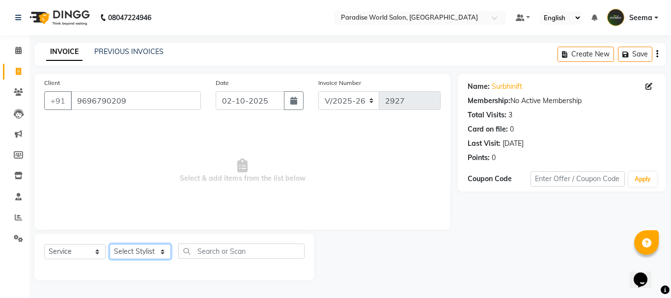
click at [127, 247] on select "Select Stylist [PERSON_NAME] [PERSON_NAME] [PERSON_NAME] company Deepak [PERSON…" at bounding box center [140, 251] width 61 height 15
click at [110, 244] on select "Select Stylist [PERSON_NAME] [PERSON_NAME] [PERSON_NAME] company Deepak [PERSON…" at bounding box center [140, 251] width 61 height 15
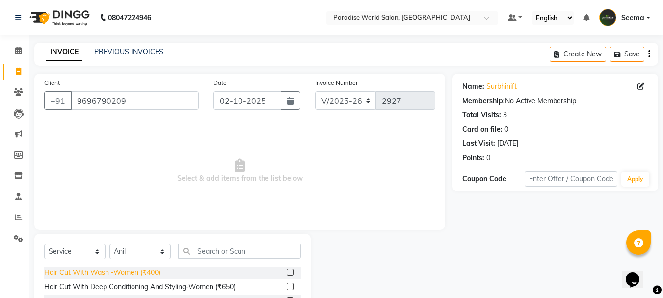
click at [141, 270] on div "Hair Cut With Wash -Women (₹400)" at bounding box center [102, 273] width 116 height 10
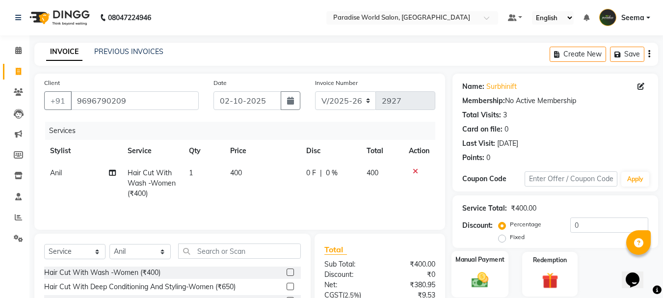
click at [482, 271] on img at bounding box center [479, 280] width 27 height 20
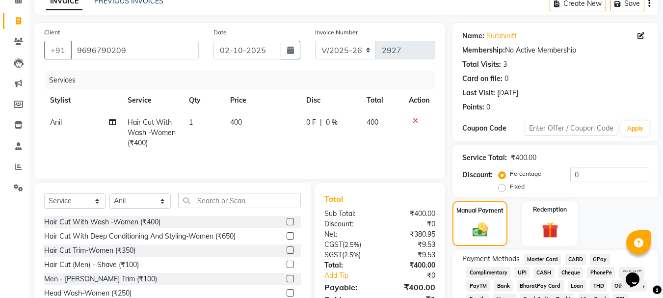
scroll to position [98, 0]
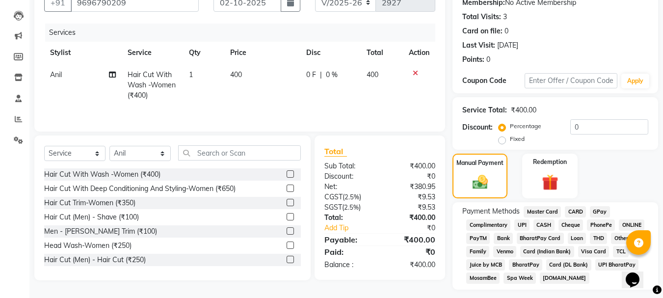
click at [526, 224] on span "UPI" at bounding box center [522, 224] width 15 height 11
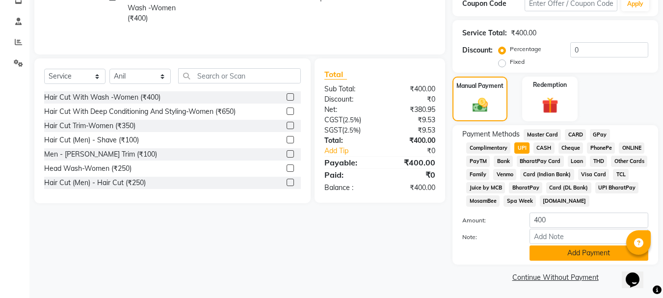
scroll to position [177, 0]
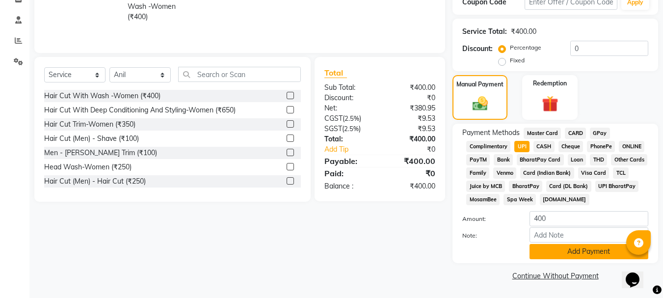
click at [573, 249] on button "Add Payment" at bounding box center [589, 251] width 119 height 15
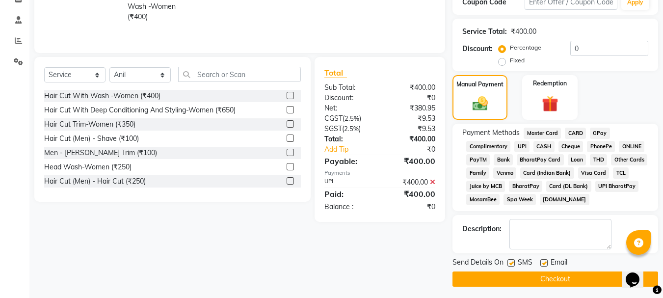
click at [553, 276] on button "Checkout" at bounding box center [556, 279] width 206 height 15
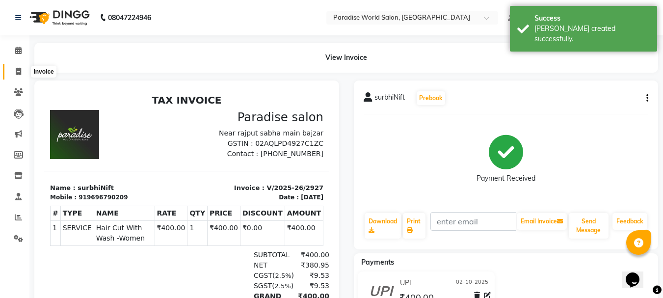
click at [21, 74] on icon at bounding box center [18, 71] width 5 height 7
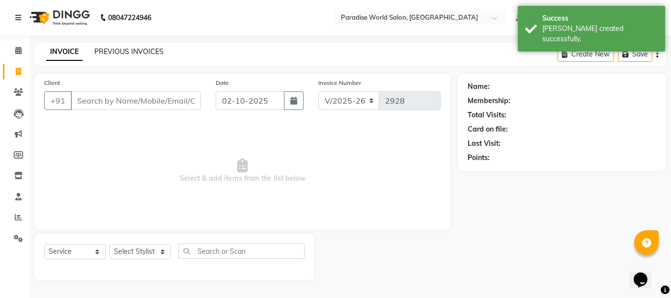
click at [129, 52] on link "PREVIOUS INVOICES" at bounding box center [128, 51] width 69 height 9
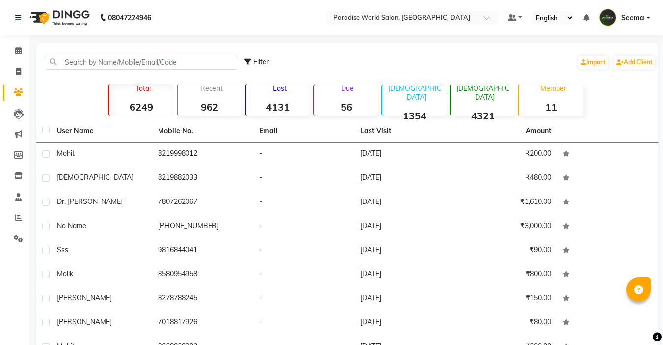
select select "100"
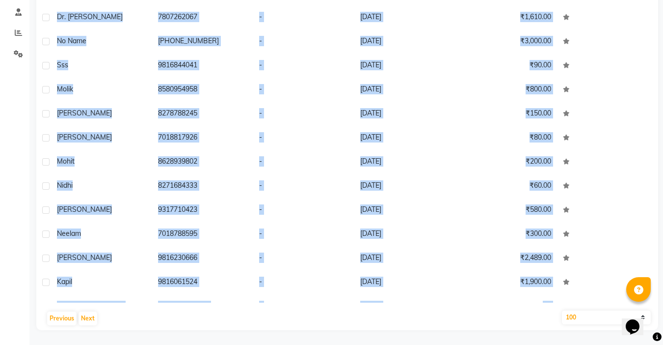
scroll to position [2078, 0]
